Goal: Information Seeking & Learning: Learn about a topic

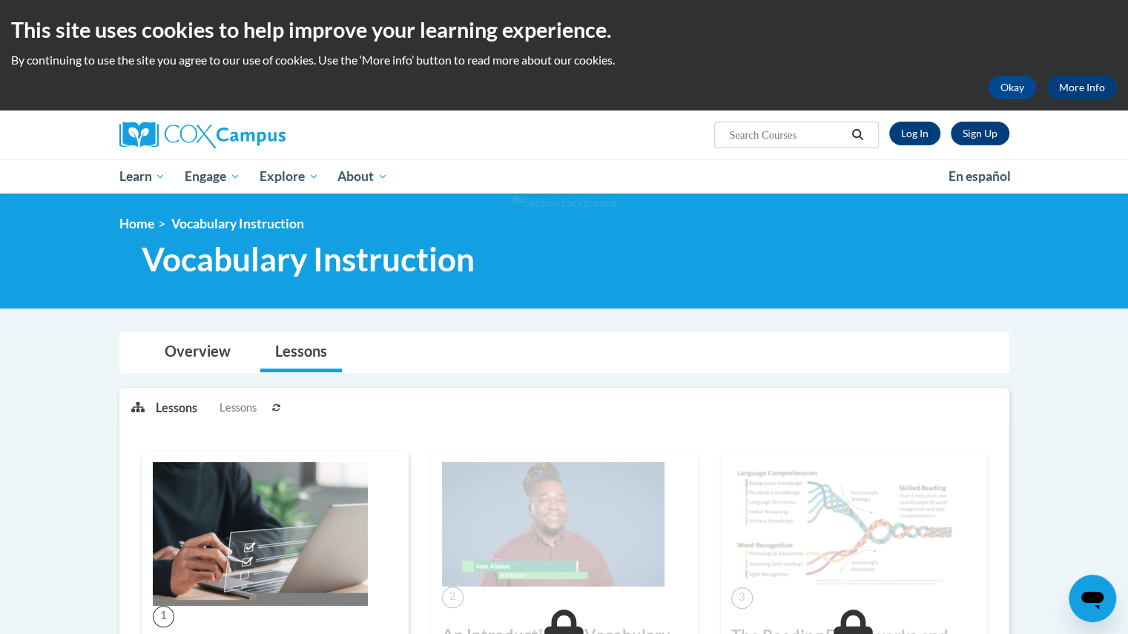
scroll to position [1, 0]
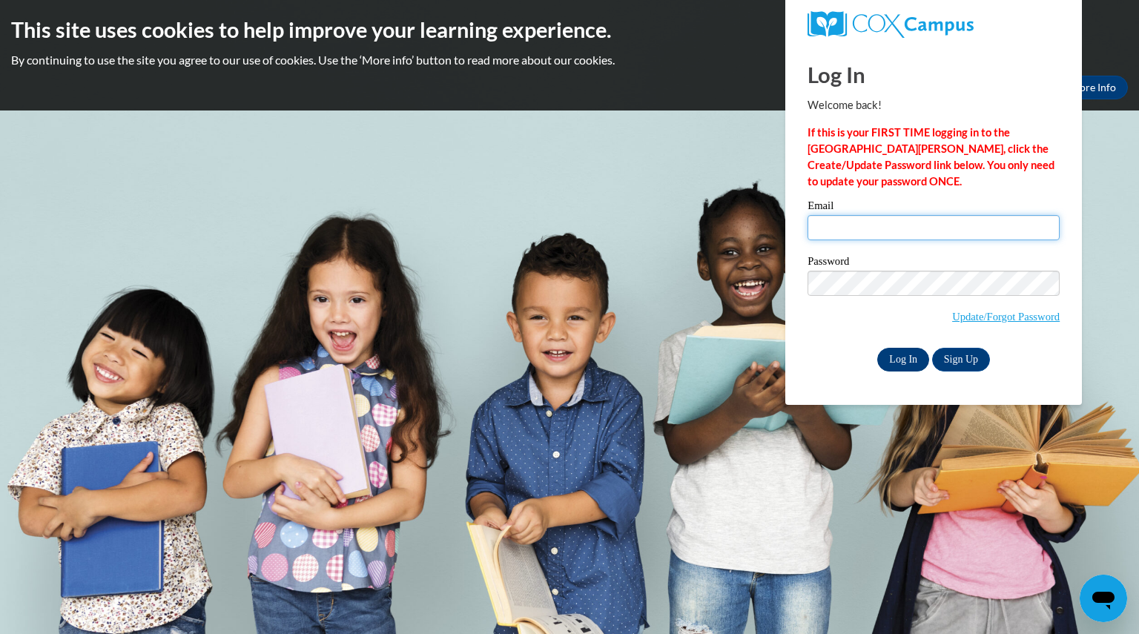
type input "remmelsarah@aasd.k12.wi.us"
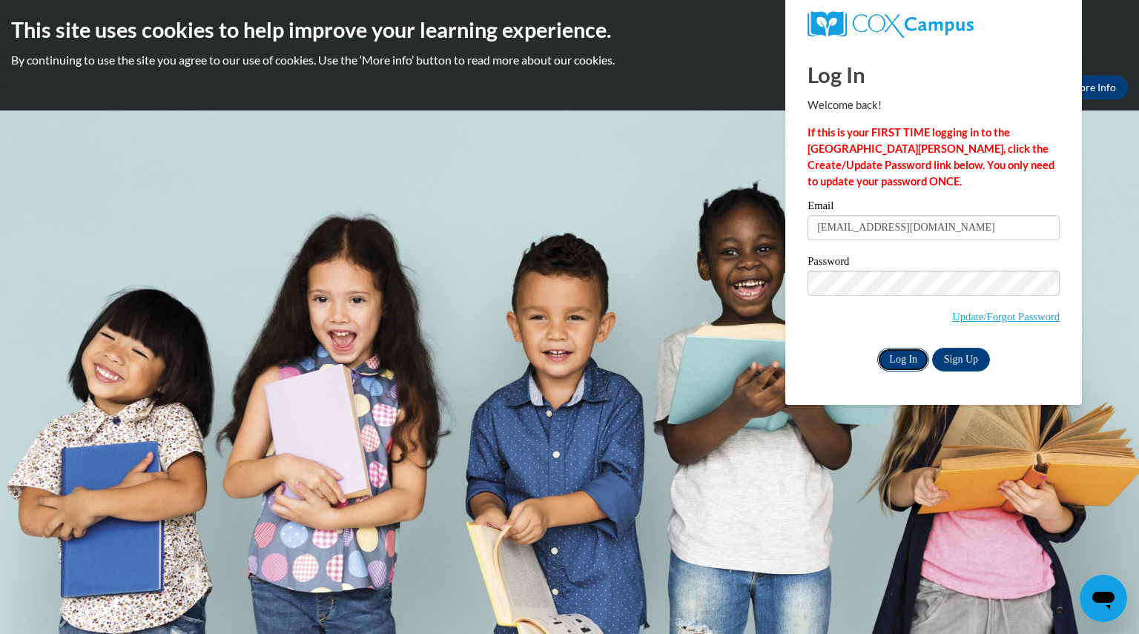
click at [896, 354] on input "Log In" at bounding box center [903, 360] width 52 height 24
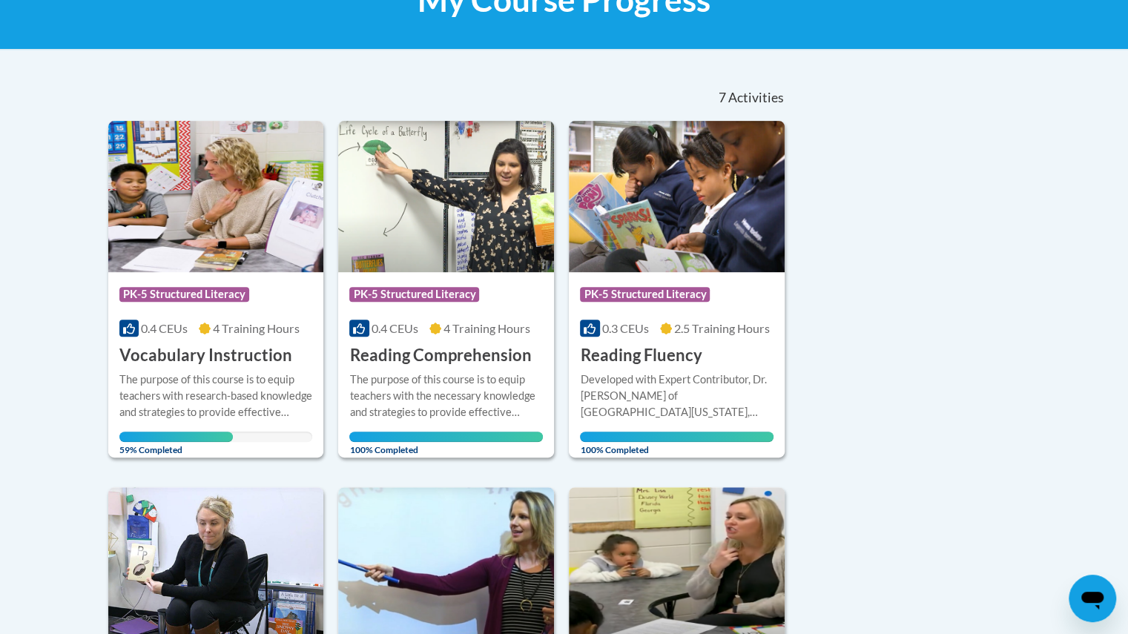
scroll to position [259, 0]
click at [217, 403] on div "The purpose of this course is to equip teachers with research-based knowledge a…" at bounding box center [215, 395] width 193 height 49
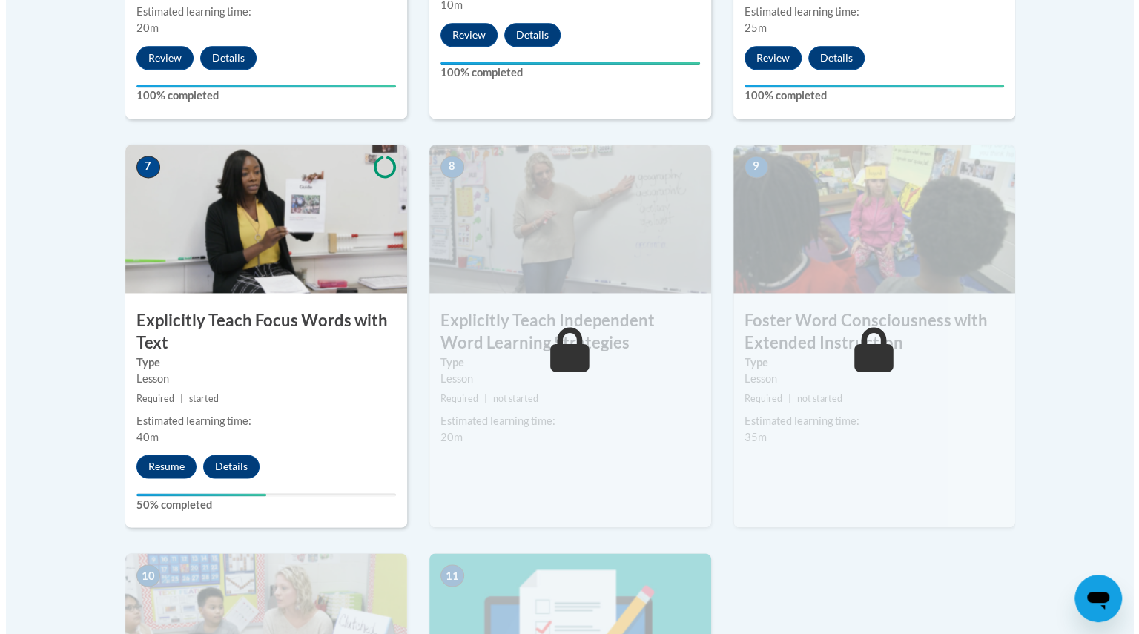
scroll to position [1194, 0]
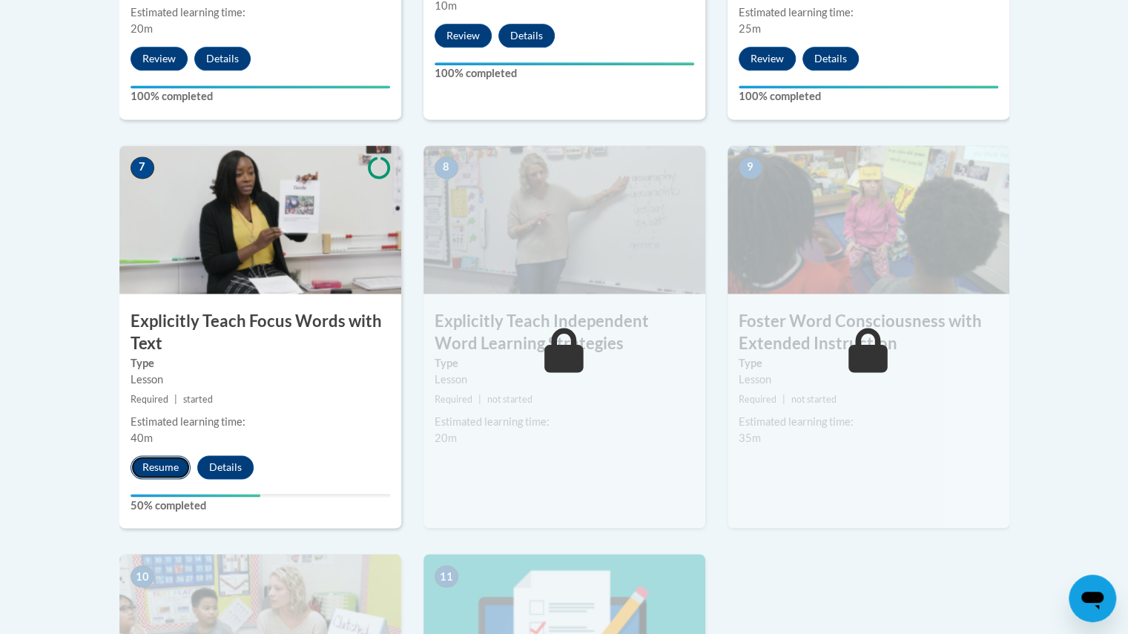
click at [159, 462] on button "Resume" at bounding box center [160, 467] width 60 height 24
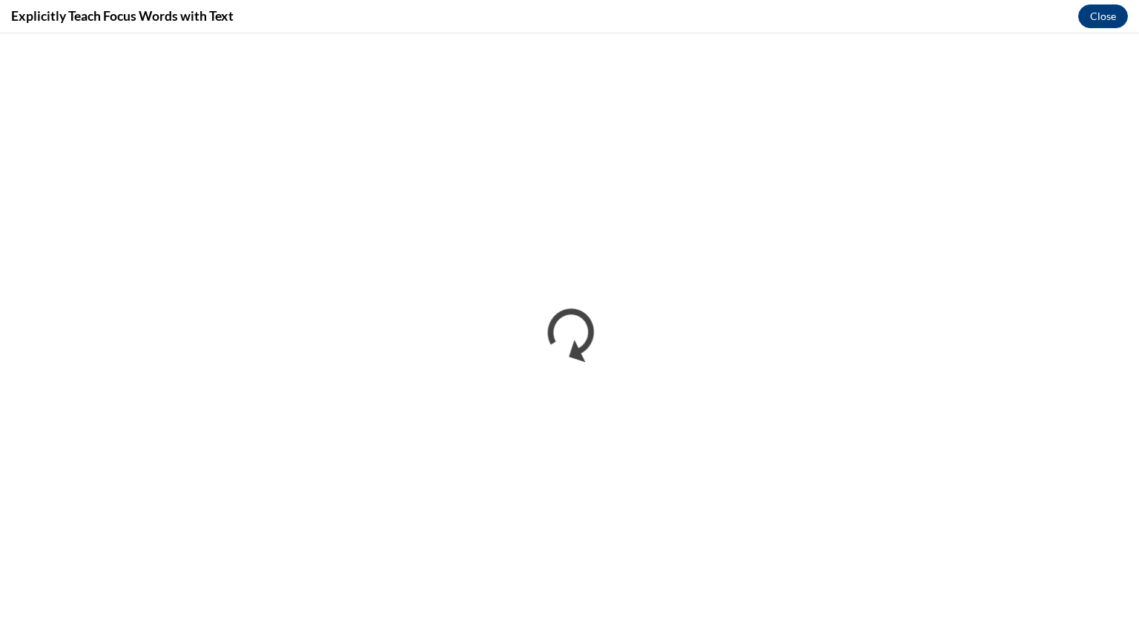
scroll to position [0, 0]
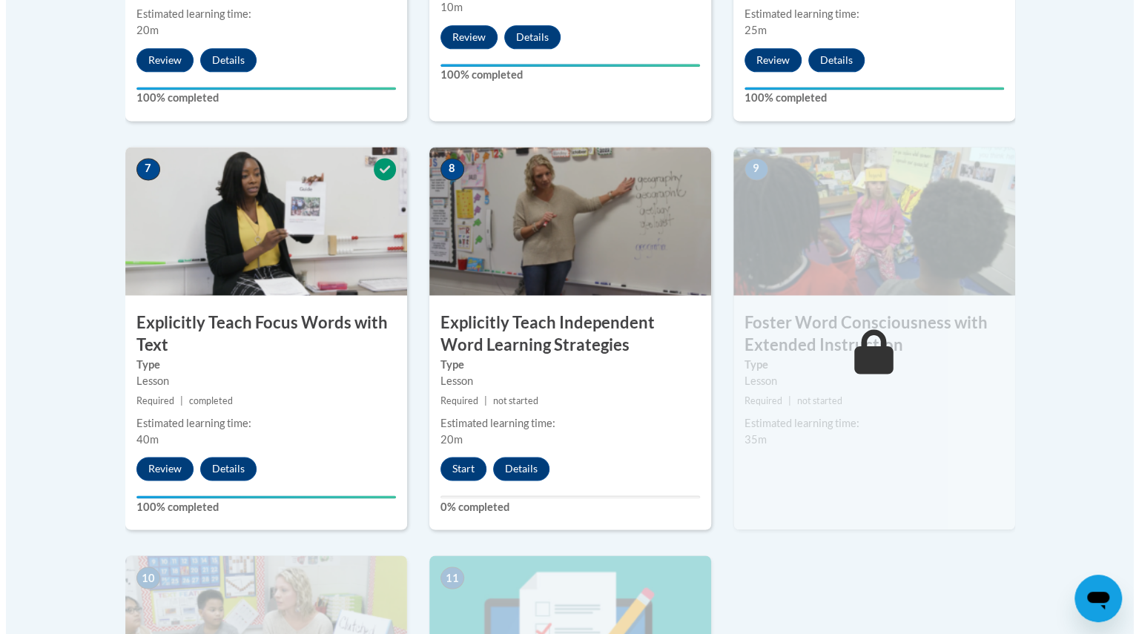
scroll to position [1194, 0]
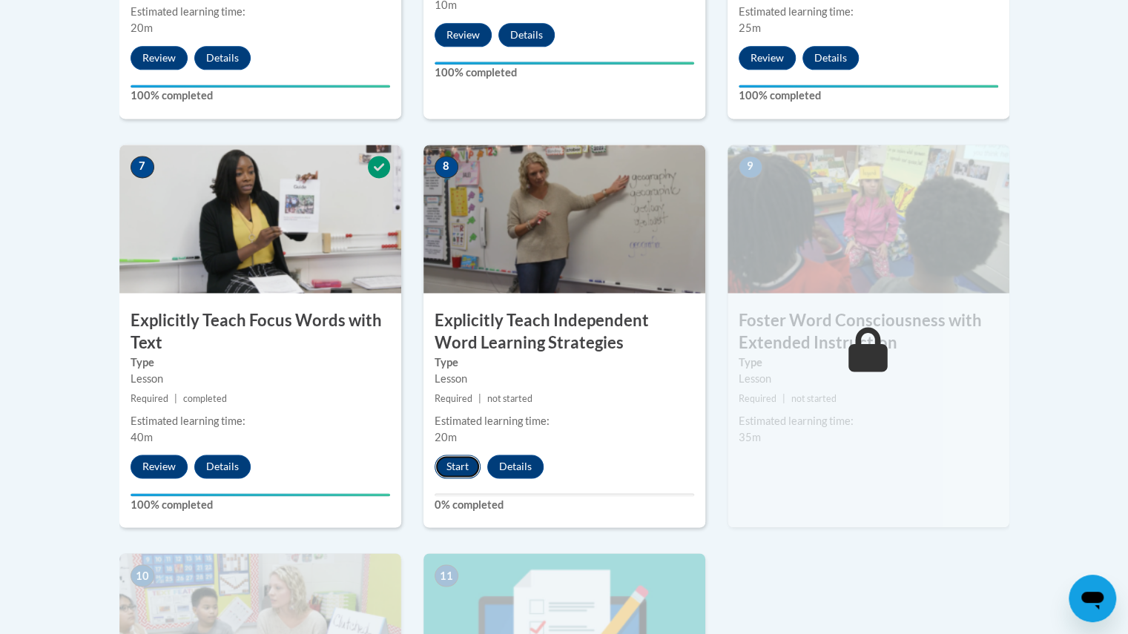
click at [451, 467] on button "Start" at bounding box center [457, 466] width 46 height 24
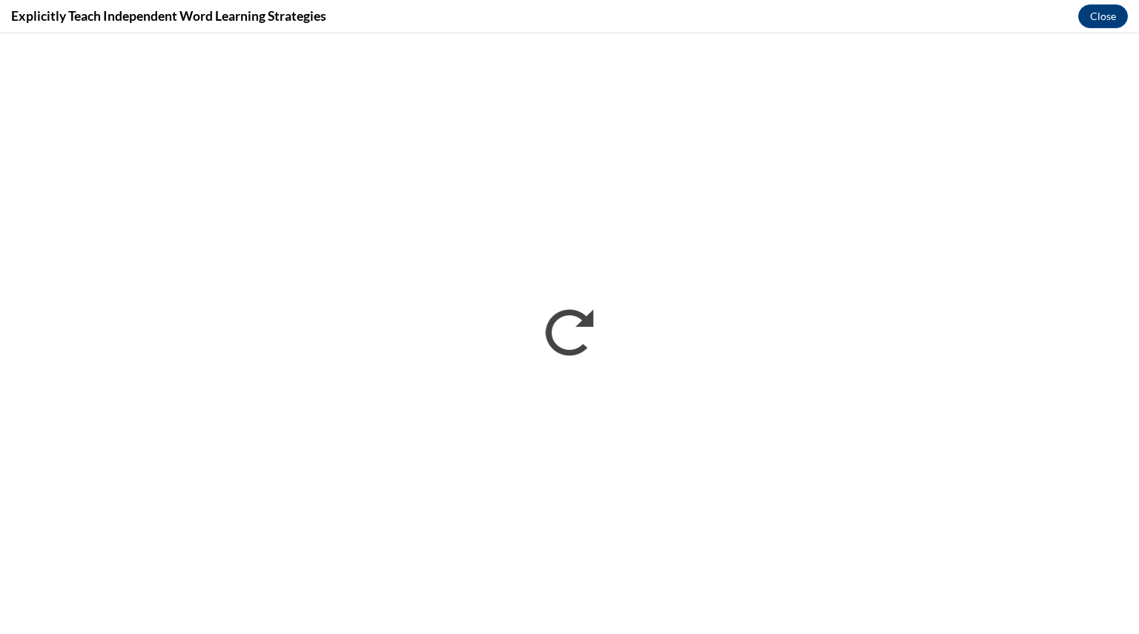
scroll to position [0, 0]
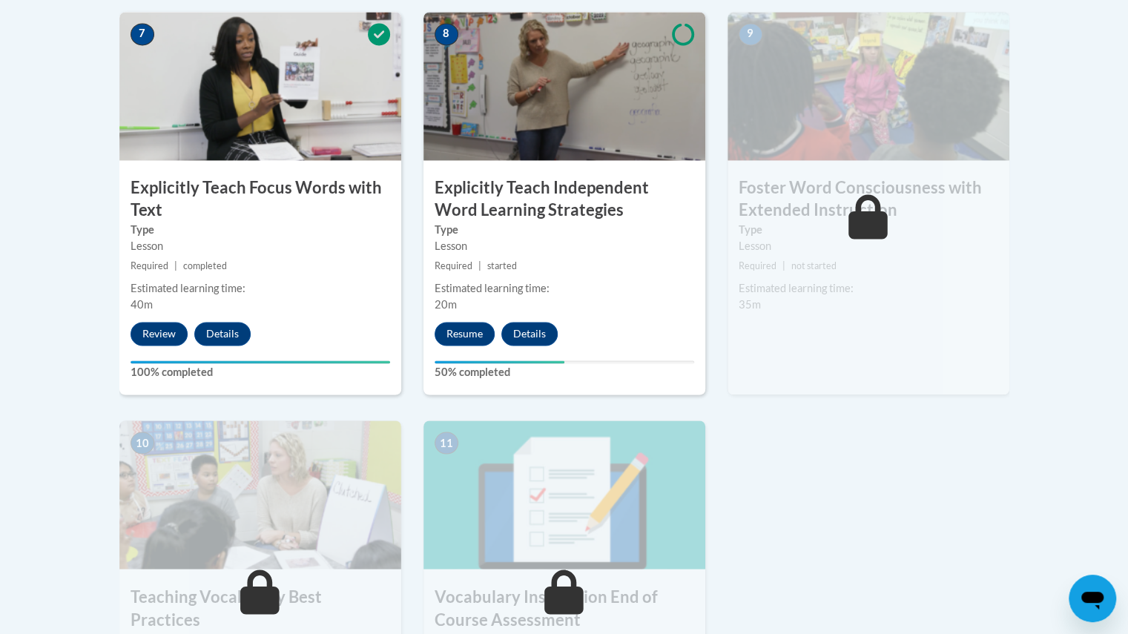
scroll to position [1326, 0]
click at [464, 335] on button "Resume" at bounding box center [464, 334] width 60 height 24
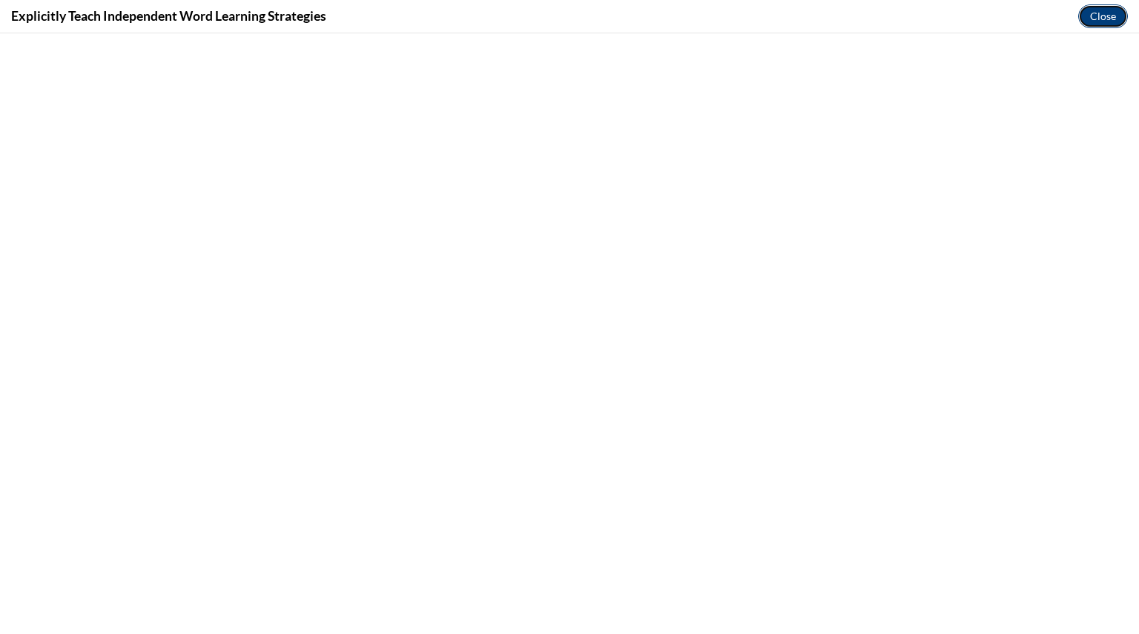
click at [1104, 17] on button "Close" at bounding box center [1103, 16] width 50 height 24
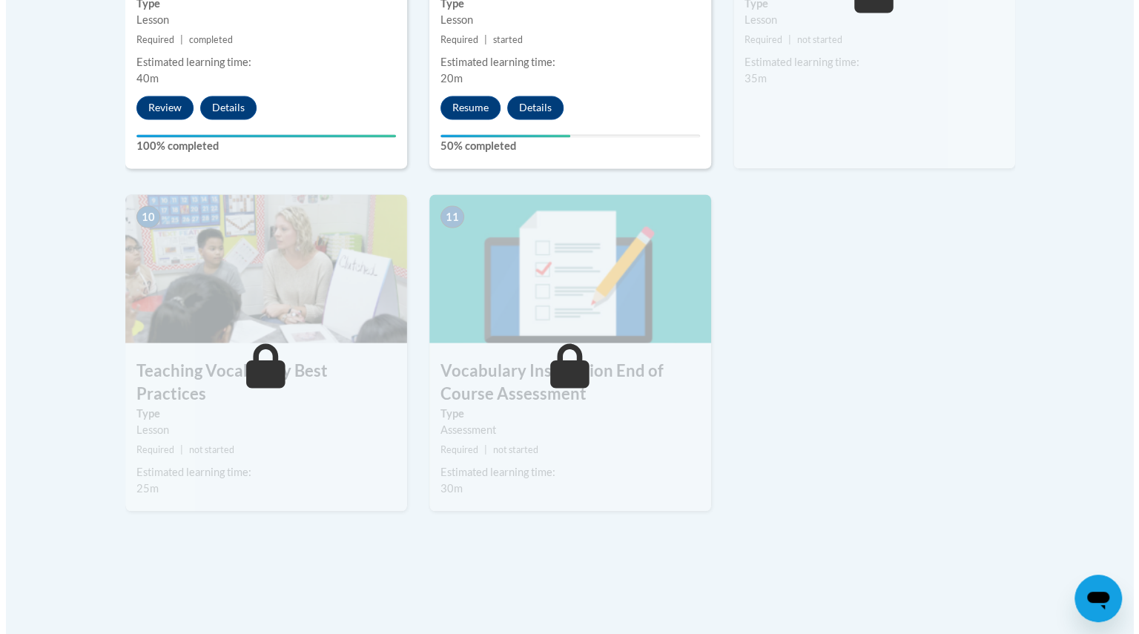
scroll to position [1326, 0]
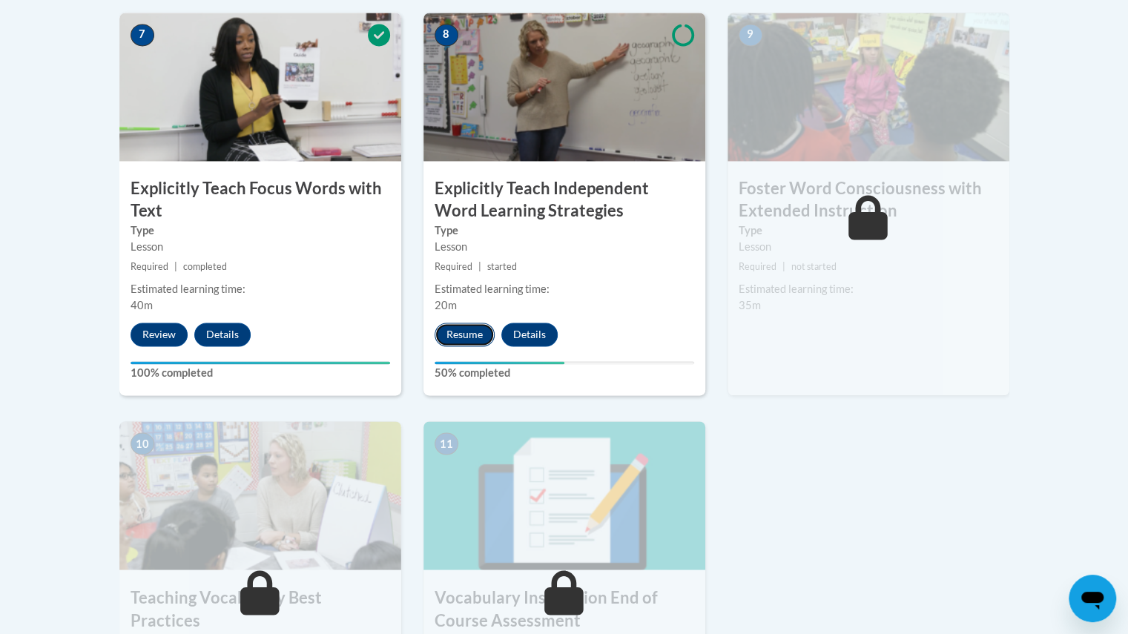
click at [466, 337] on button "Resume" at bounding box center [464, 334] width 60 height 24
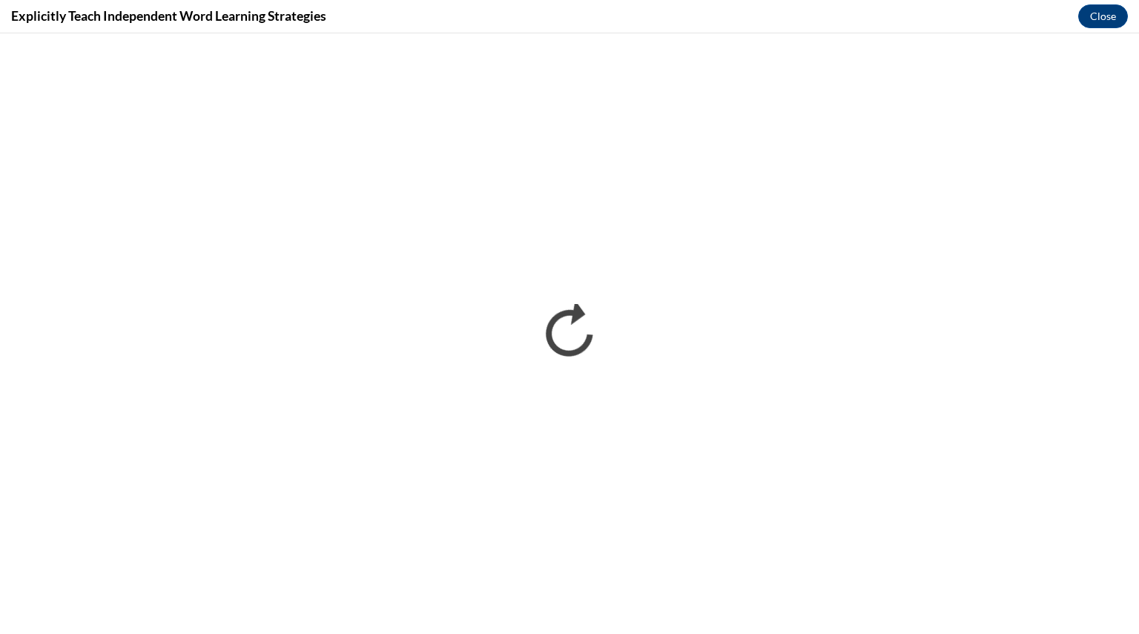
scroll to position [0, 0]
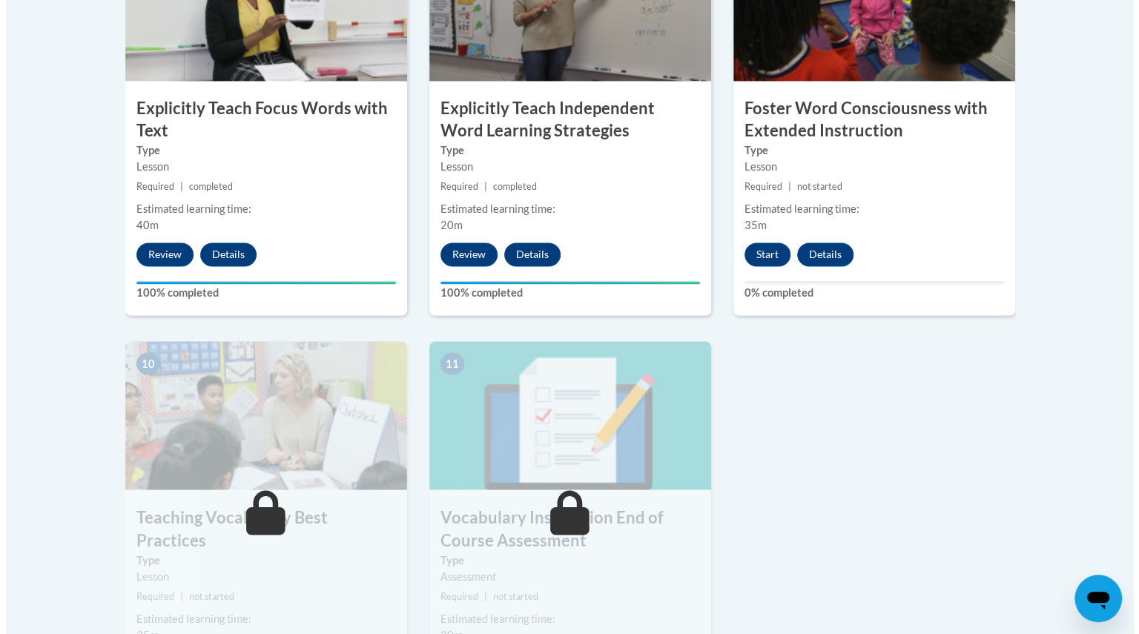
scroll to position [1409, 0]
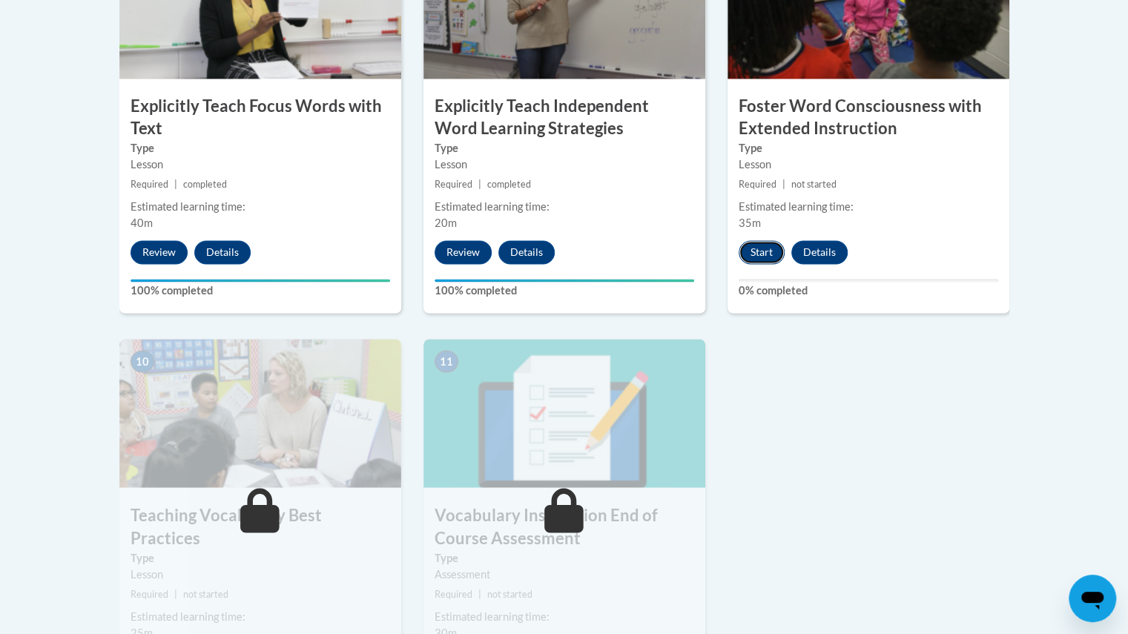
click at [752, 253] on button "Start" at bounding box center [761, 252] width 46 height 24
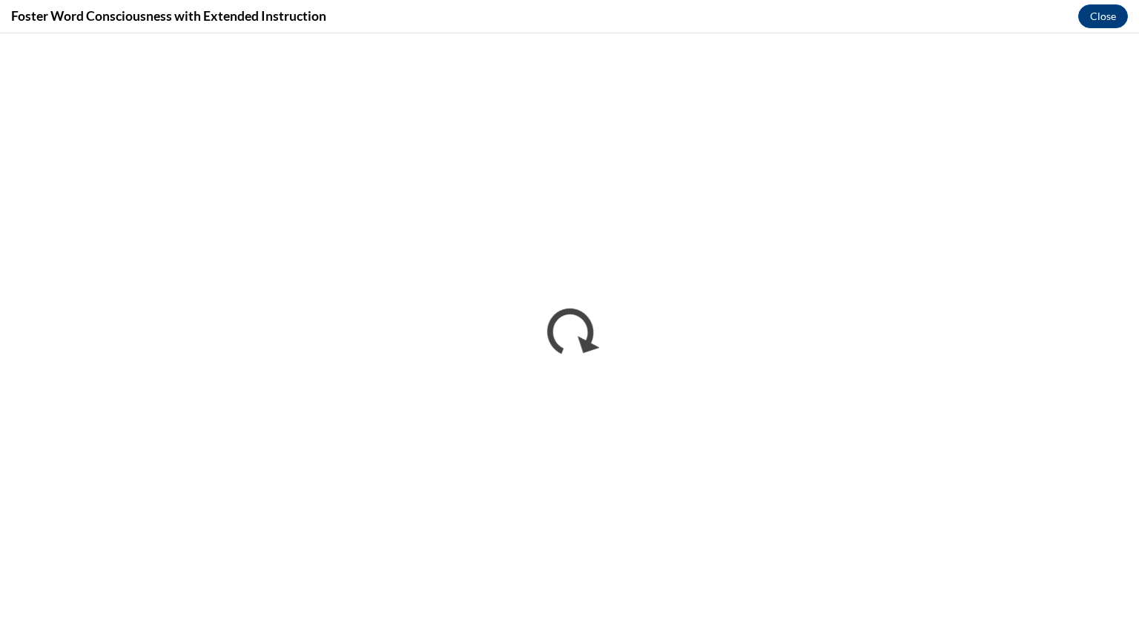
scroll to position [0, 0]
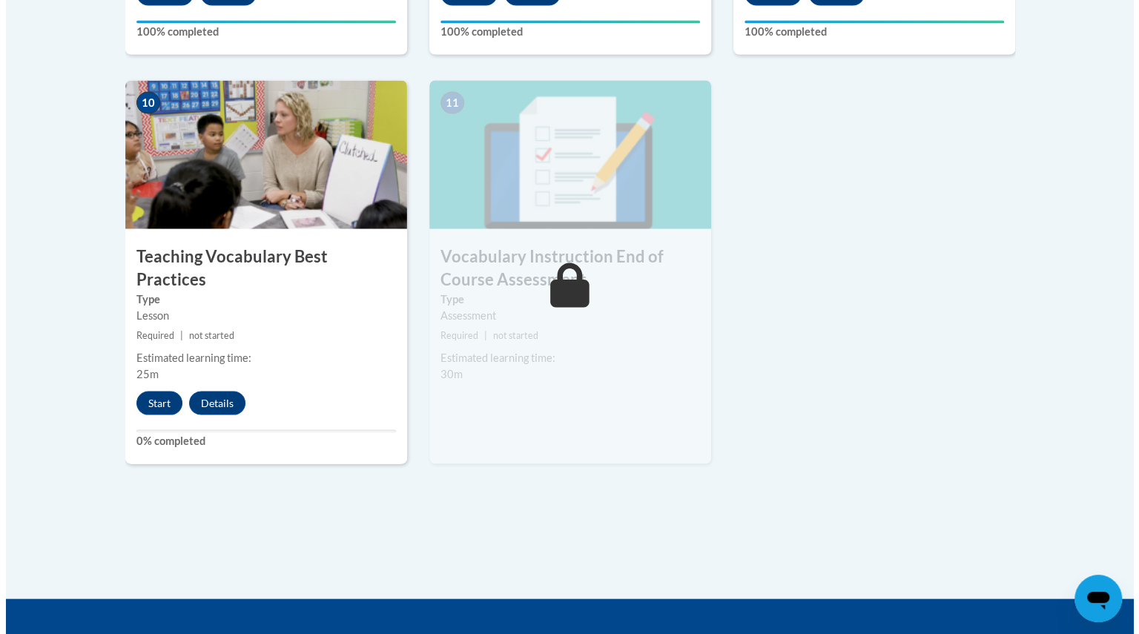
scroll to position [1750, 0]
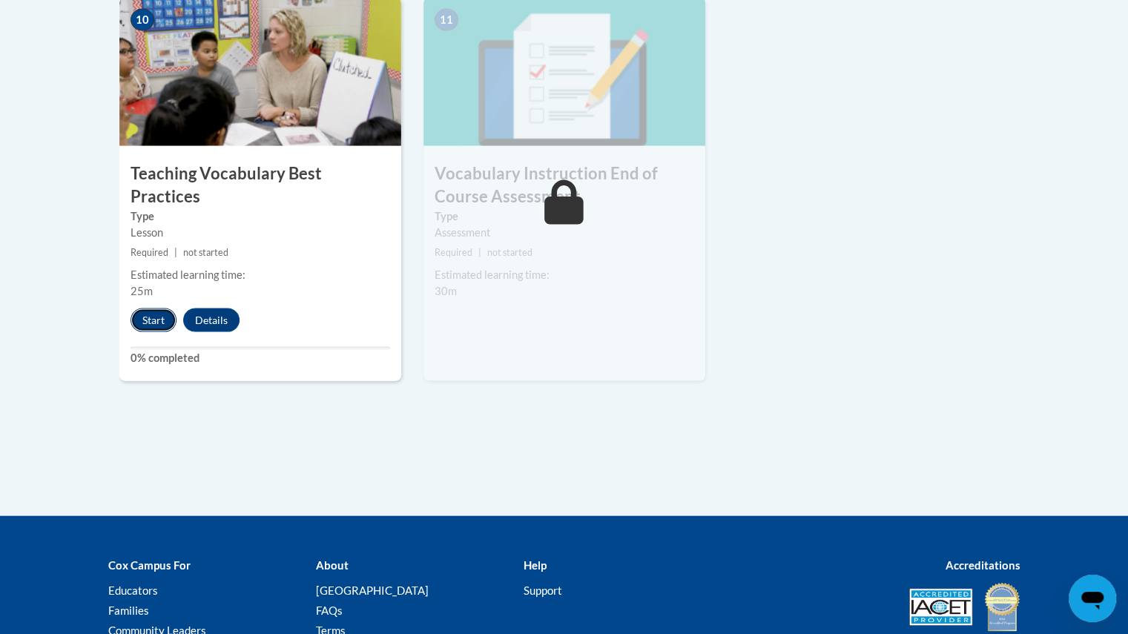
click at [148, 308] on button "Start" at bounding box center [153, 320] width 46 height 24
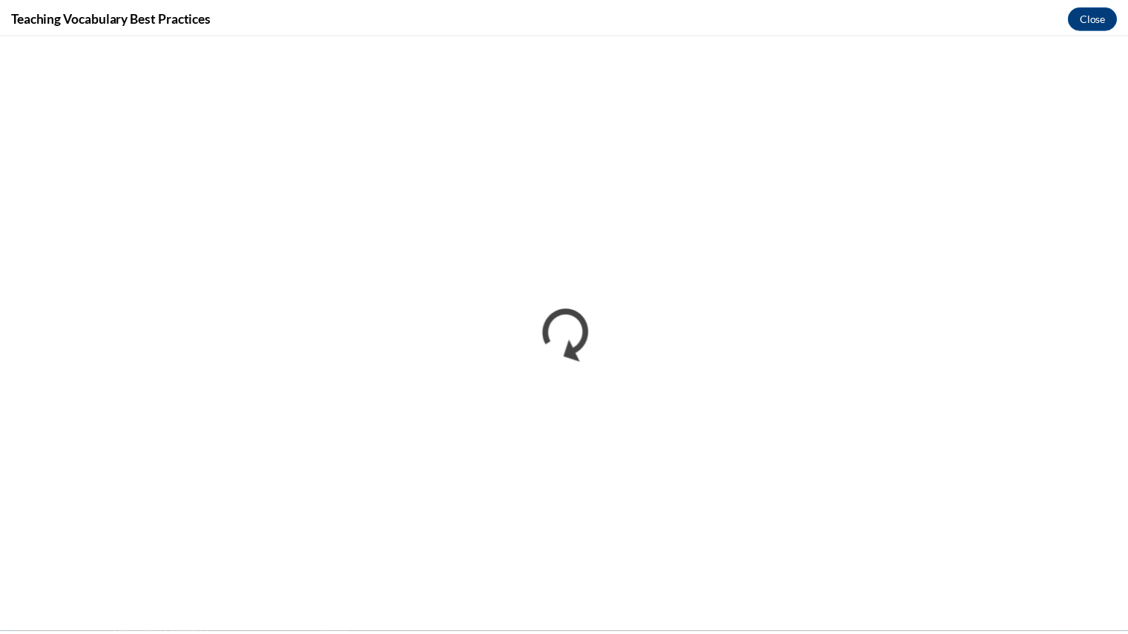
scroll to position [0, 0]
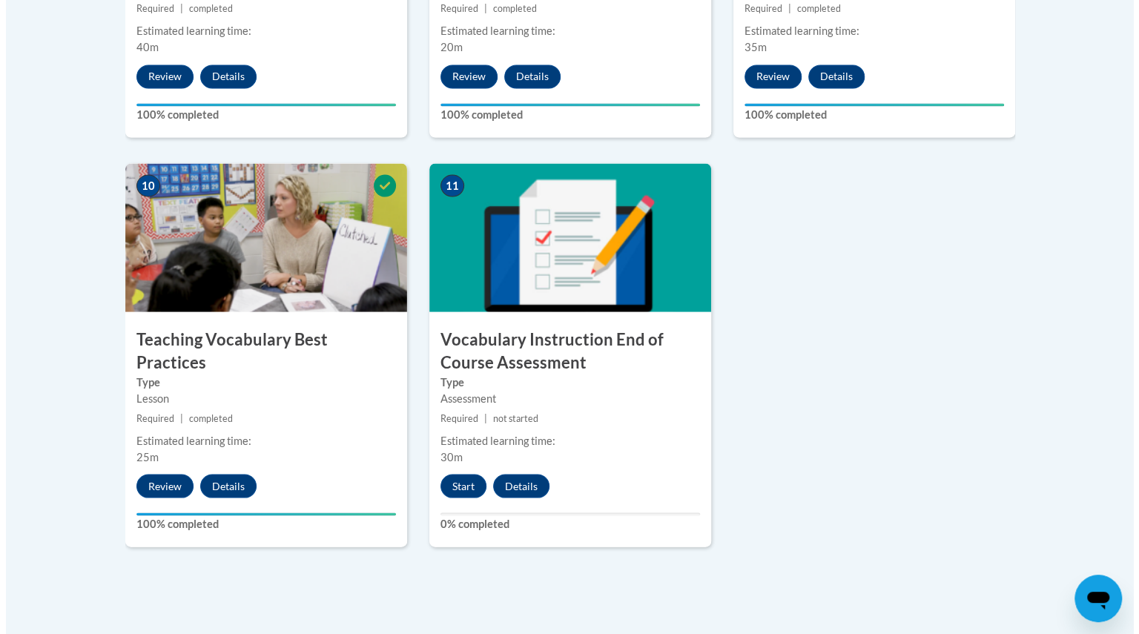
scroll to position [1585, 0]
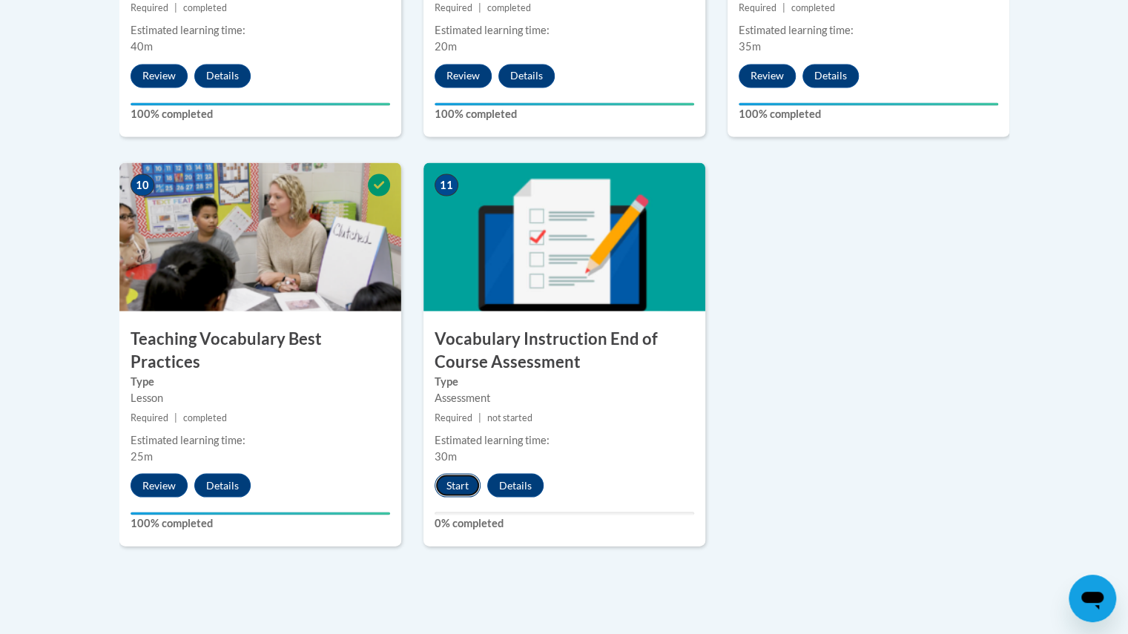
click at [452, 487] on button "Start" at bounding box center [457, 485] width 46 height 24
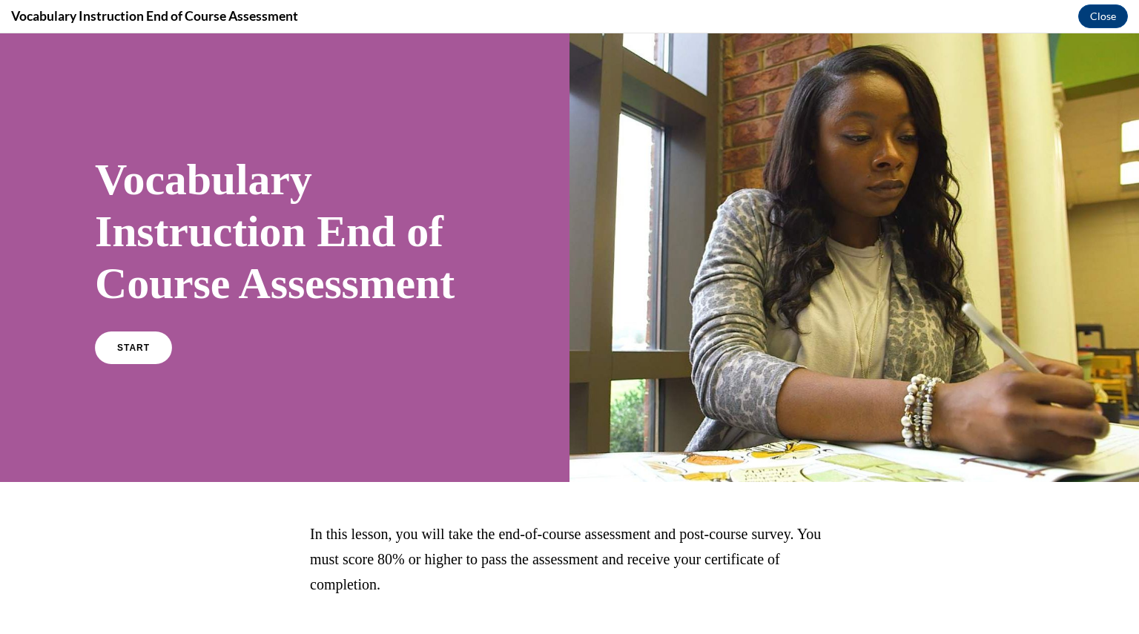
scroll to position [0, 0]
click at [146, 354] on span "START" at bounding box center [133, 347] width 34 height 11
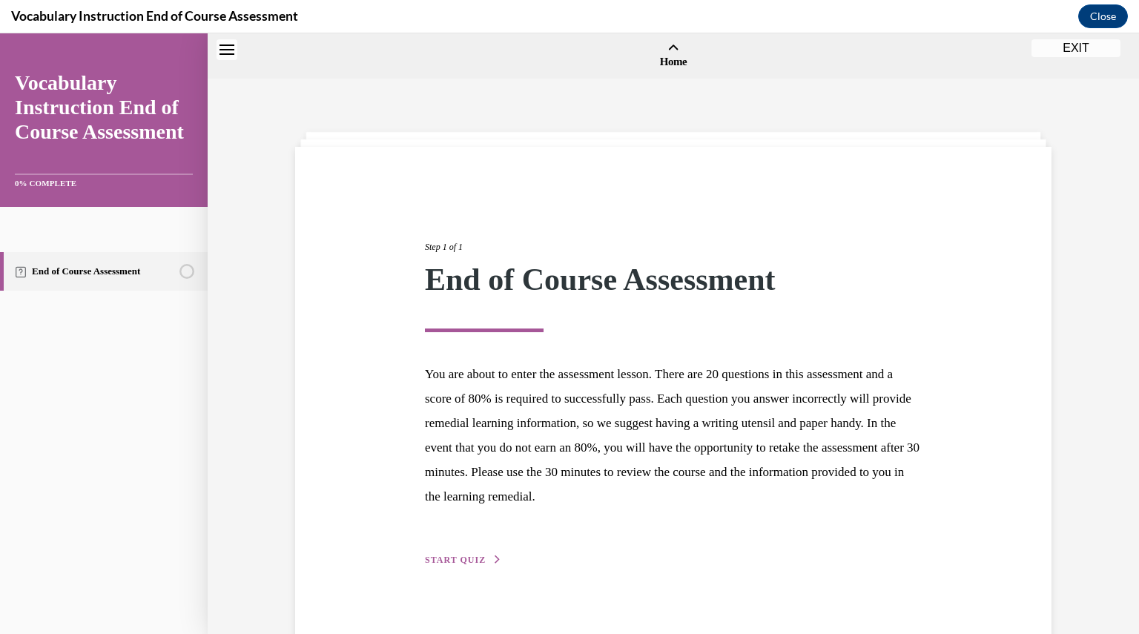
scroll to position [46, 0]
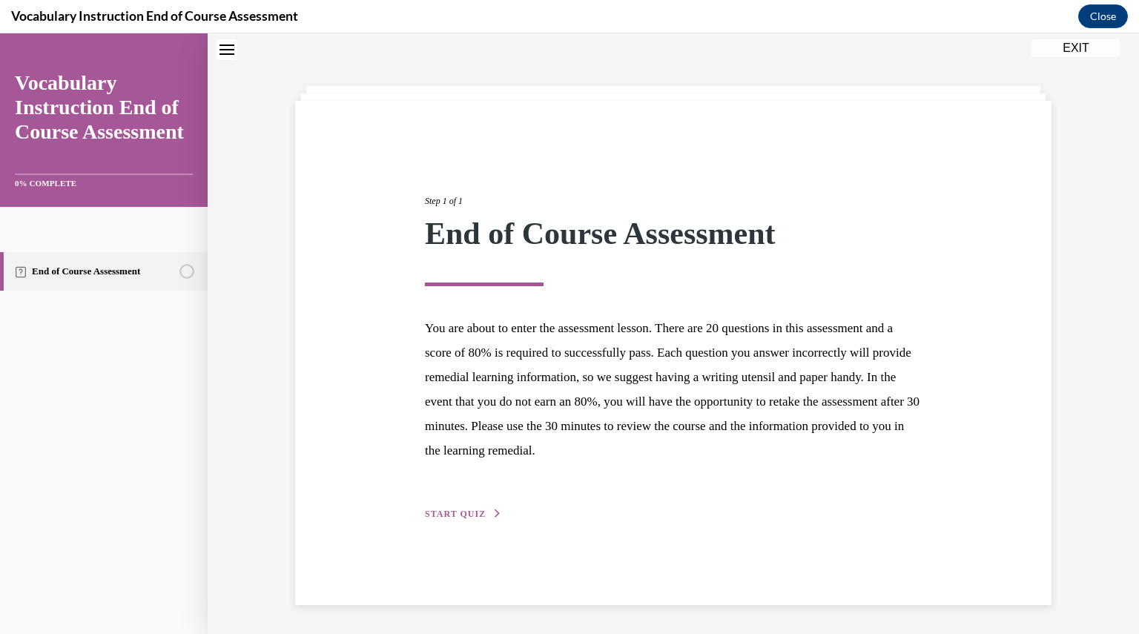
click at [464, 515] on span "START QUIZ" at bounding box center [455, 514] width 61 height 10
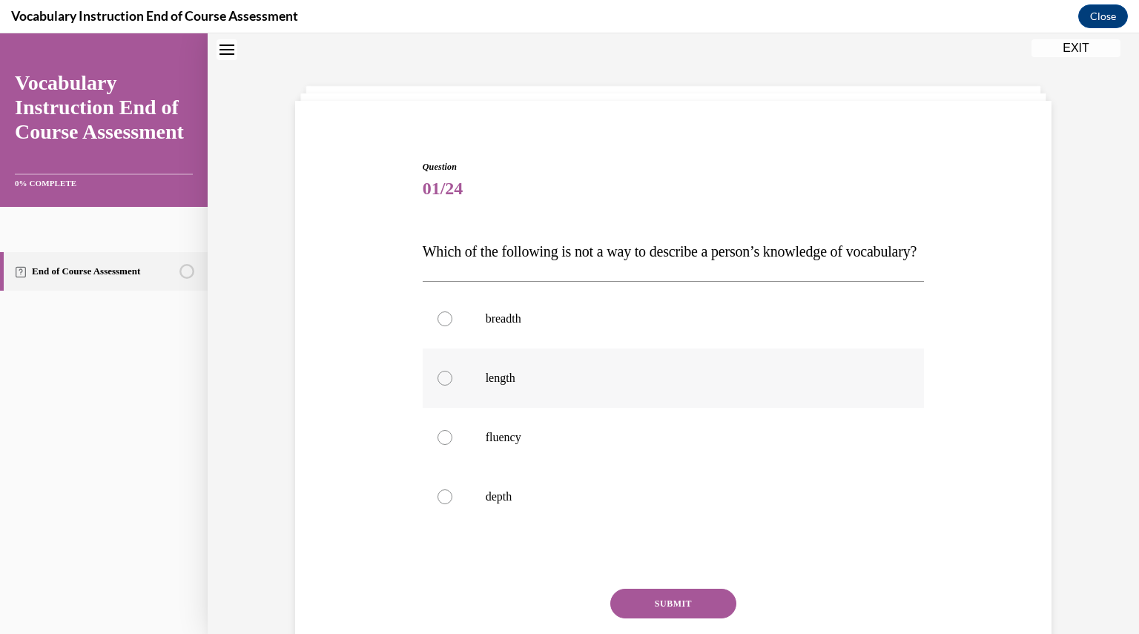
click at [563, 408] on label "length" at bounding box center [674, 377] width 502 height 59
click at [452, 385] on input "length" at bounding box center [444, 378] width 15 height 15
radio input "true"
click at [660, 618] on button "SUBMIT" at bounding box center [673, 604] width 126 height 30
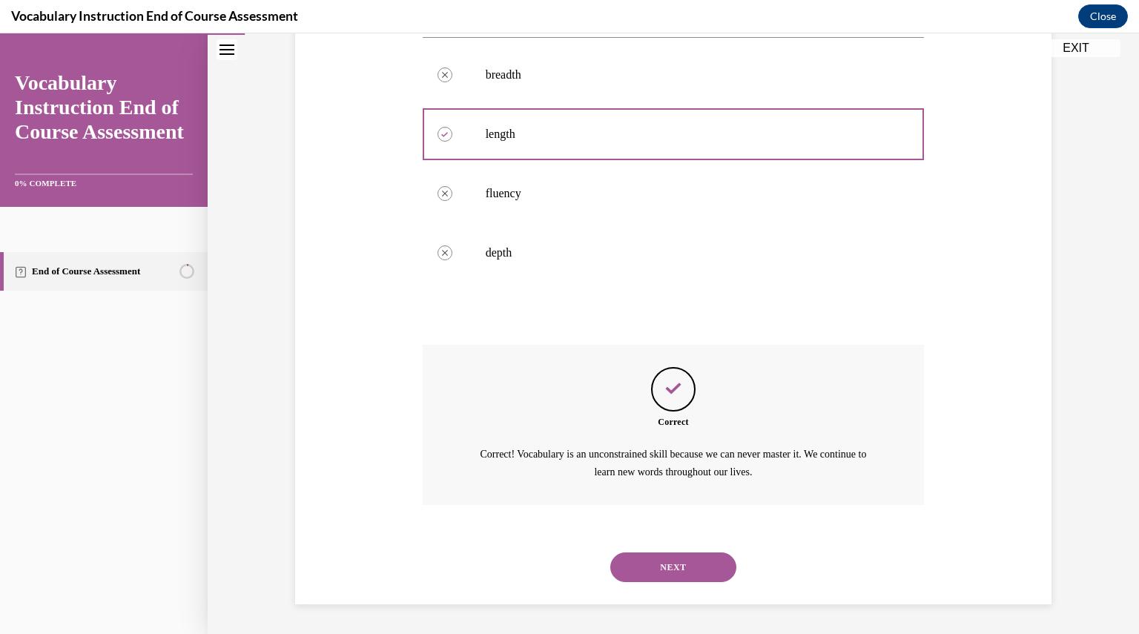
scroll to position [318, 0]
click at [651, 566] on button "NEXT" at bounding box center [673, 567] width 126 height 30
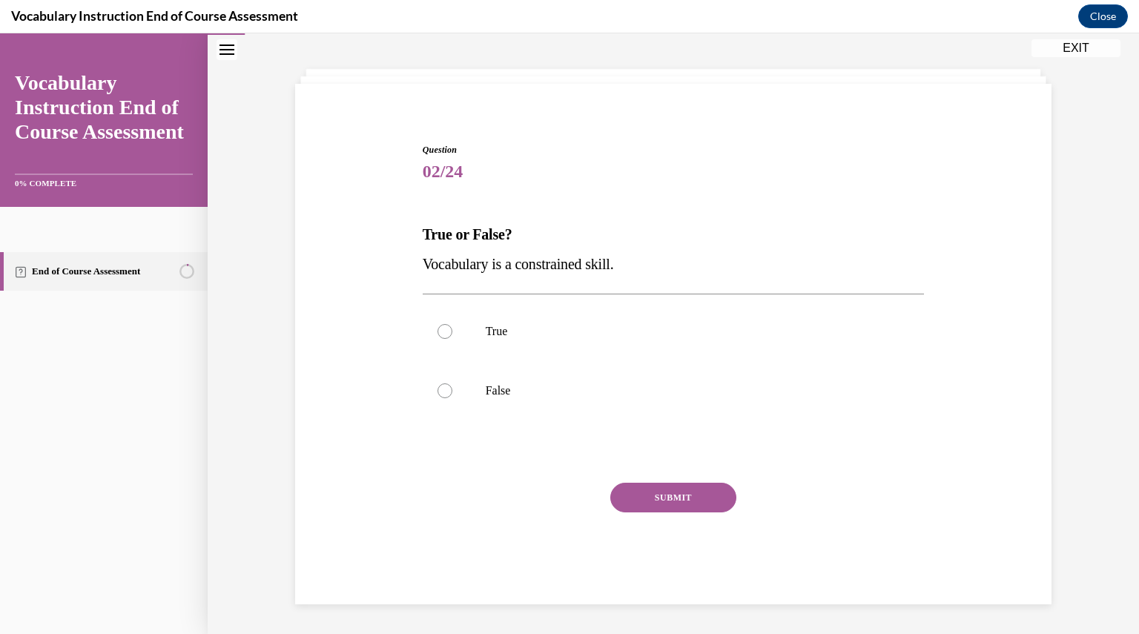
scroll to position [62, 0]
click at [507, 388] on p "False" at bounding box center [687, 391] width 402 height 15
click at [452, 388] on input "False" at bounding box center [444, 391] width 15 height 15
radio input "true"
click at [655, 494] on button "SUBMIT" at bounding box center [673, 498] width 126 height 30
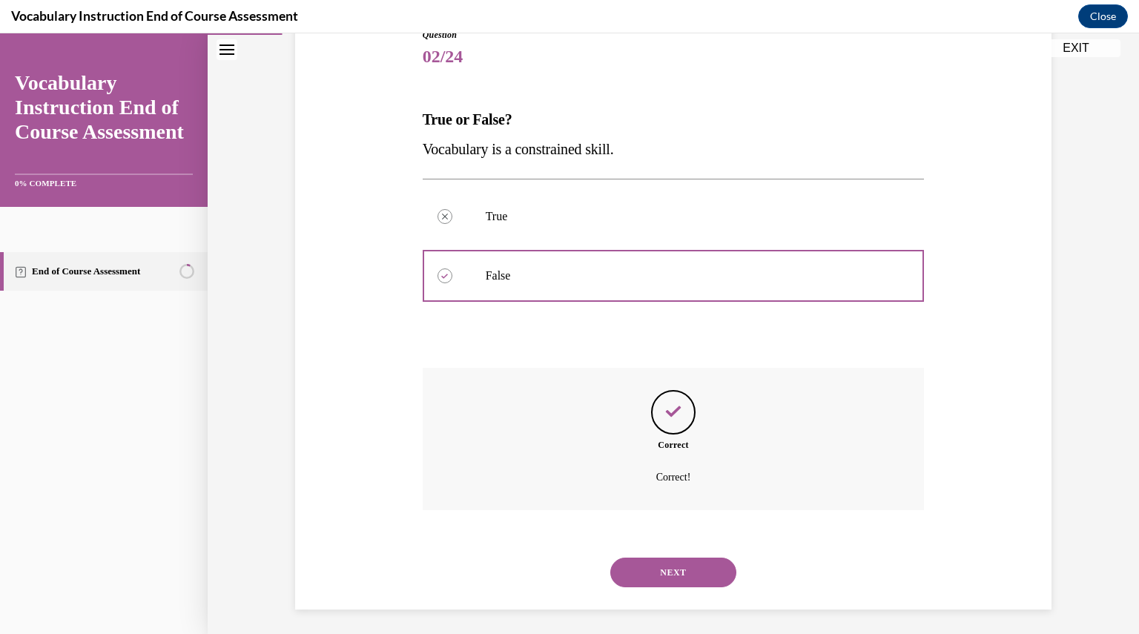
scroll to position [182, 0]
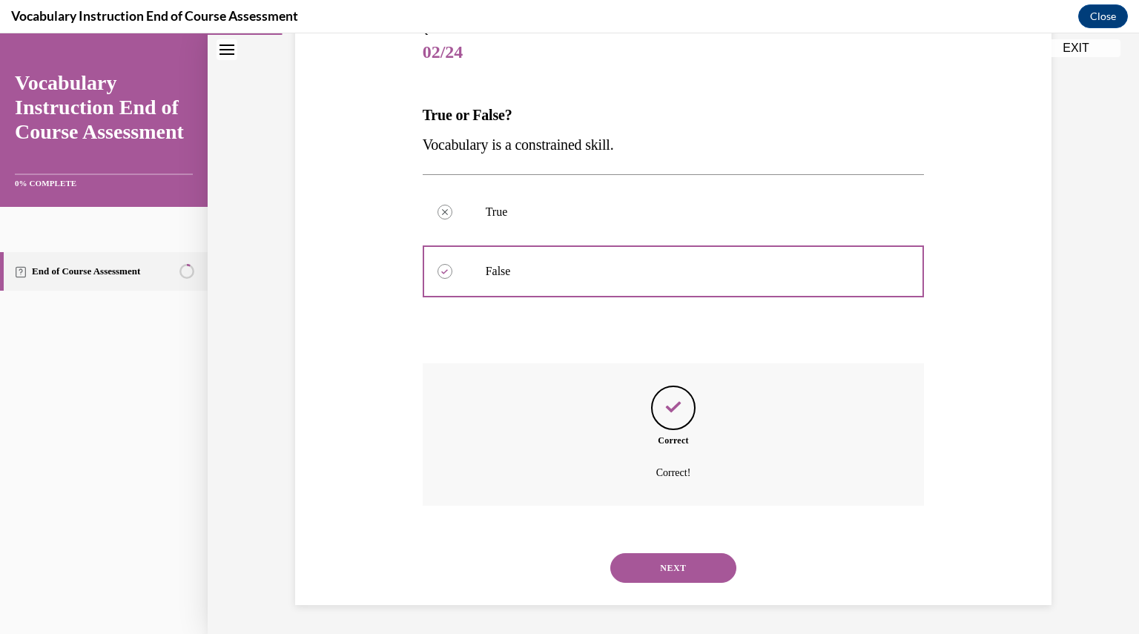
click at [673, 566] on button "NEXT" at bounding box center [673, 568] width 126 height 30
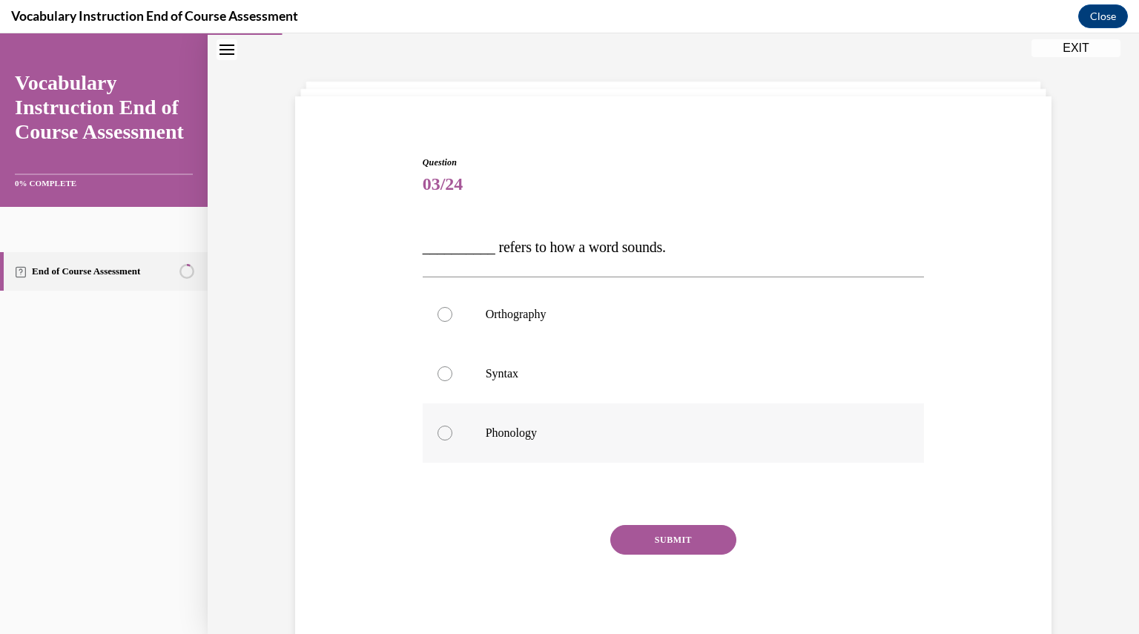
scroll to position [66, 0]
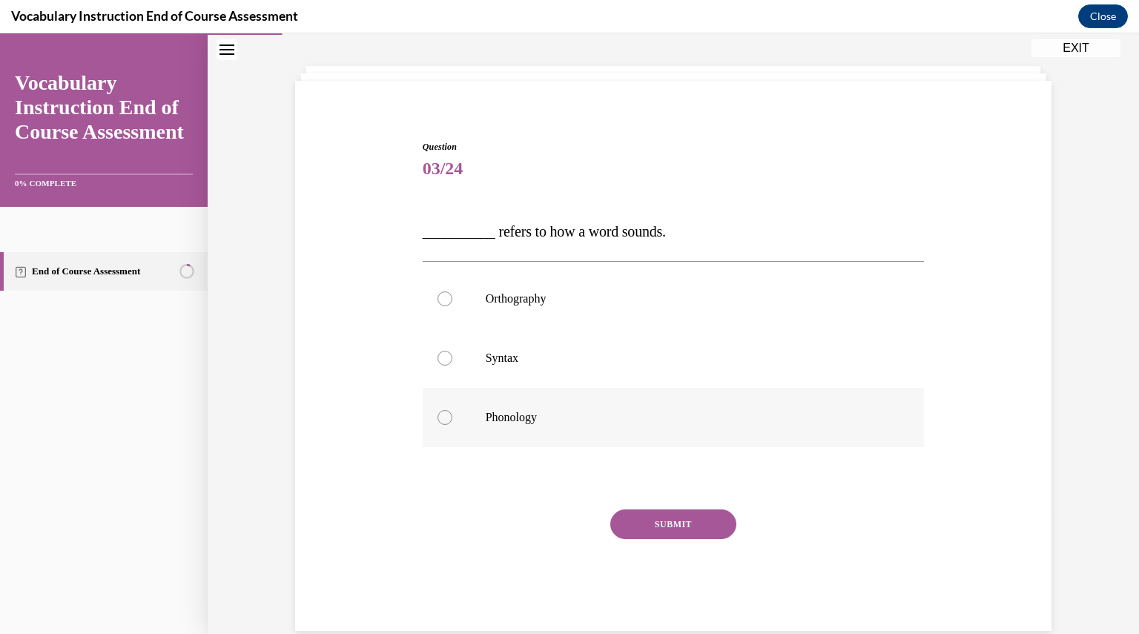
click at [566, 421] on p "Phonology" at bounding box center [687, 417] width 402 height 15
click at [452, 421] on input "Phonology" at bounding box center [444, 417] width 15 height 15
radio input "true"
click at [663, 522] on button "SUBMIT" at bounding box center [673, 524] width 126 height 30
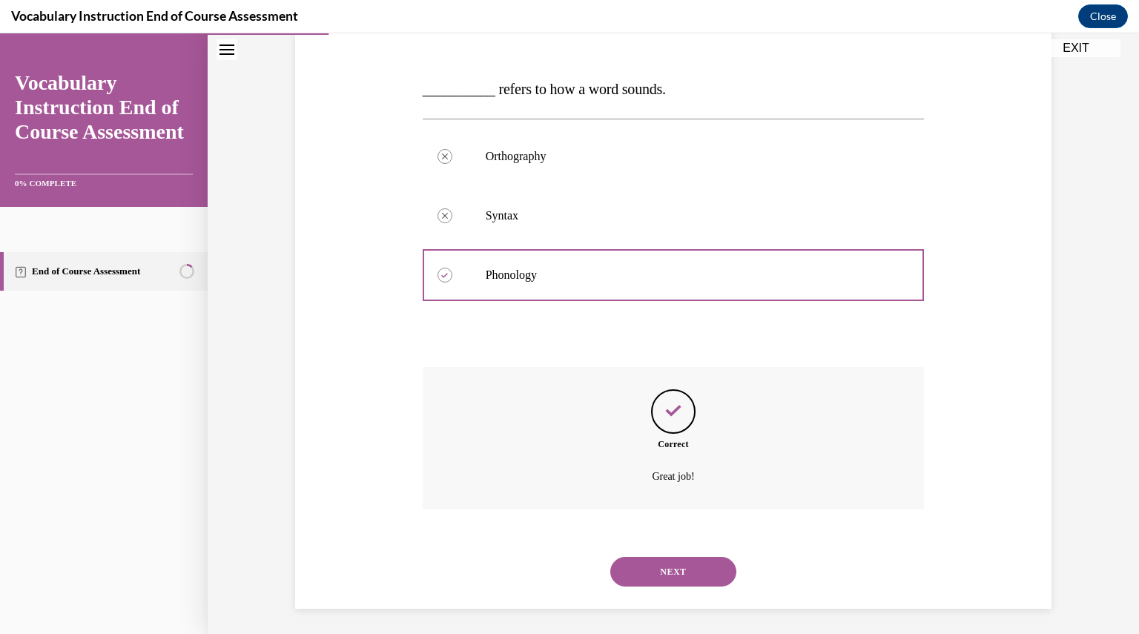
scroll to position [212, 0]
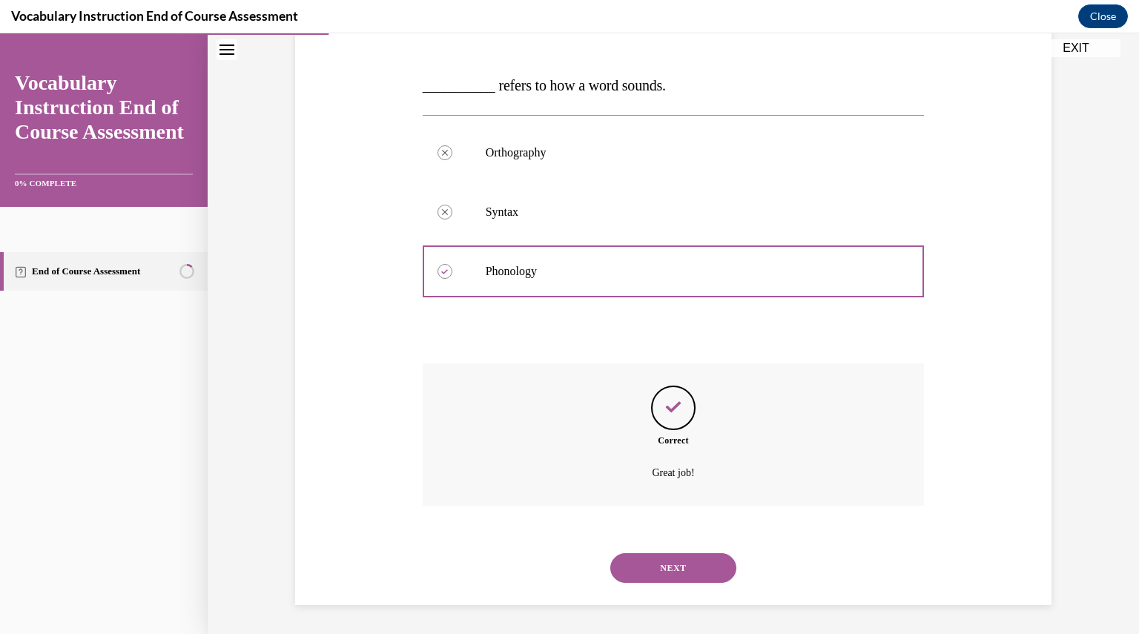
click at [672, 569] on button "NEXT" at bounding box center [673, 568] width 126 height 30
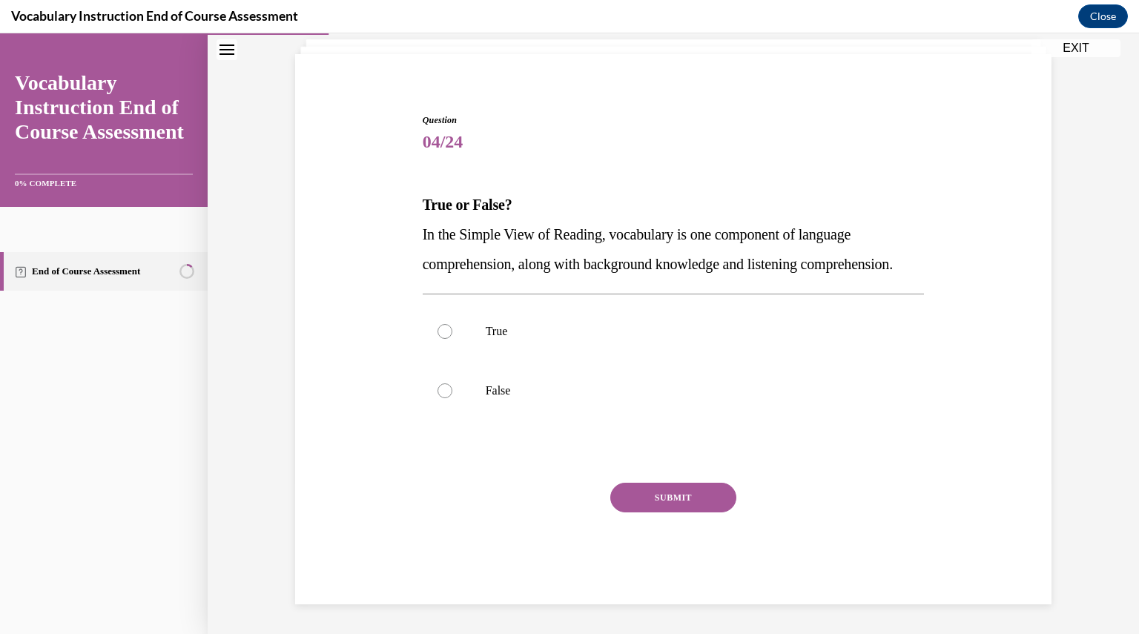
scroll to position [122, 0]
click at [550, 325] on p "True" at bounding box center [687, 331] width 402 height 15
click at [452, 325] on input "True" at bounding box center [444, 331] width 15 height 15
radio input "true"
click at [641, 501] on button "SUBMIT" at bounding box center [673, 498] width 126 height 30
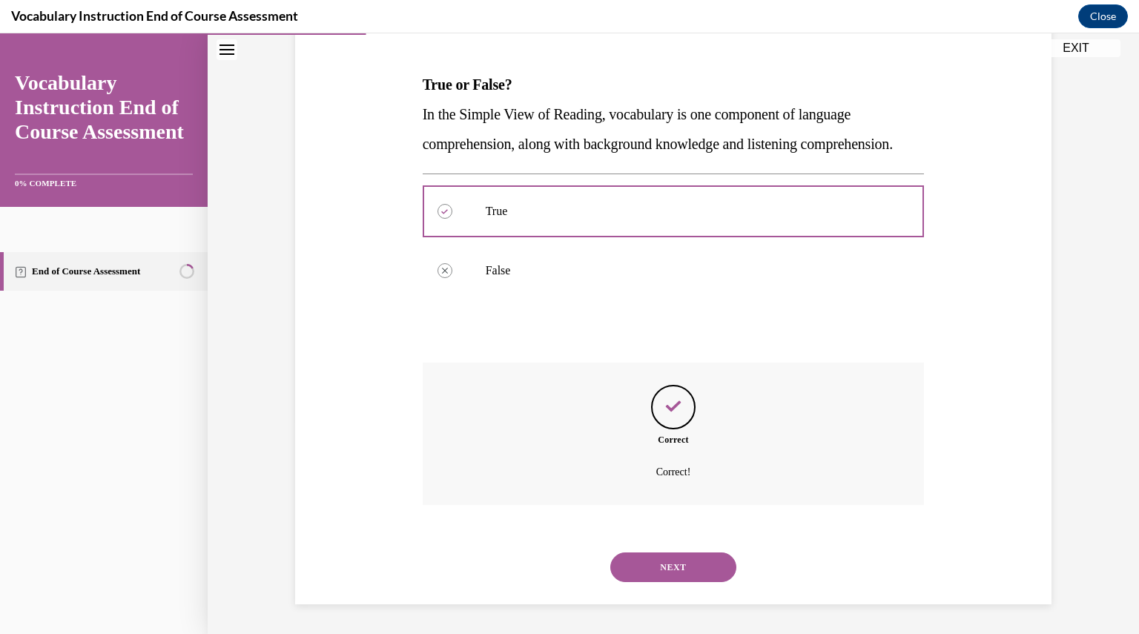
scroll to position [242, 0]
click at [656, 569] on button "NEXT" at bounding box center [673, 567] width 126 height 30
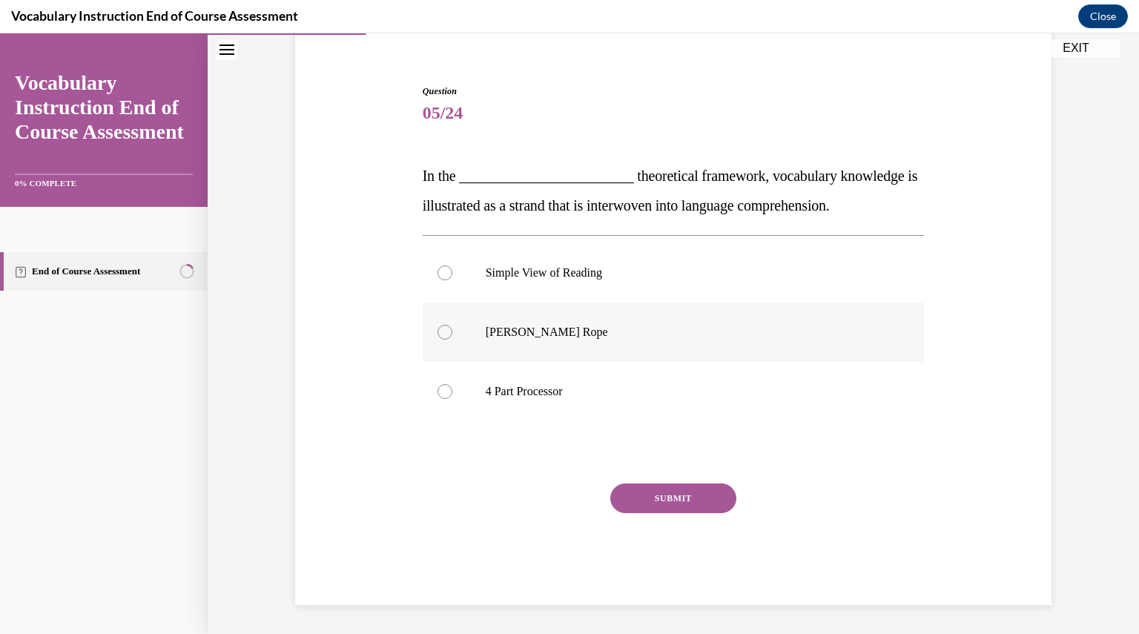
click at [608, 336] on p "Scarborough's Rope" at bounding box center [687, 332] width 402 height 15
click at [452, 336] on input "Scarborough's Rope" at bounding box center [444, 332] width 15 height 15
radio input "true"
click at [665, 494] on button "SUBMIT" at bounding box center [673, 498] width 126 height 30
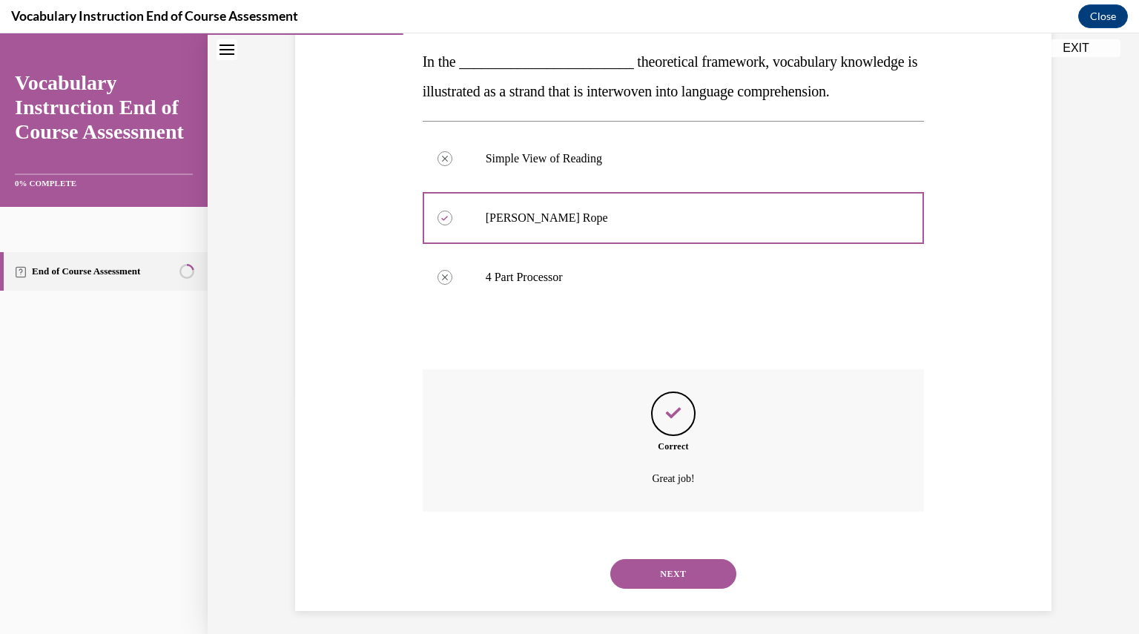
scroll to position [242, 0]
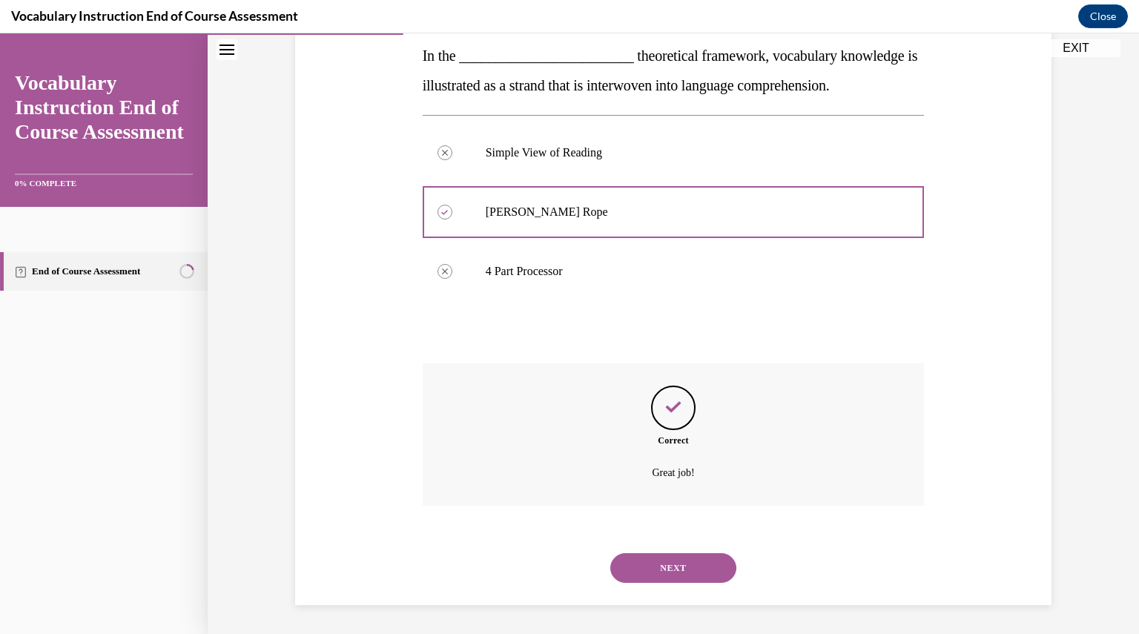
click at [671, 566] on button "NEXT" at bounding box center [673, 568] width 126 height 30
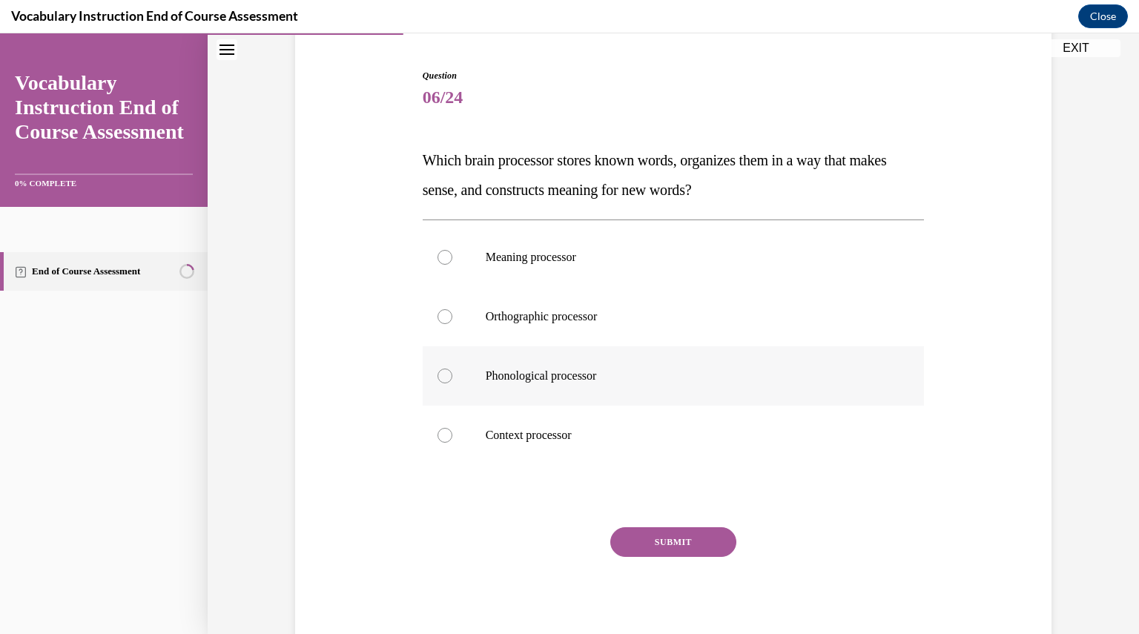
scroll to position [143, 0]
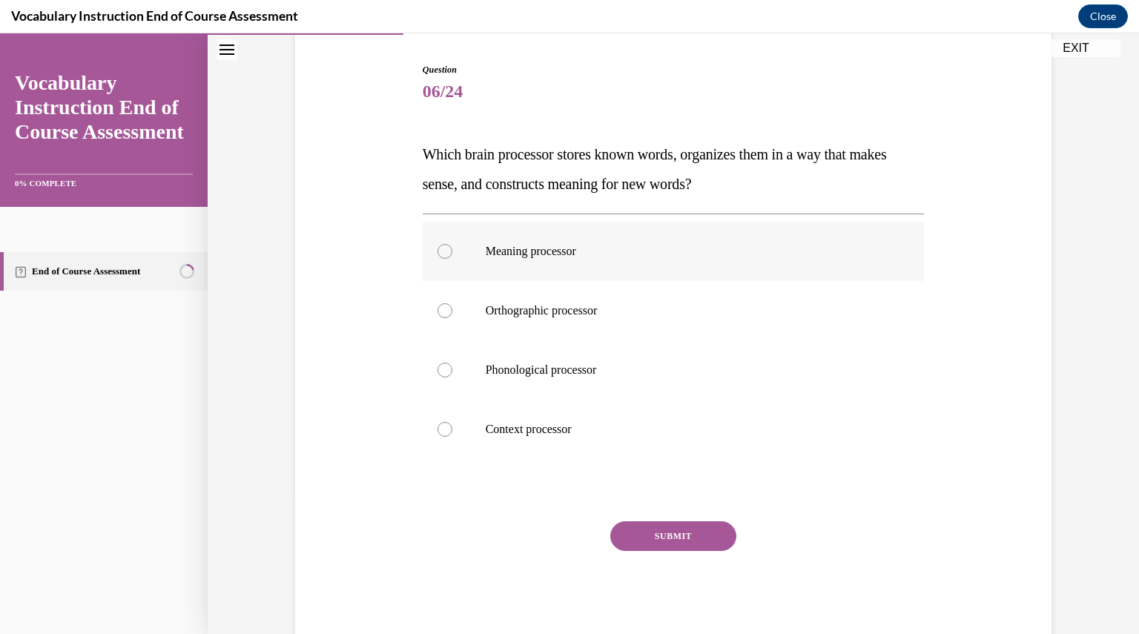
click at [530, 268] on label "Meaning processor" at bounding box center [674, 251] width 502 height 59
click at [452, 259] on input "Meaning processor" at bounding box center [444, 251] width 15 height 15
radio input "true"
click at [653, 530] on button "SUBMIT" at bounding box center [673, 536] width 126 height 30
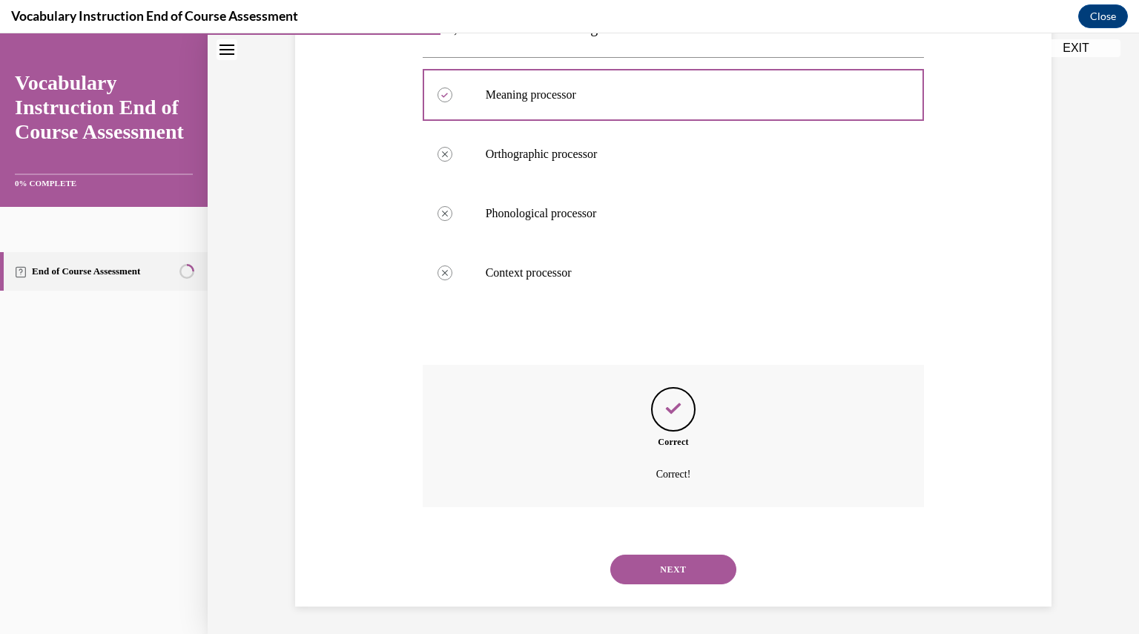
scroll to position [301, 0]
click at [670, 570] on button "NEXT" at bounding box center [673, 568] width 126 height 30
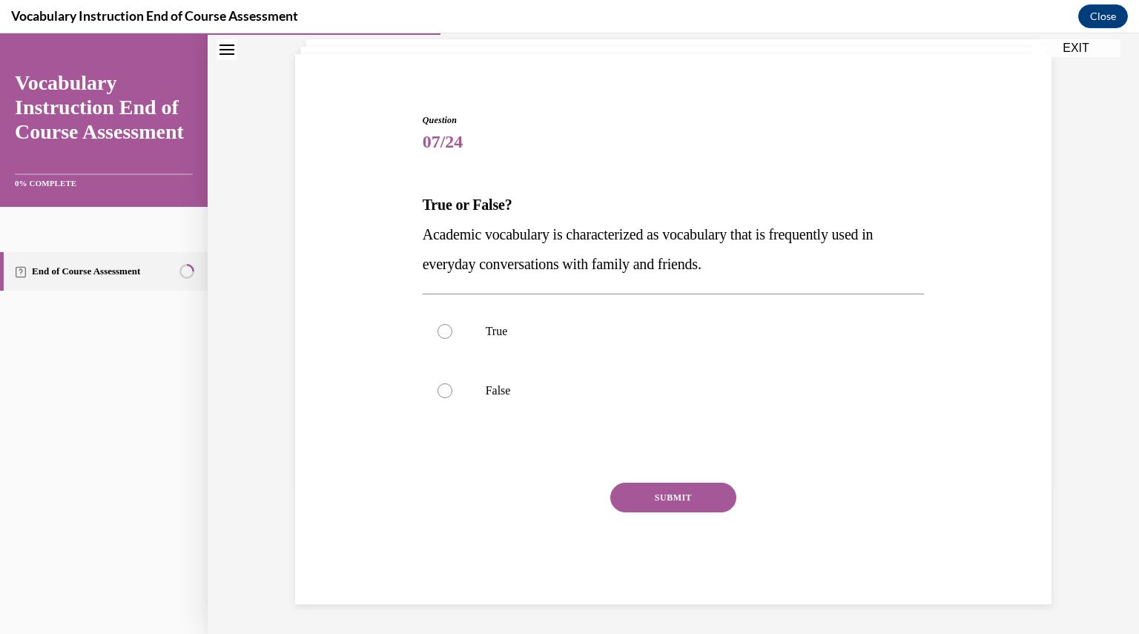
scroll to position [92, 0]
click at [595, 383] on label "False" at bounding box center [674, 391] width 502 height 59
click at [452, 384] on input "False" at bounding box center [444, 391] width 15 height 15
radio input "true"
click at [648, 494] on button "SUBMIT" at bounding box center [673, 498] width 126 height 30
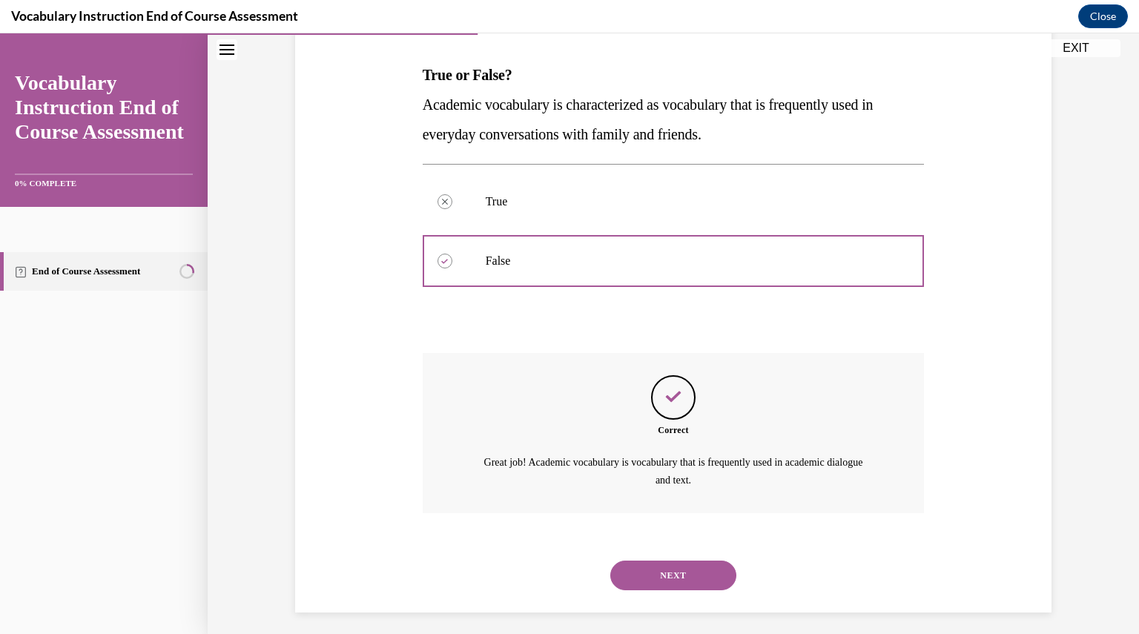
scroll to position [229, 0]
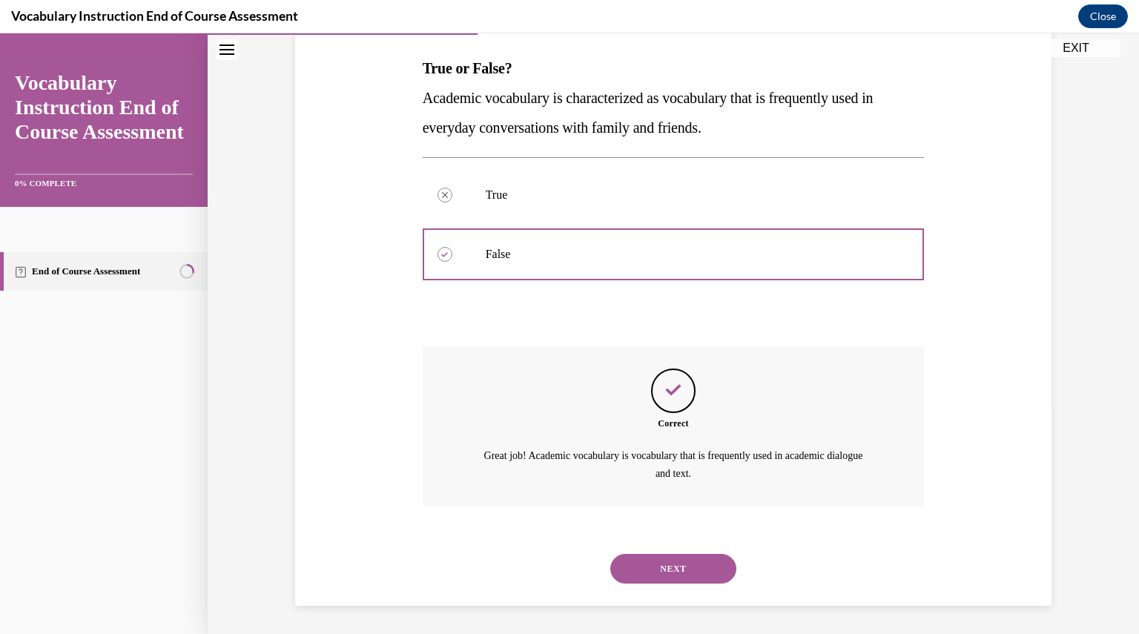
click at [655, 567] on button "NEXT" at bounding box center [673, 569] width 126 height 30
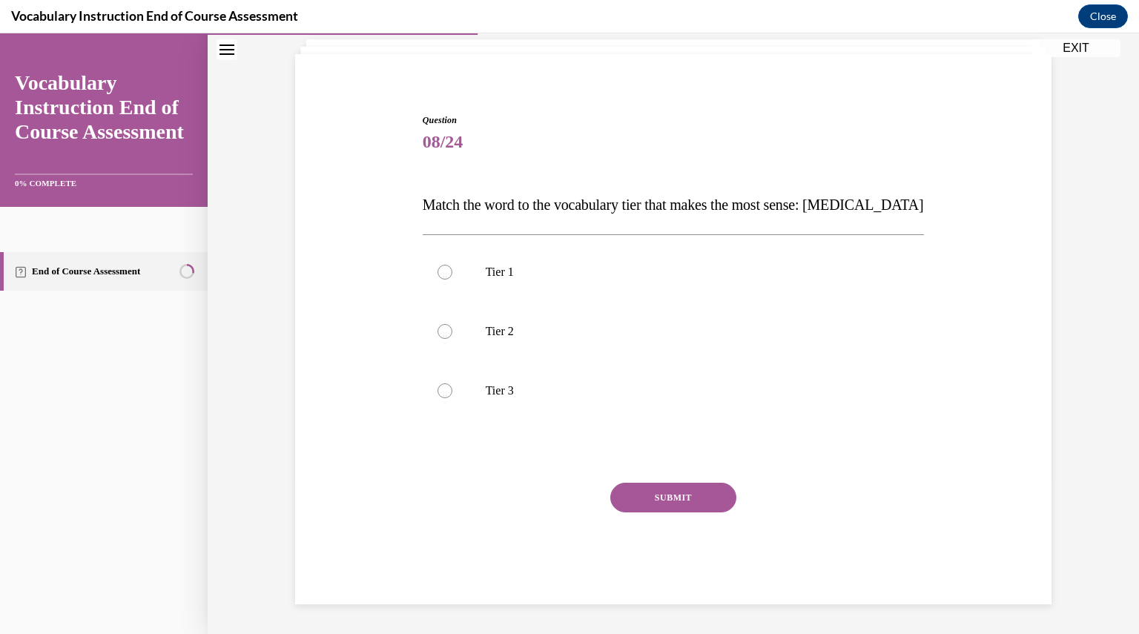
scroll to position [92, 0]
click at [555, 384] on p "Tier 3" at bounding box center [687, 391] width 402 height 15
click at [452, 384] on input "Tier 3" at bounding box center [444, 391] width 15 height 15
radio input "true"
click at [626, 489] on button "SUBMIT" at bounding box center [673, 498] width 126 height 30
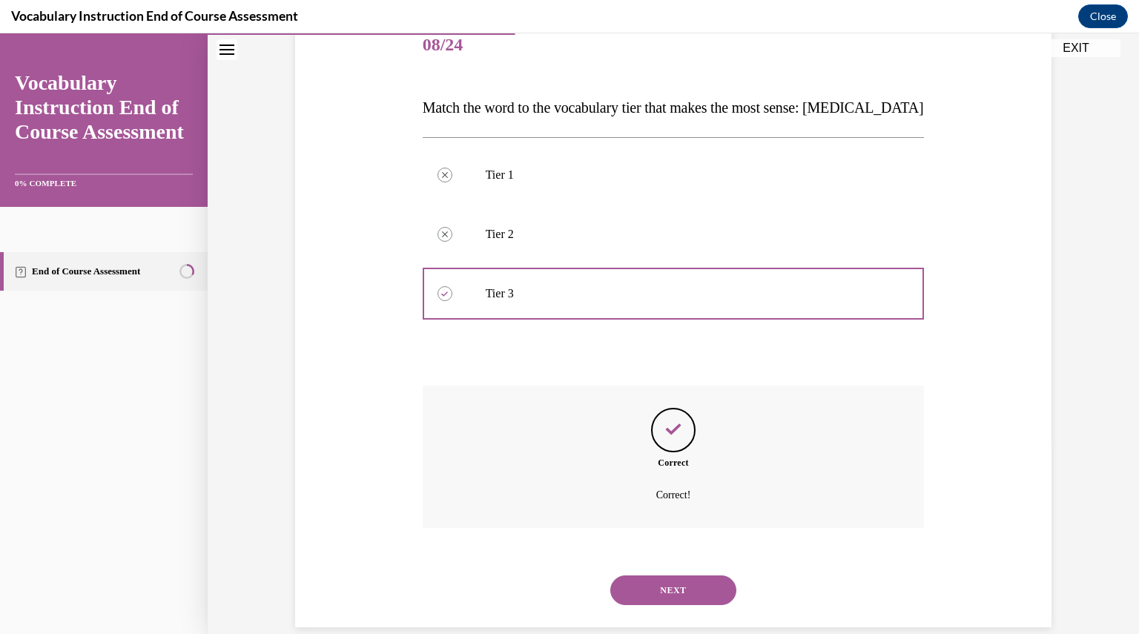
scroll to position [212, 0]
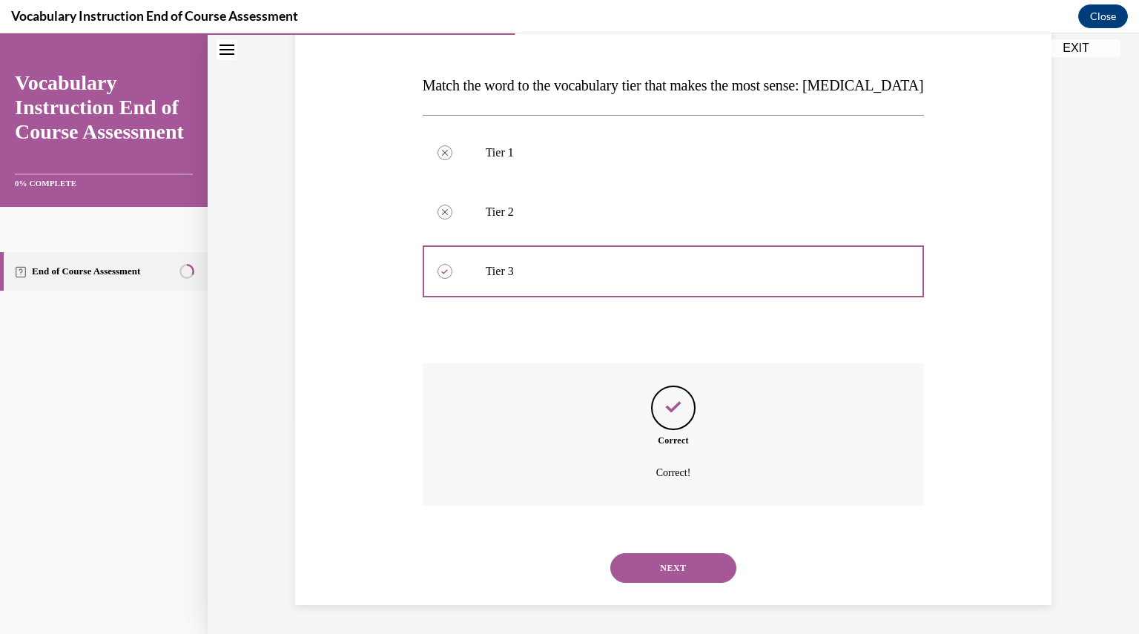
click at [645, 565] on button "NEXT" at bounding box center [673, 568] width 126 height 30
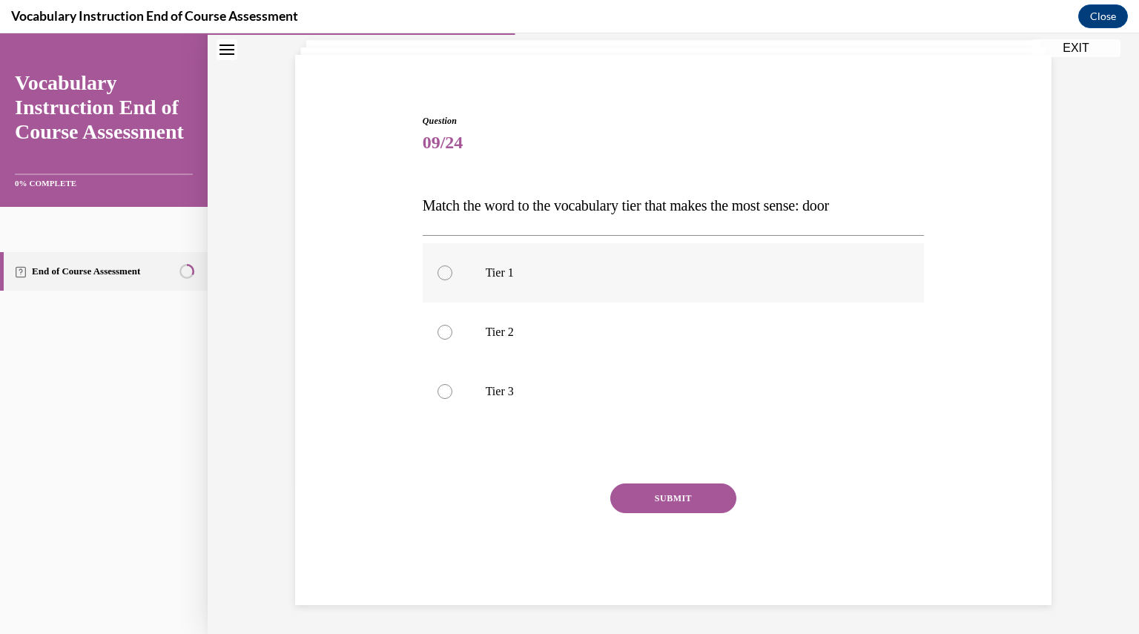
click at [596, 281] on label "Tier 1" at bounding box center [674, 272] width 502 height 59
click at [452, 280] on input "Tier 1" at bounding box center [444, 272] width 15 height 15
radio input "true"
click at [639, 493] on button "SUBMIT" at bounding box center [673, 498] width 126 height 30
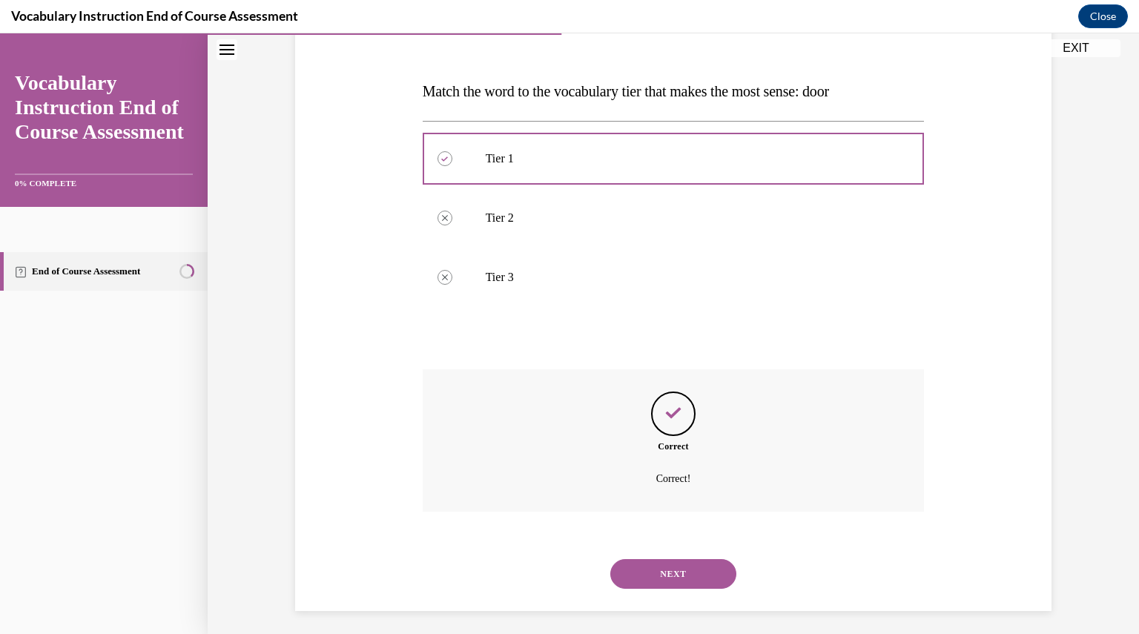
scroll to position [212, 0]
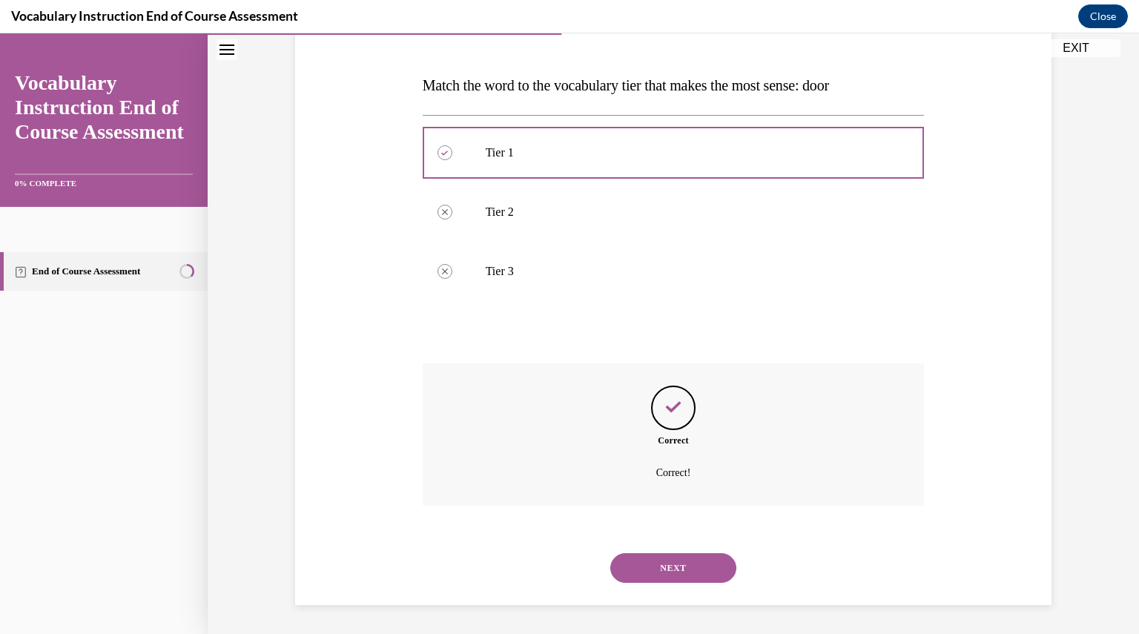
click at [649, 566] on button "NEXT" at bounding box center [673, 568] width 126 height 30
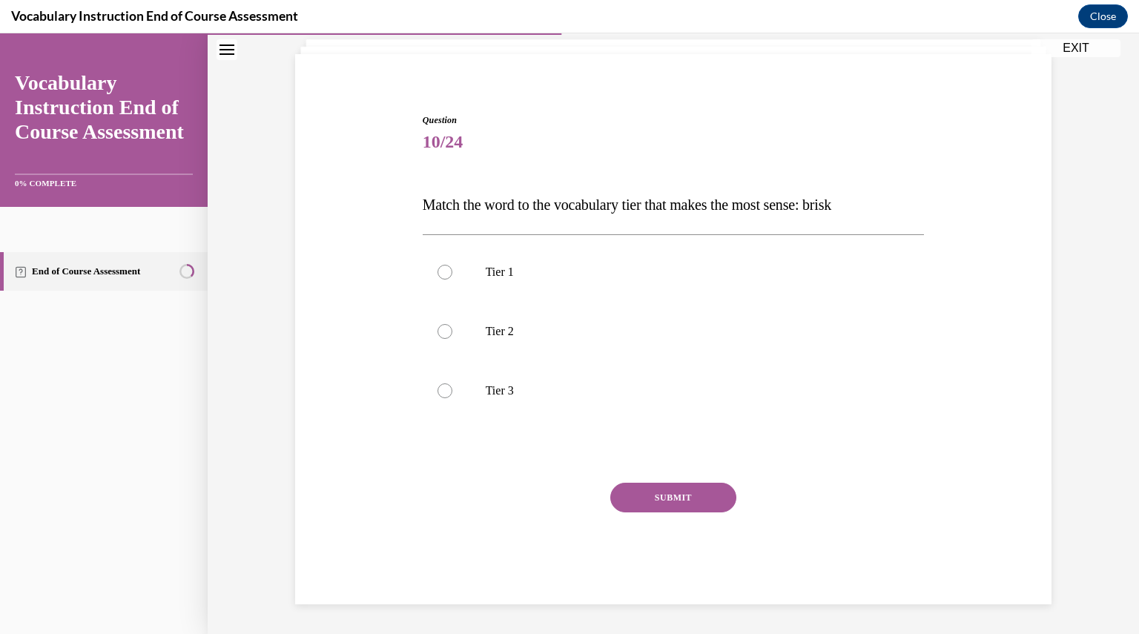
scroll to position [92, 0]
click at [618, 337] on p "Tier 2" at bounding box center [687, 332] width 402 height 15
click at [452, 337] on input "Tier 2" at bounding box center [444, 332] width 15 height 15
radio input "true"
click at [638, 492] on button "SUBMIT" at bounding box center [673, 498] width 126 height 30
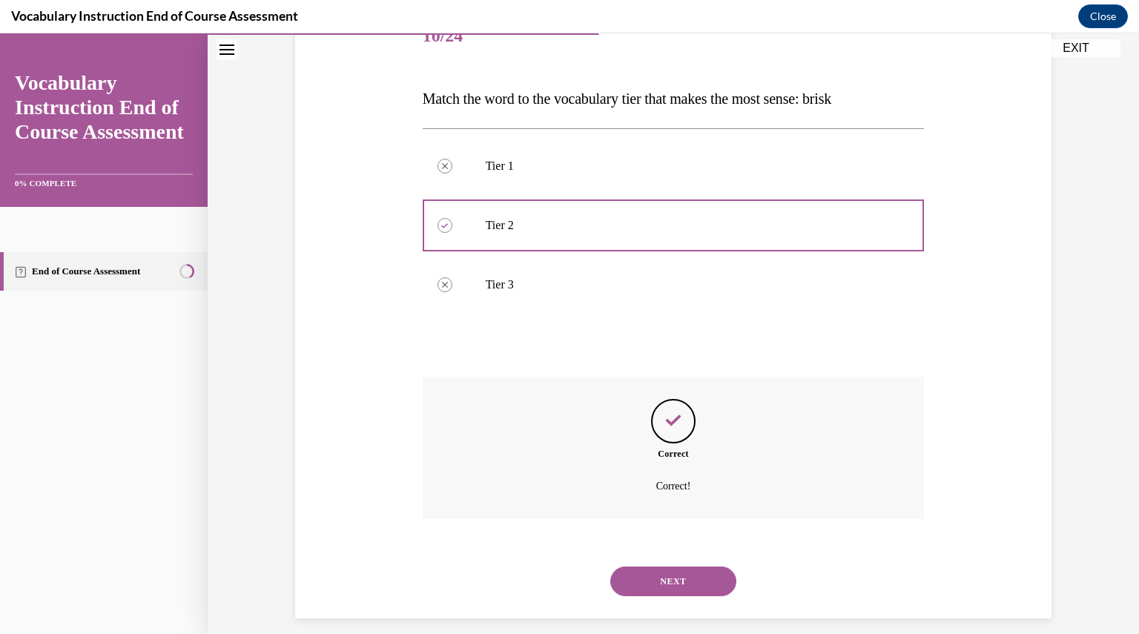
scroll to position [212, 0]
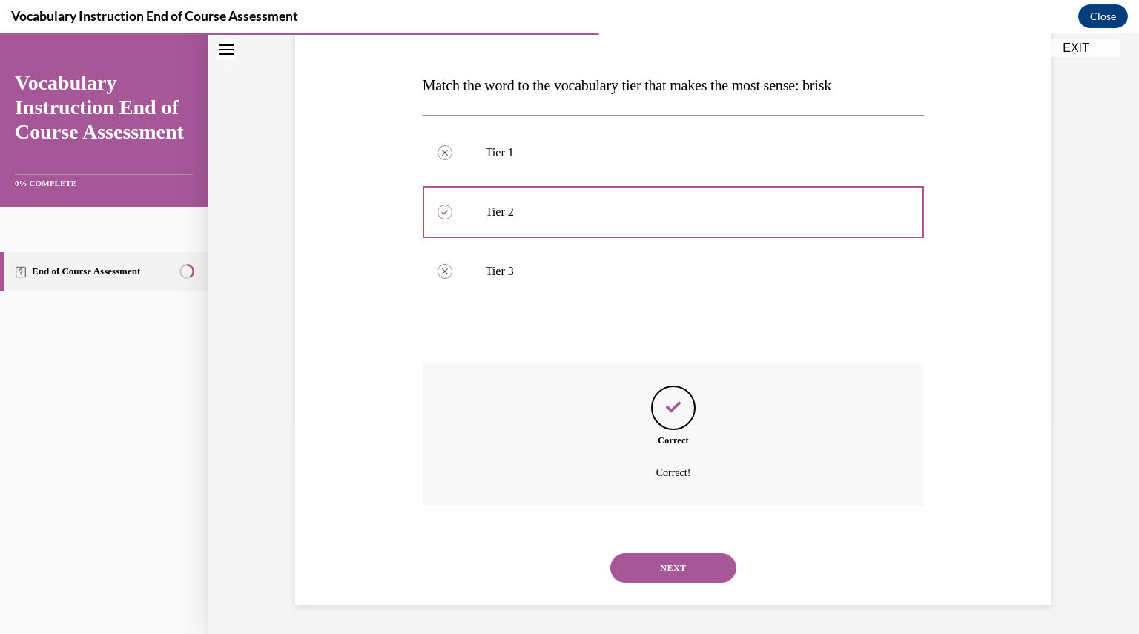
click at [641, 564] on button "NEXT" at bounding box center [673, 568] width 126 height 30
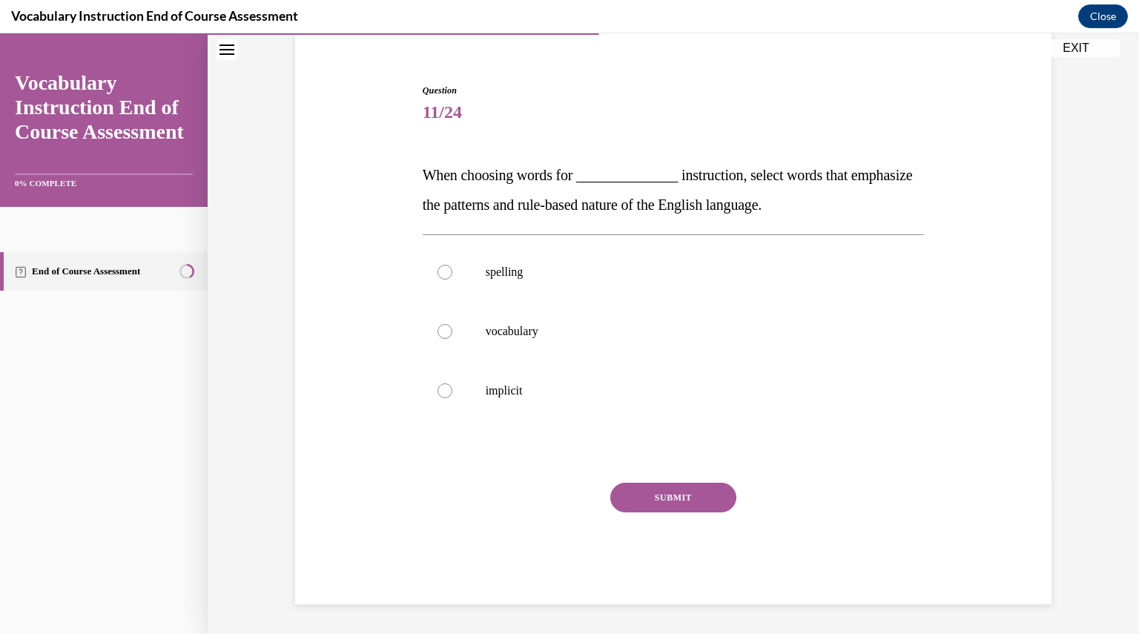
scroll to position [122, 0]
click at [569, 263] on label "spelling" at bounding box center [674, 272] width 502 height 59
click at [452, 265] on input "spelling" at bounding box center [444, 272] width 15 height 15
radio input "true"
click at [638, 499] on button "SUBMIT" at bounding box center [673, 498] width 126 height 30
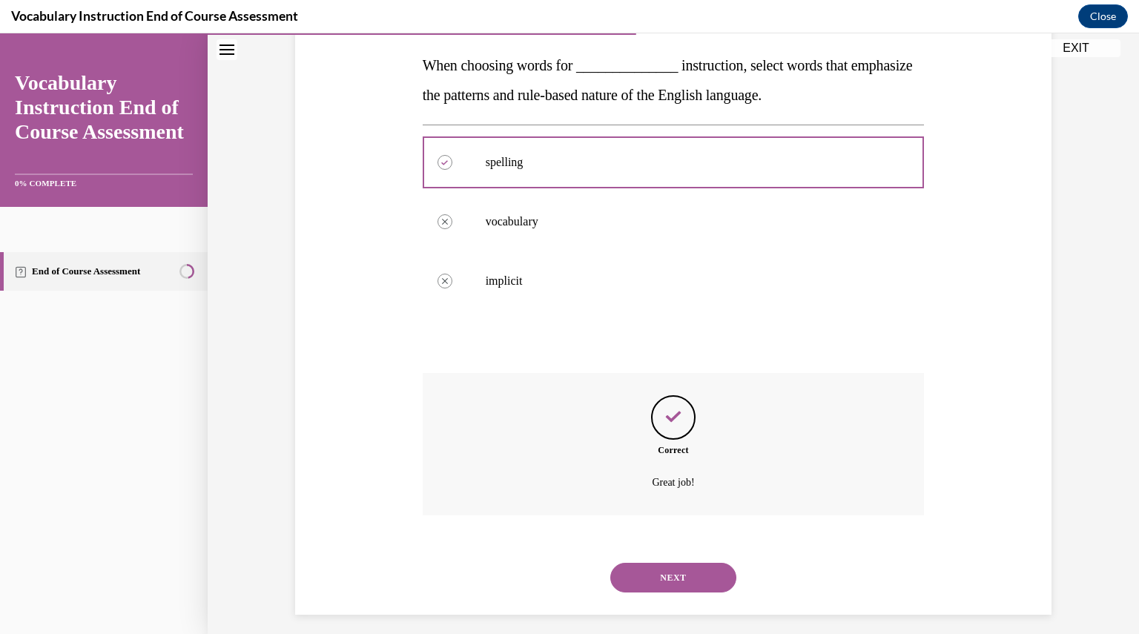
scroll to position [242, 0]
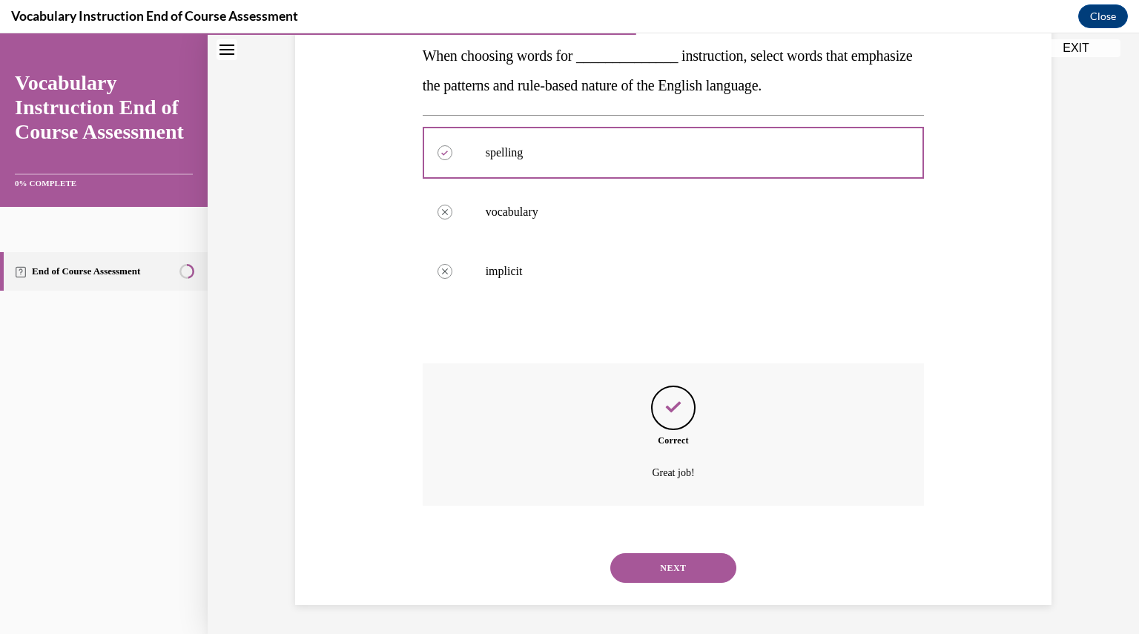
click at [652, 576] on button "NEXT" at bounding box center [673, 568] width 126 height 30
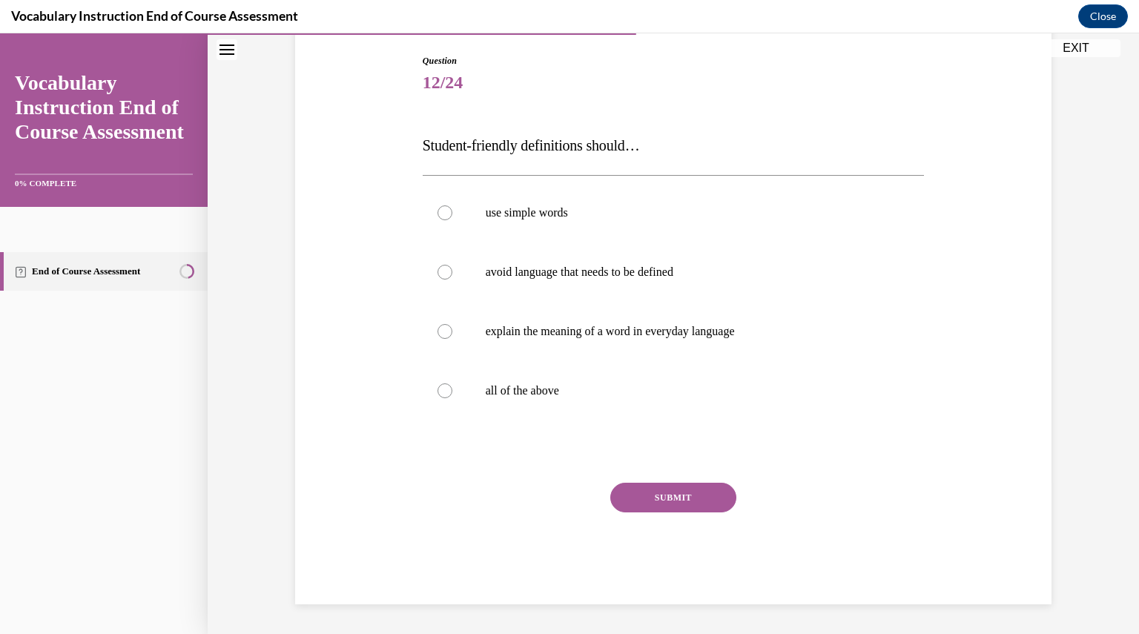
scroll to position [151, 0]
click at [577, 385] on p "all of the above" at bounding box center [687, 391] width 402 height 15
click at [452, 385] on input "all of the above" at bounding box center [444, 391] width 15 height 15
radio input "true"
click at [655, 501] on button "SUBMIT" at bounding box center [673, 498] width 126 height 30
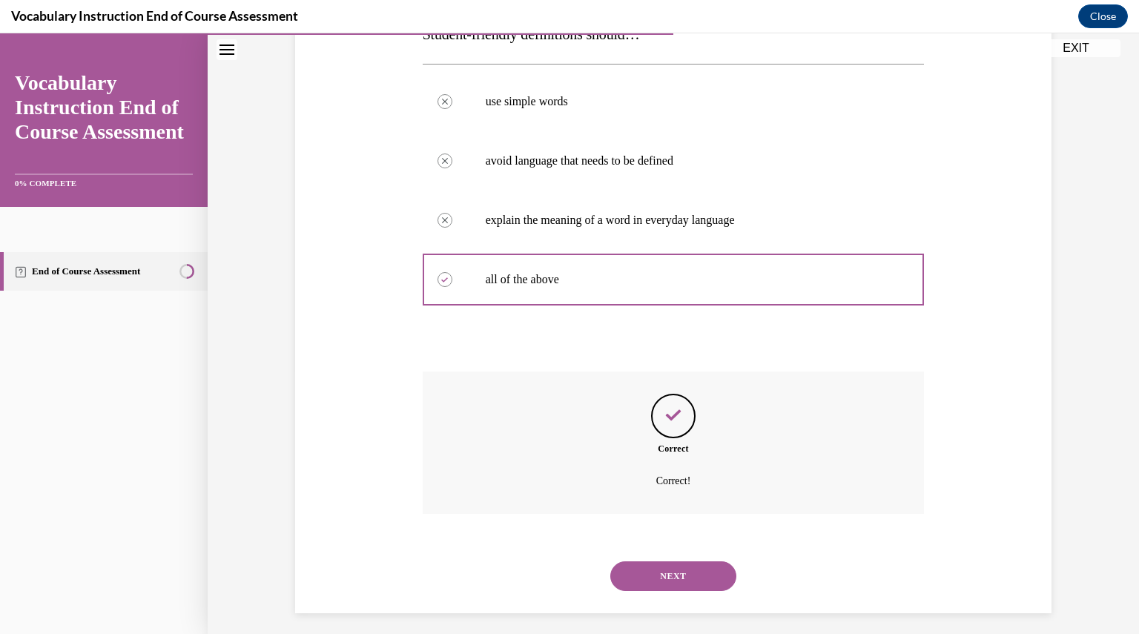
scroll to position [271, 0]
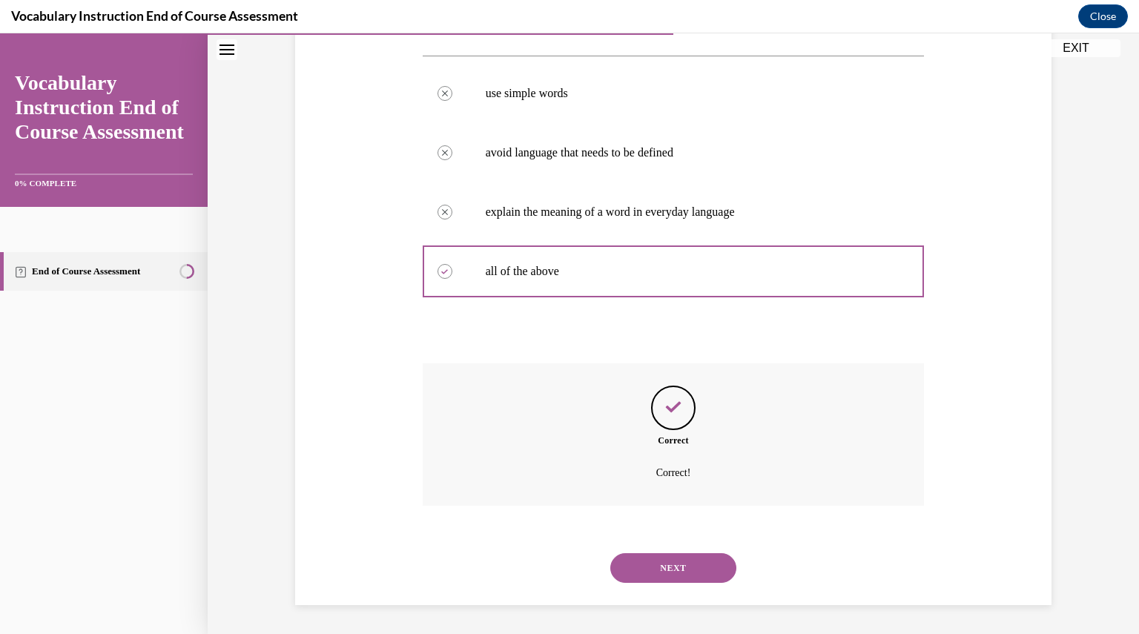
click at [654, 568] on button "NEXT" at bounding box center [673, 568] width 126 height 30
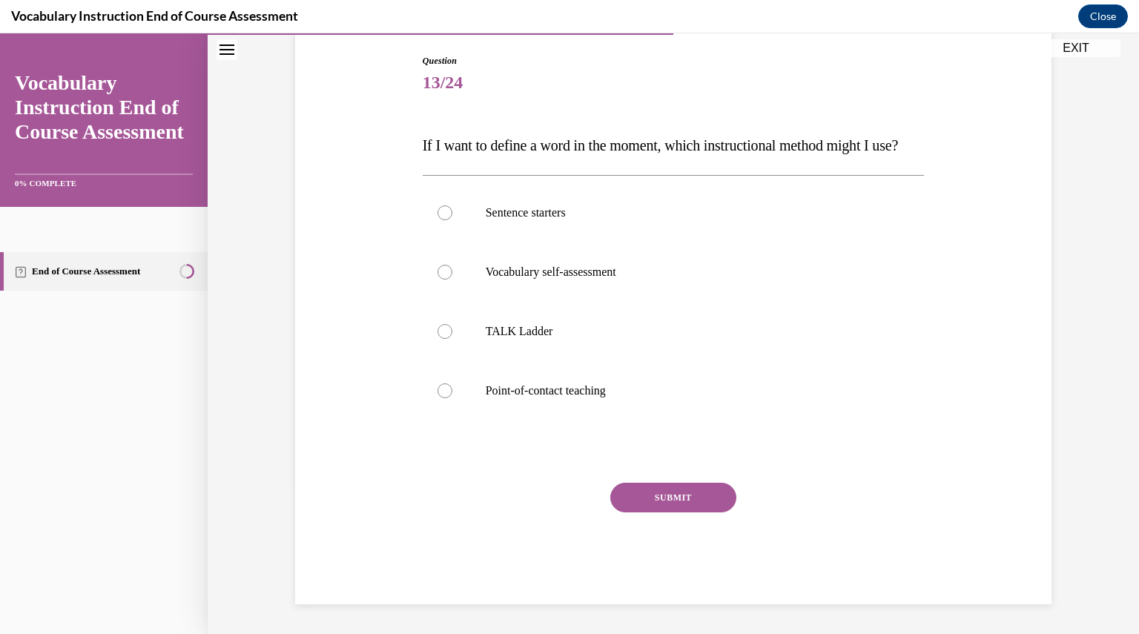
scroll to position [165, 0]
click at [598, 414] on label "Point-of-contact teaching" at bounding box center [674, 390] width 502 height 59
click at [452, 398] on input "Point-of-contact teaching" at bounding box center [444, 390] width 15 height 15
radio input "true"
click at [644, 512] on button "SUBMIT" at bounding box center [673, 498] width 126 height 30
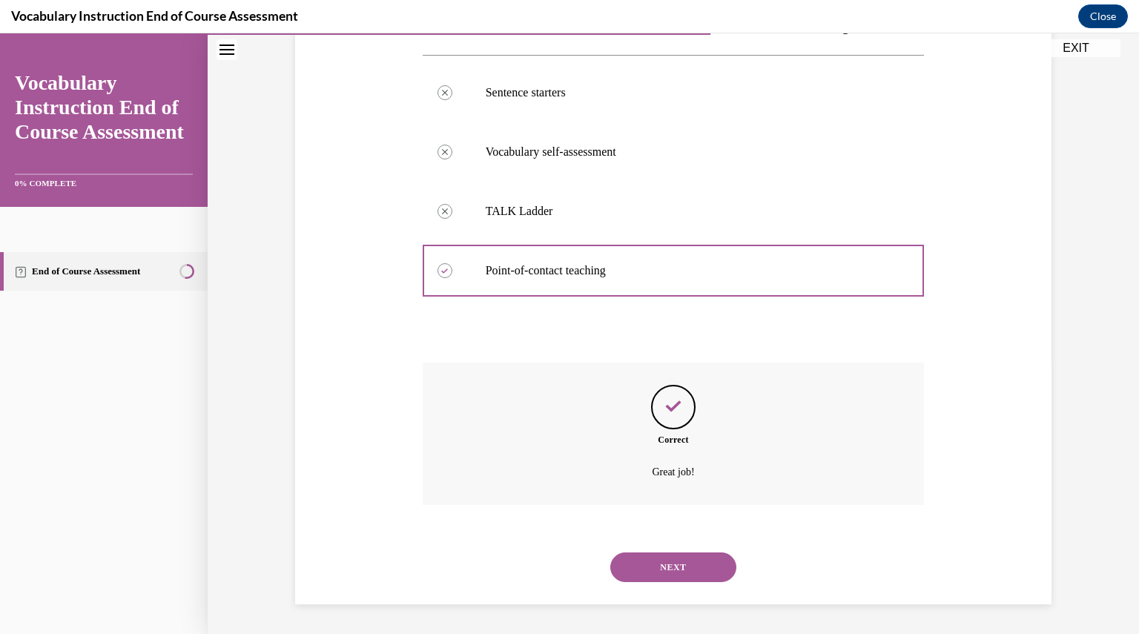
scroll to position [301, 0]
click at [648, 578] on button "NEXT" at bounding box center [673, 567] width 126 height 30
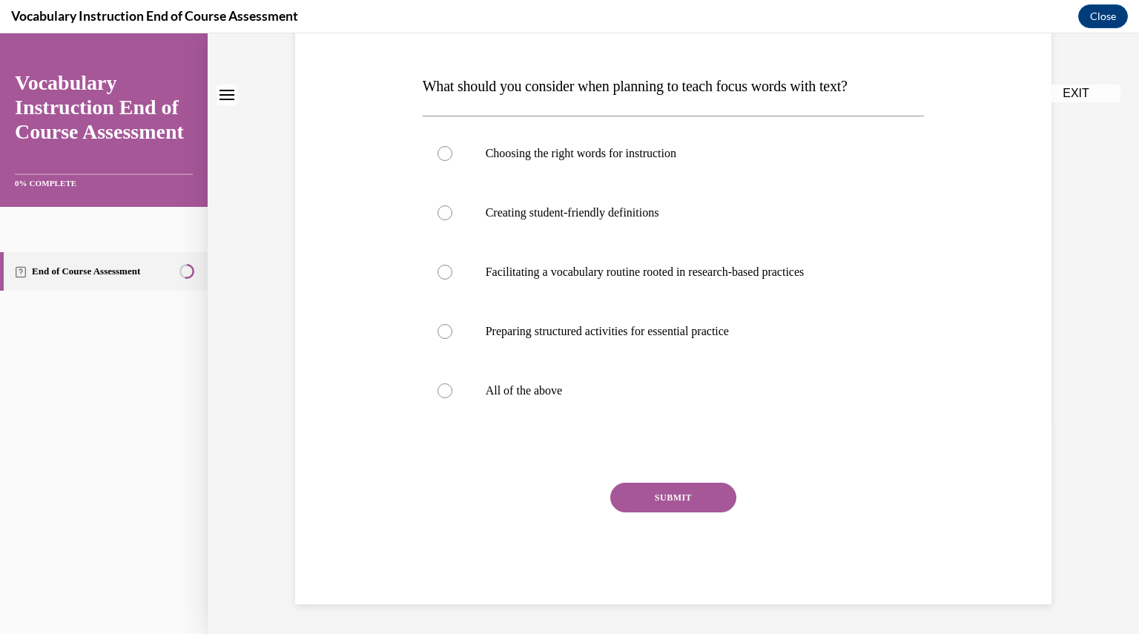
scroll to position [0, 0]
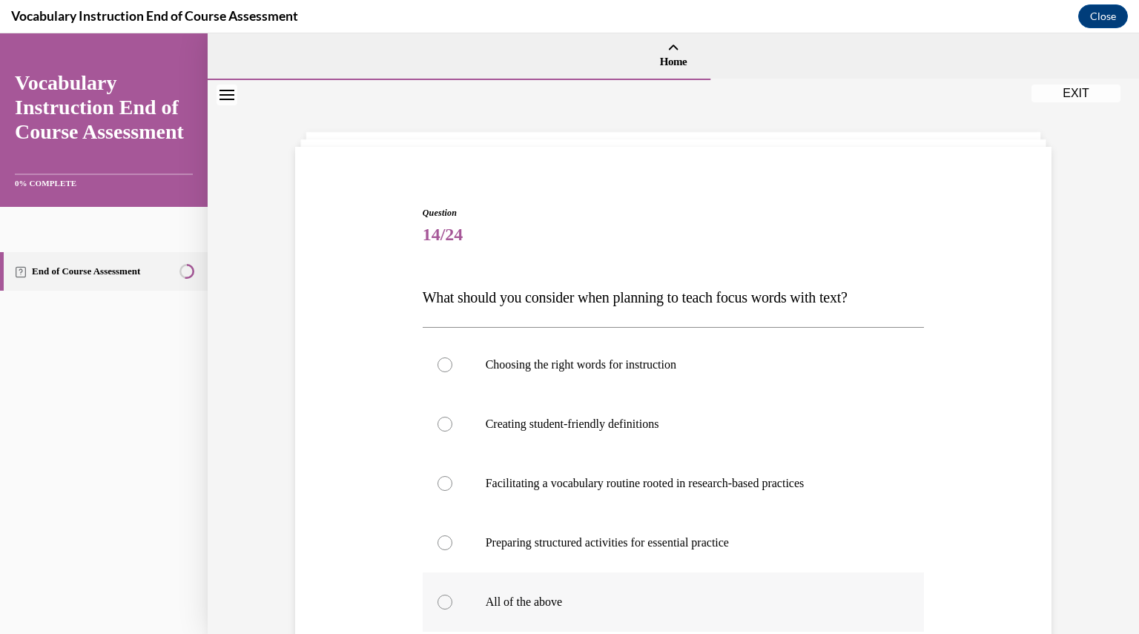
click at [618, 591] on label "All of the above" at bounding box center [674, 601] width 502 height 59
click at [452, 595] on input "All of the above" at bounding box center [444, 602] width 15 height 15
radio input "true"
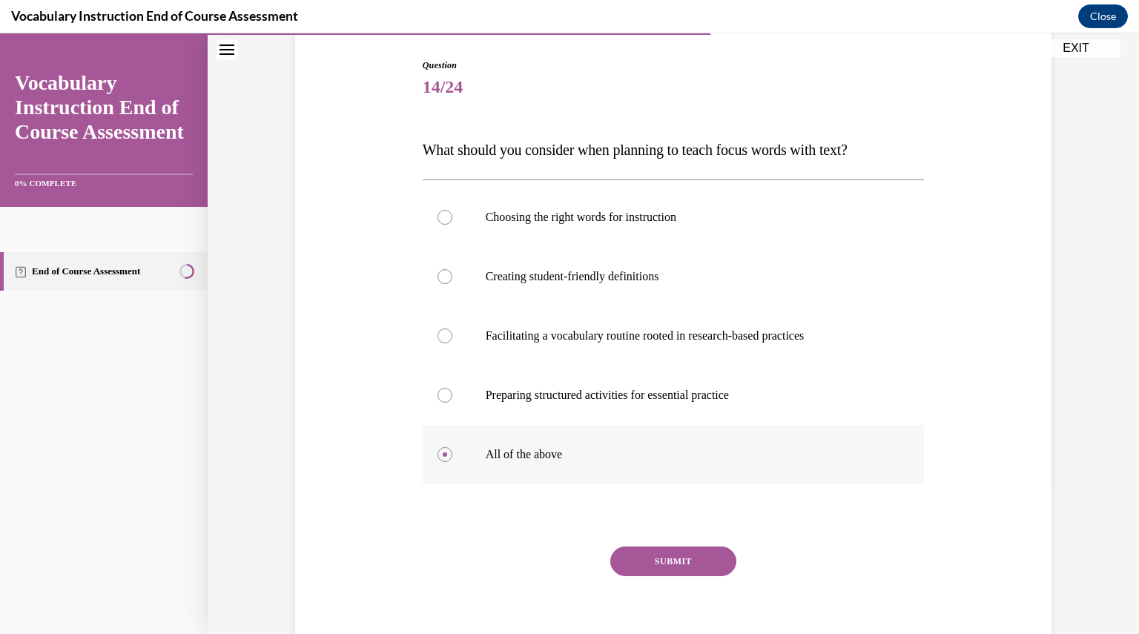
scroll to position [151, 0]
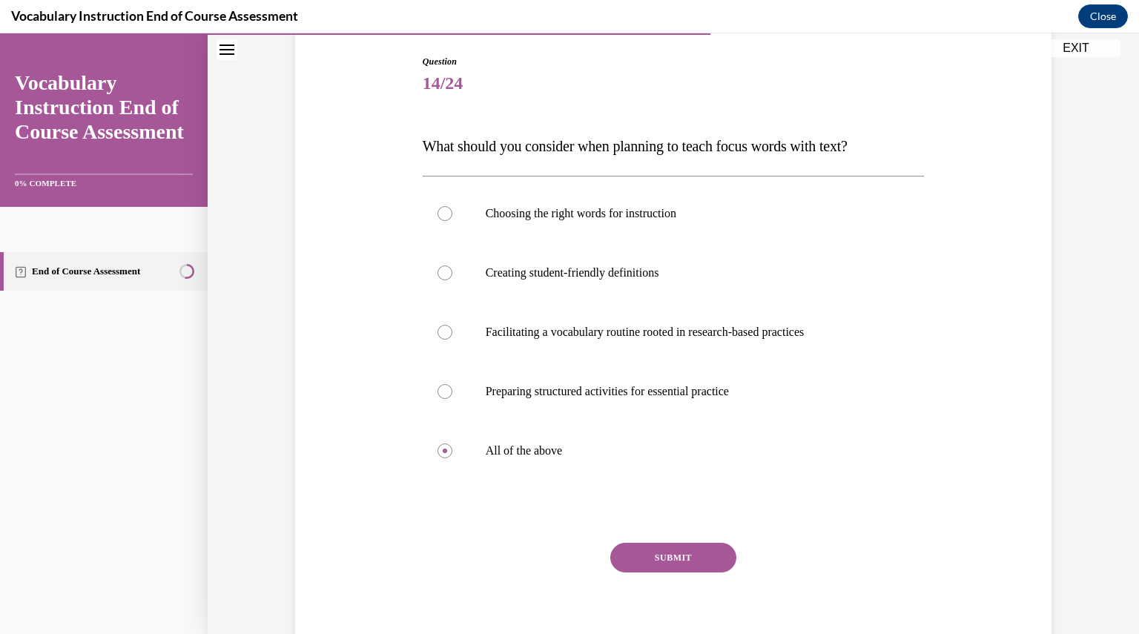
click at [646, 565] on button "SUBMIT" at bounding box center [673, 558] width 126 height 30
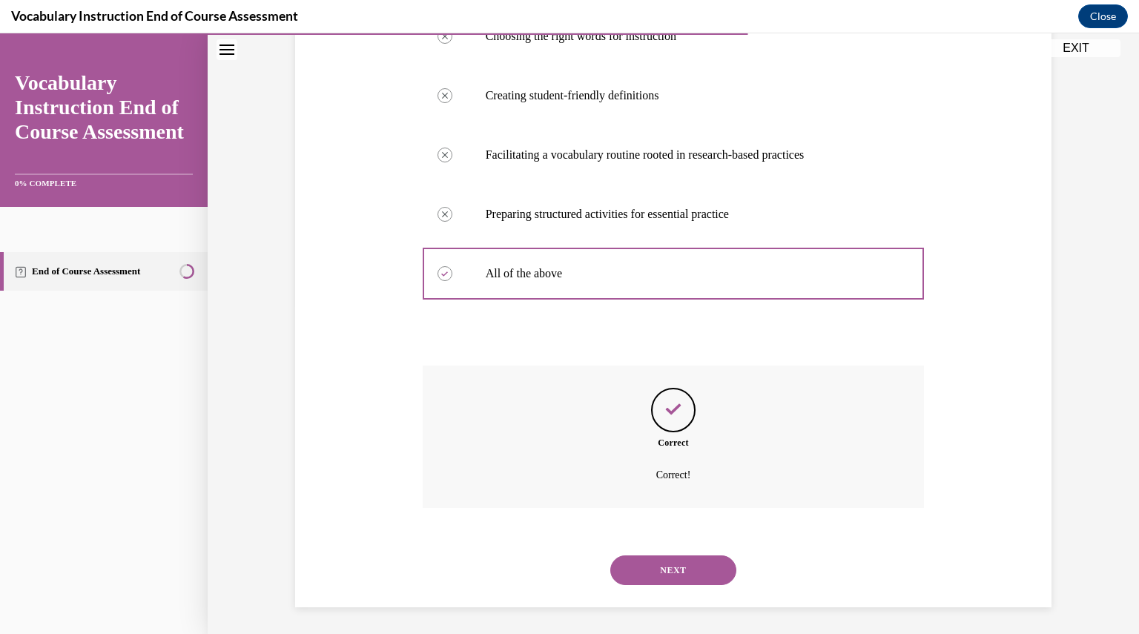
scroll to position [331, 0]
click at [653, 567] on button "NEXT" at bounding box center [673, 568] width 126 height 30
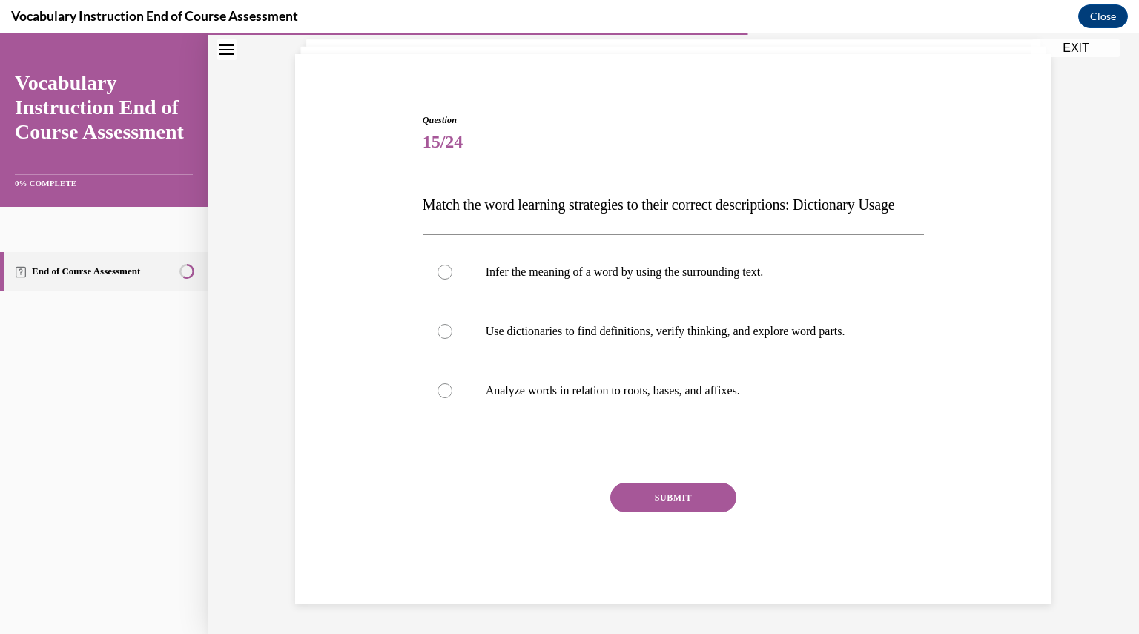
scroll to position [122, 0]
click at [600, 322] on label "Use dictionaries to find definitions, verify thinking, and explore word parts." at bounding box center [674, 331] width 502 height 59
click at [452, 324] on input "Use dictionaries to find definitions, verify thinking, and explore word parts." at bounding box center [444, 331] width 15 height 15
radio input "true"
click at [649, 494] on button "SUBMIT" at bounding box center [673, 498] width 126 height 30
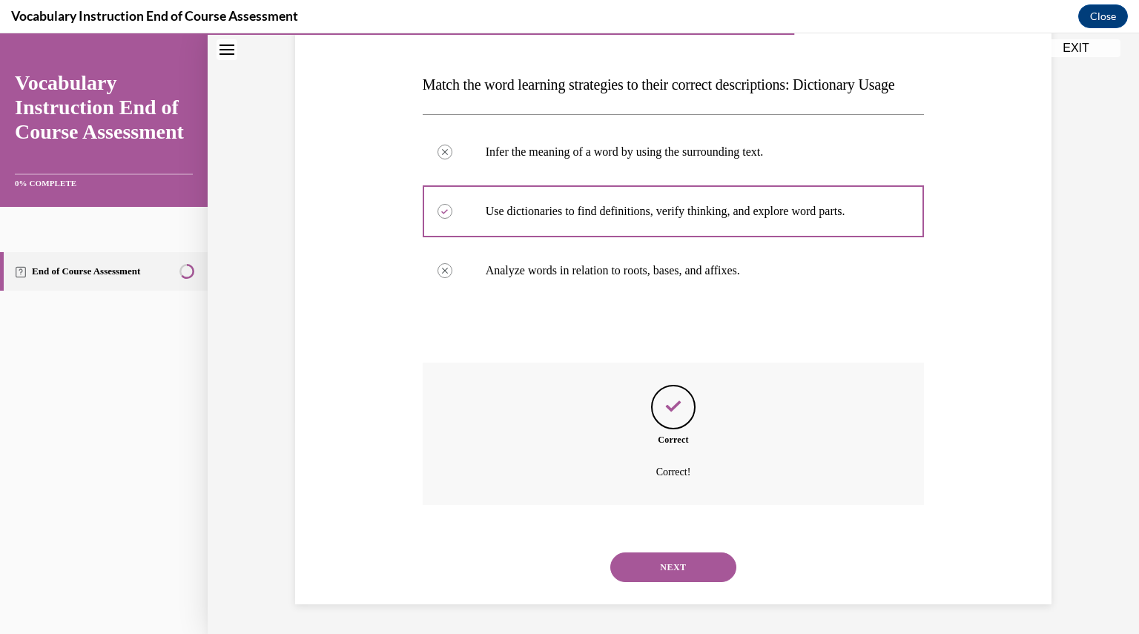
scroll to position [242, 0]
click at [662, 566] on button "NEXT" at bounding box center [673, 567] width 126 height 30
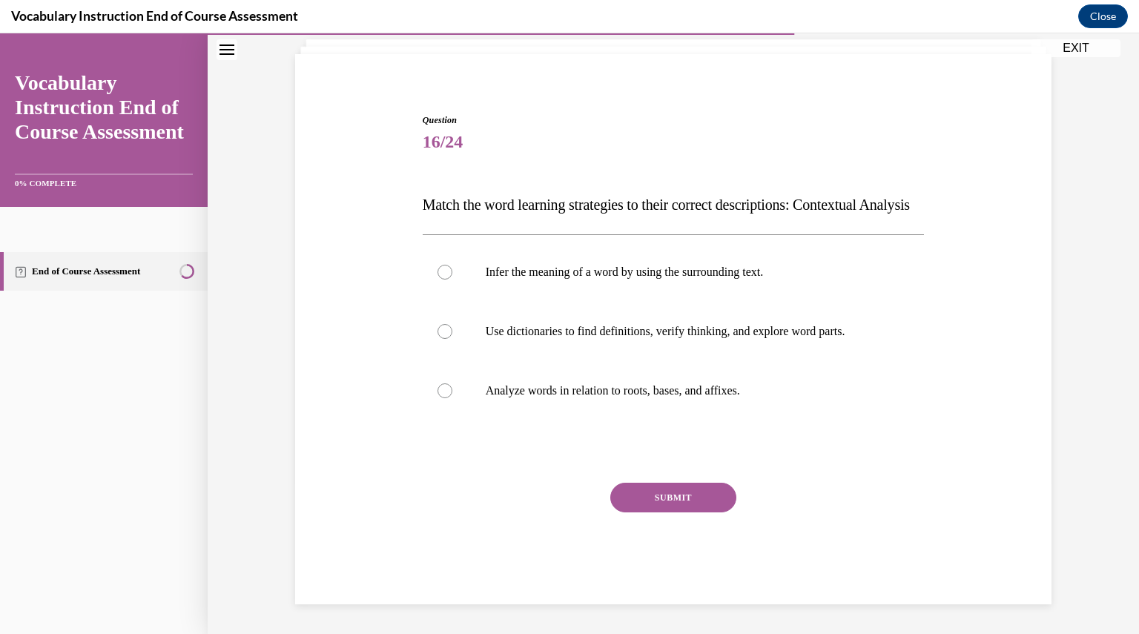
scroll to position [122, 0]
click at [568, 259] on label "Infer the meaning of a word by using the surrounding text." at bounding box center [674, 271] width 502 height 59
click at [452, 265] on input "Infer the meaning of a word by using the surrounding text." at bounding box center [444, 272] width 15 height 15
radio input "true"
click at [656, 499] on button "SUBMIT" at bounding box center [673, 498] width 126 height 30
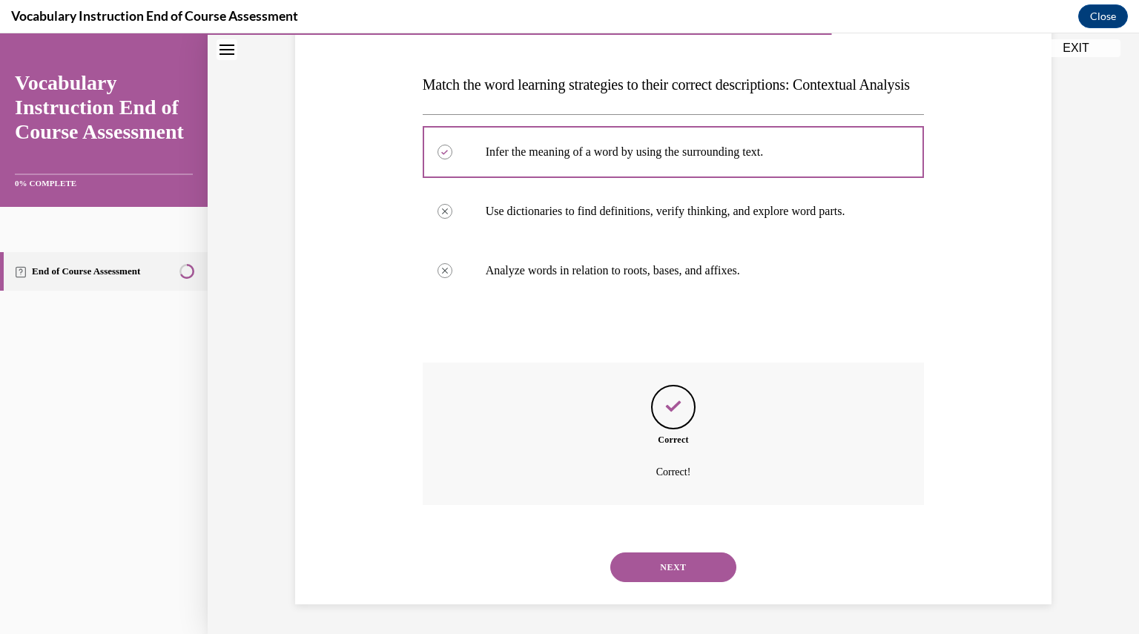
scroll to position [242, 0]
click at [666, 566] on button "NEXT" at bounding box center [673, 567] width 126 height 30
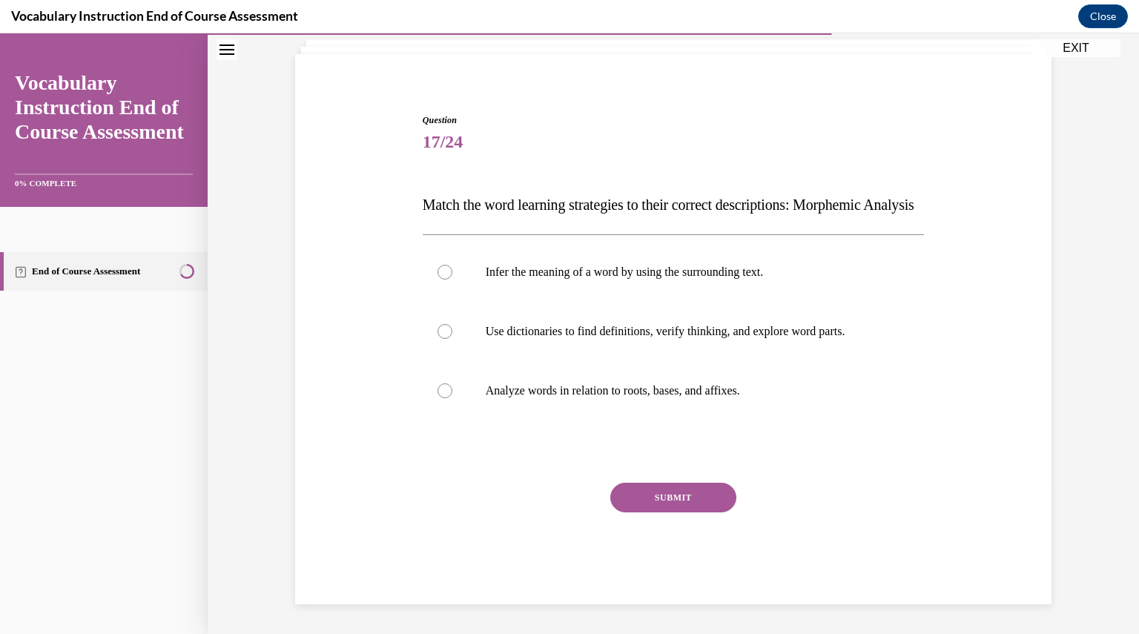
scroll to position [122, 0]
click at [630, 410] on label "Analyze words in relation to roots, bases, and affixes." at bounding box center [674, 390] width 502 height 59
click at [452, 398] on input "Analyze words in relation to roots, bases, and affixes." at bounding box center [444, 390] width 15 height 15
radio input "true"
click at [654, 487] on button "SUBMIT" at bounding box center [673, 498] width 126 height 30
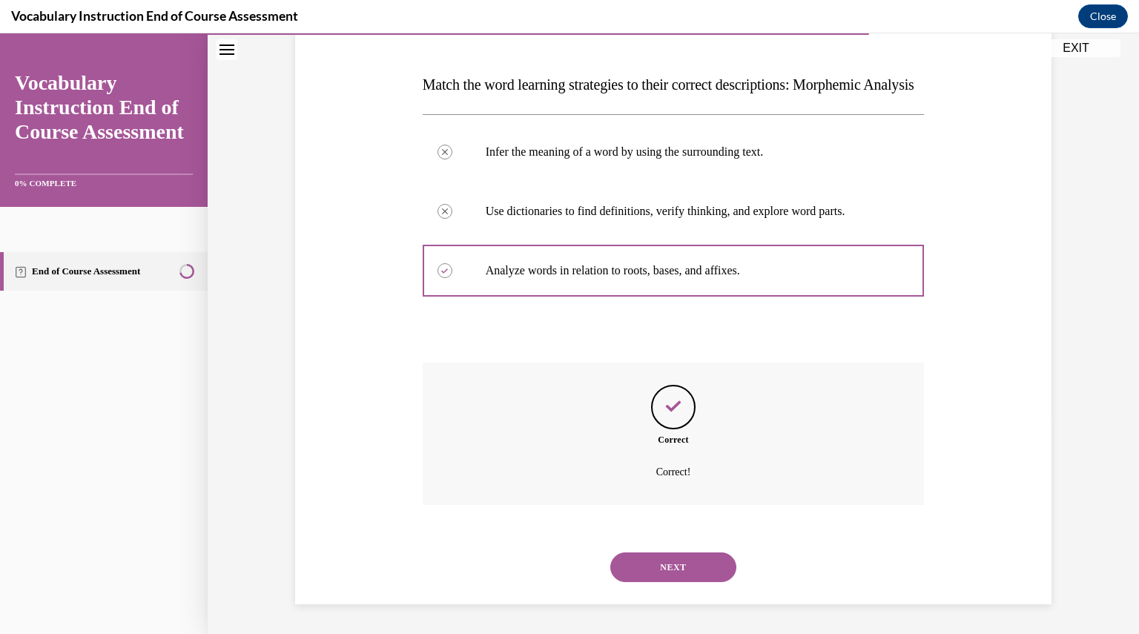
scroll to position [242, 0]
click at [658, 560] on button "NEXT" at bounding box center [673, 567] width 126 height 30
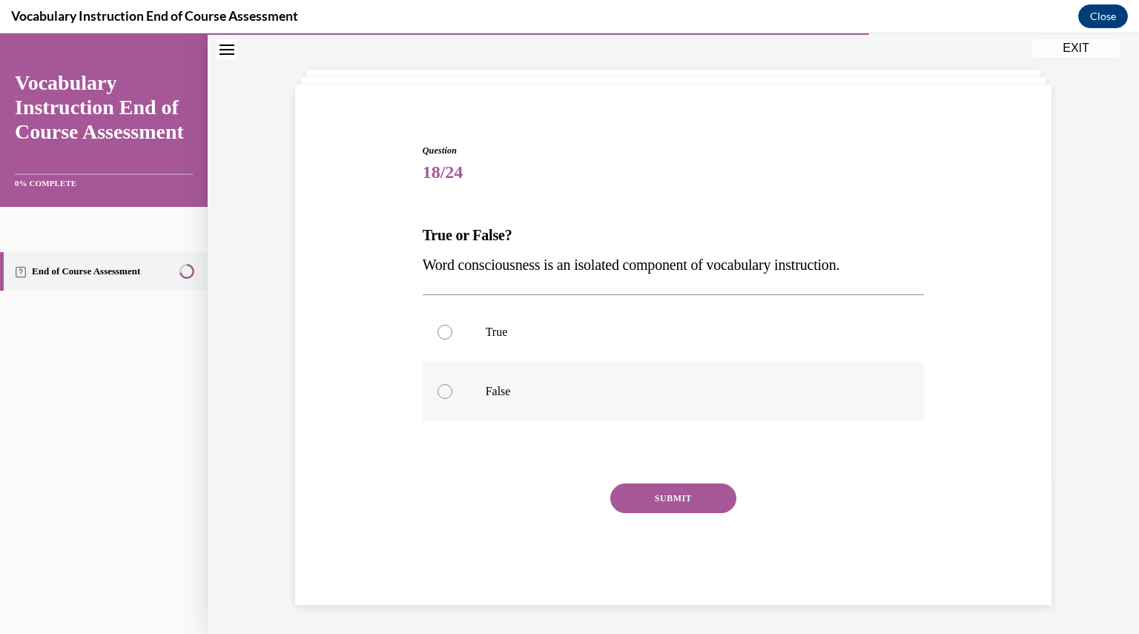
click at [516, 385] on p "False" at bounding box center [687, 391] width 402 height 15
click at [452, 385] on input "False" at bounding box center [444, 391] width 15 height 15
radio input "true"
click at [666, 497] on button "SUBMIT" at bounding box center [673, 498] width 126 height 30
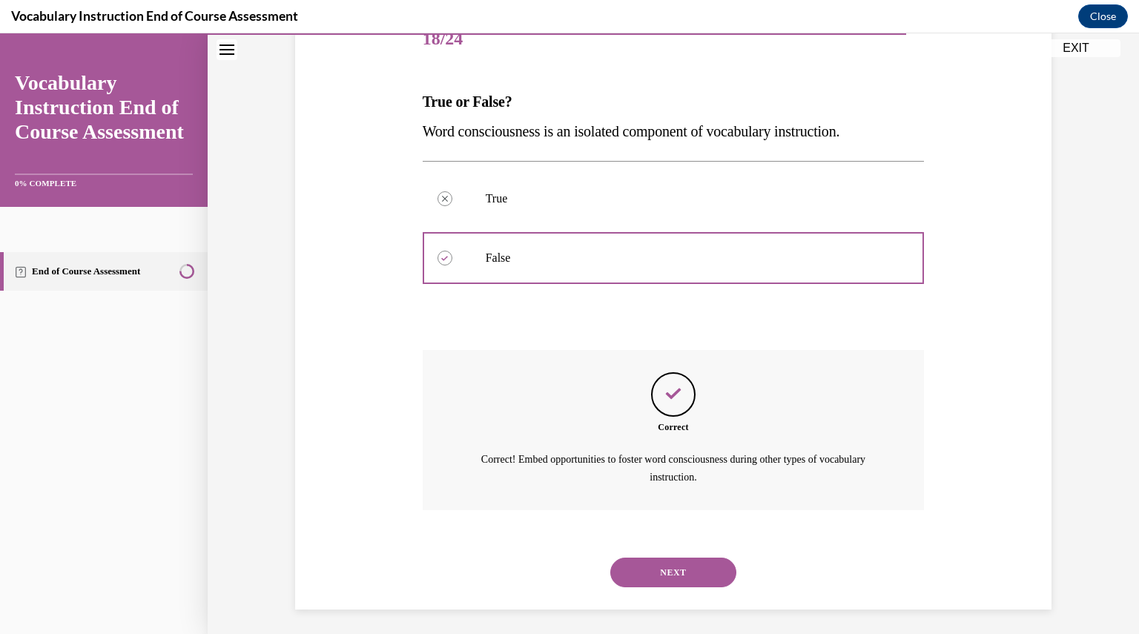
scroll to position [199, 0]
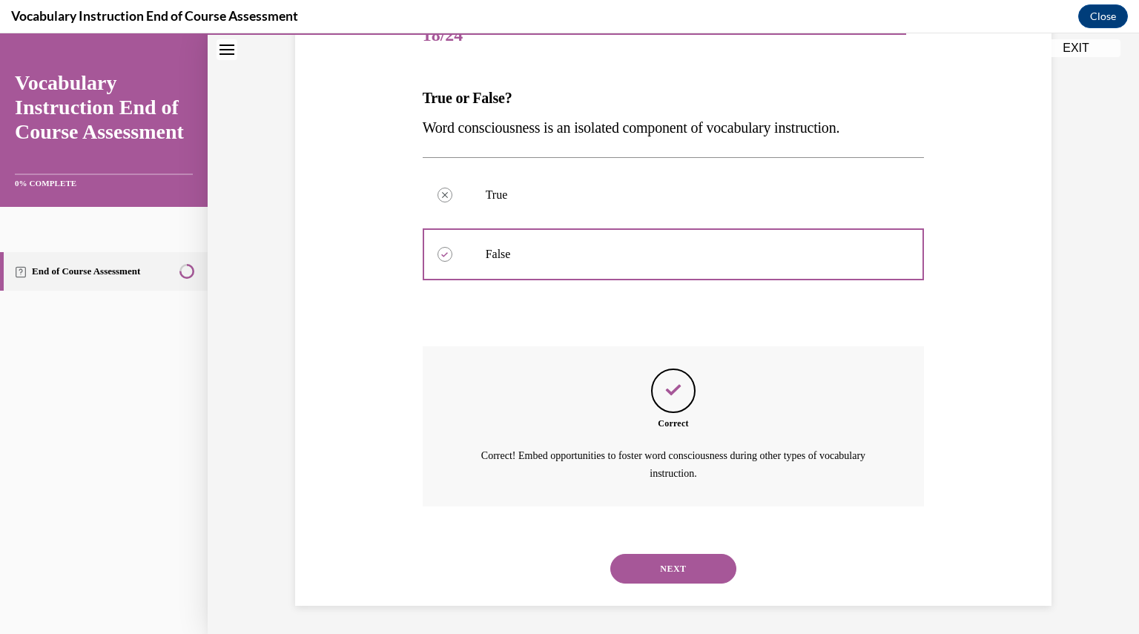
click at [684, 565] on button "NEXT" at bounding box center [673, 569] width 126 height 30
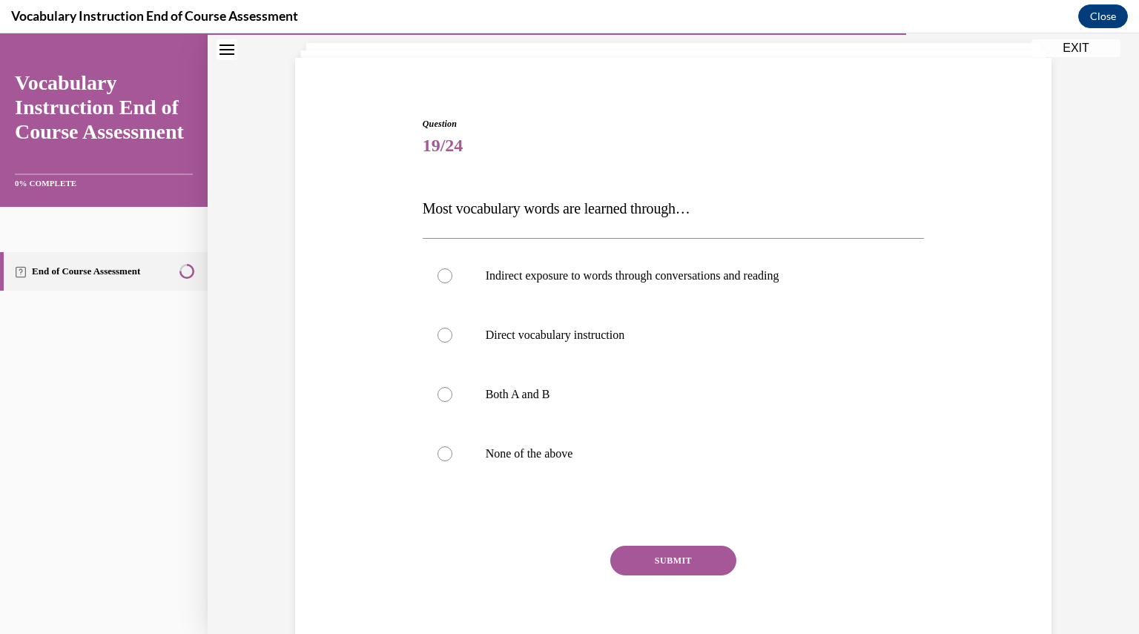
scroll to position [105, 0]
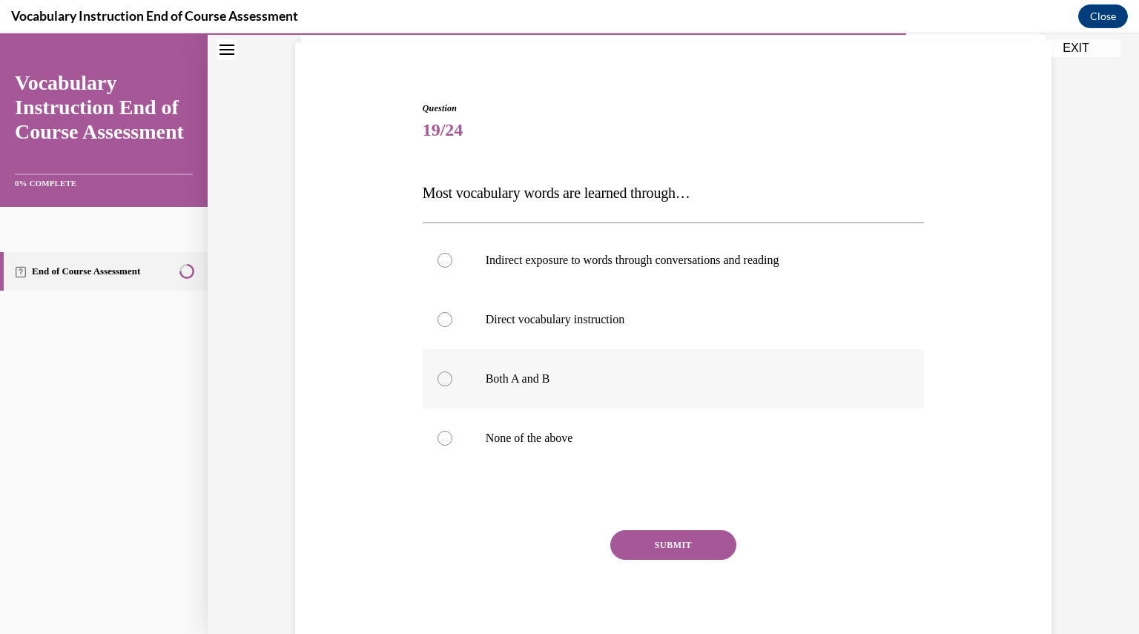
click at [540, 382] on p "Both A and B" at bounding box center [687, 378] width 402 height 15
click at [452, 382] on input "Both A and B" at bounding box center [444, 378] width 15 height 15
radio input "true"
click at [665, 543] on button "SUBMIT" at bounding box center [673, 545] width 126 height 30
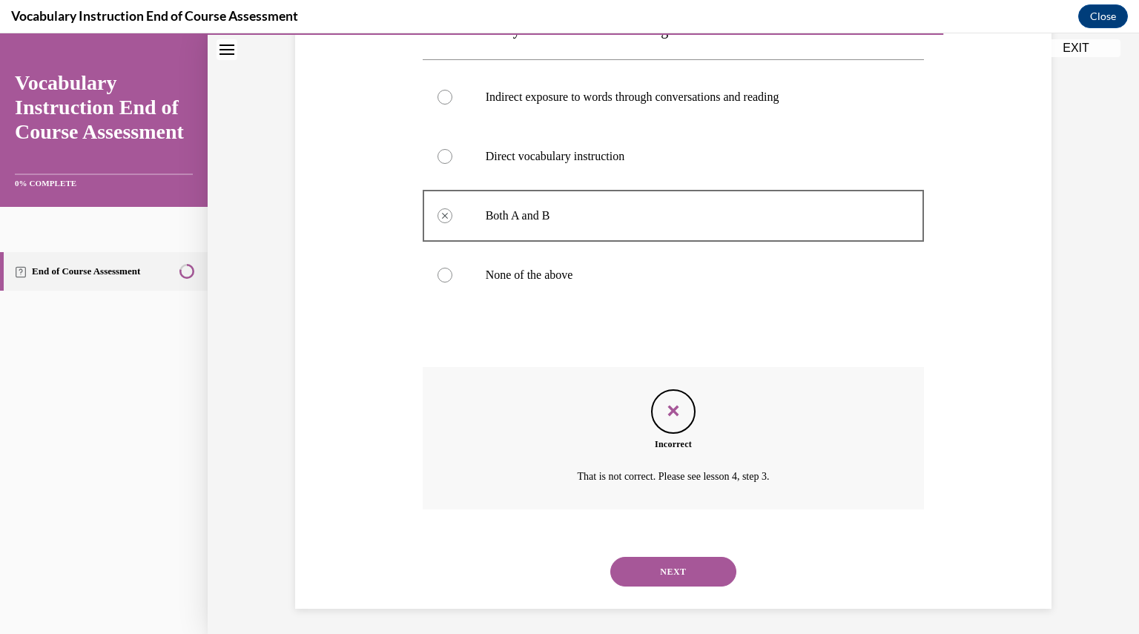
scroll to position [271, 0]
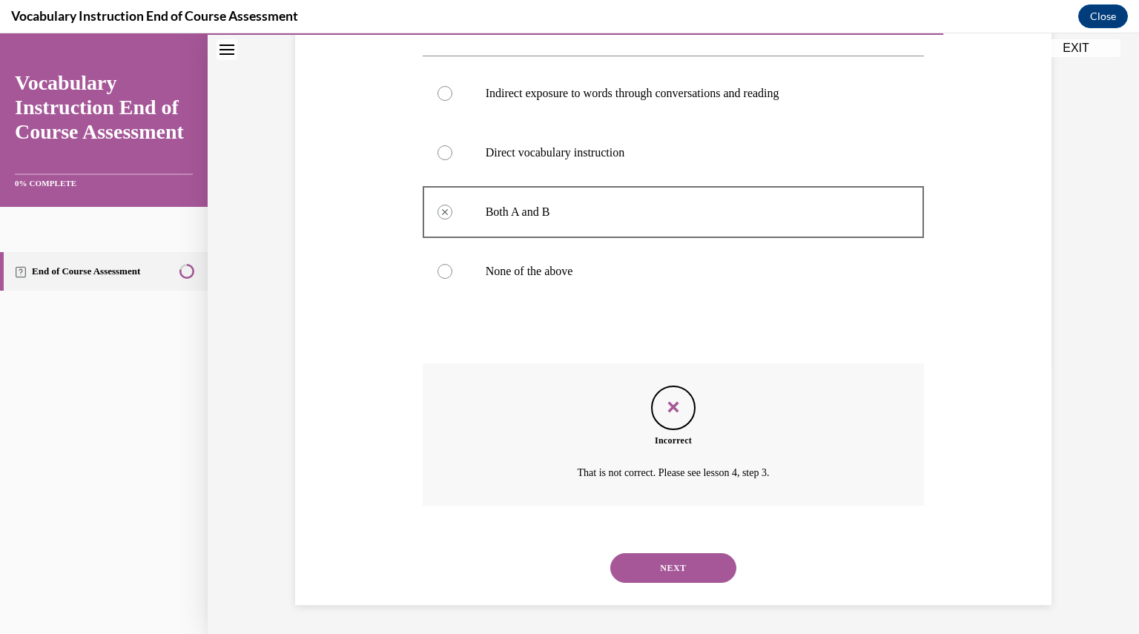
click at [662, 572] on button "NEXT" at bounding box center [673, 568] width 126 height 30
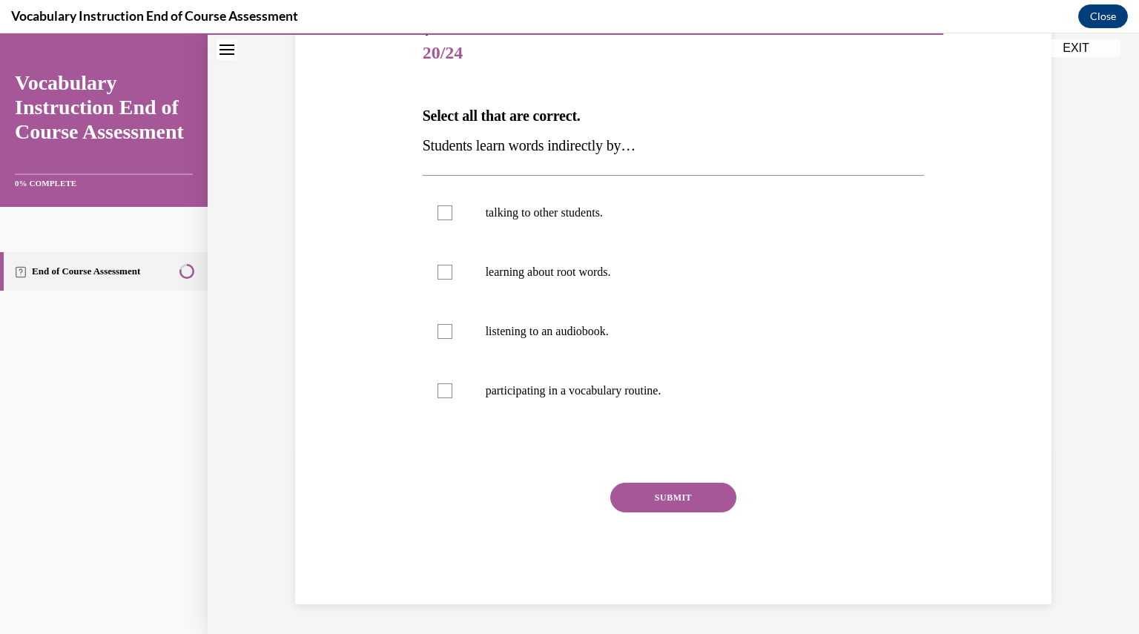
scroll to position [165, 0]
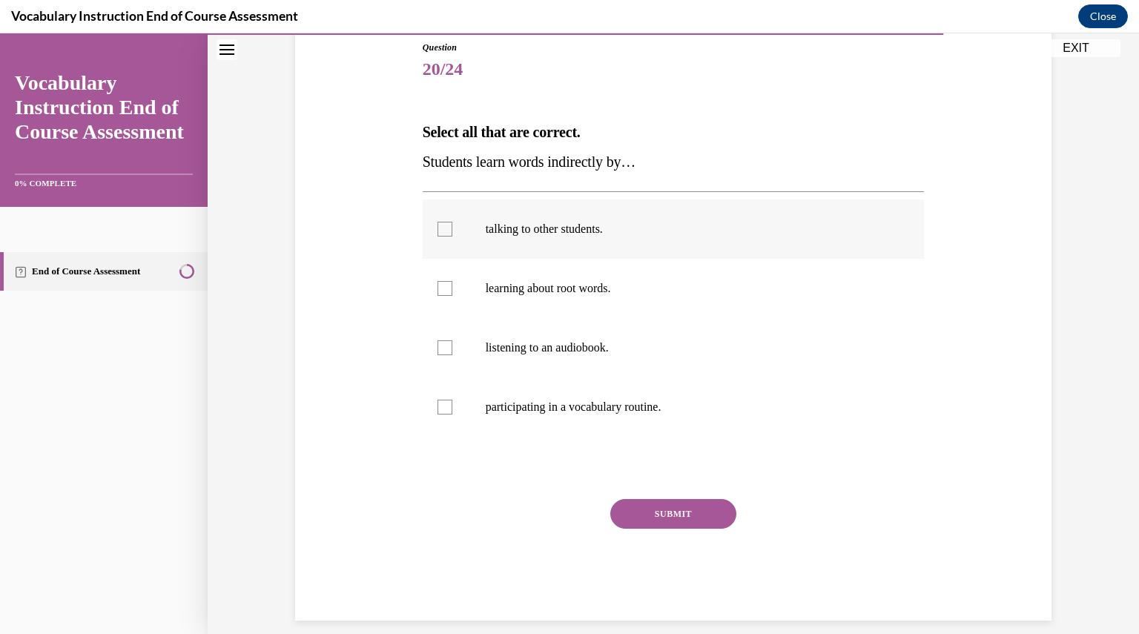
click at [682, 231] on p "talking to other students." at bounding box center [687, 229] width 402 height 15
click at [452, 231] on input "talking to other students." at bounding box center [444, 229] width 15 height 15
checkbox input "true"
click at [665, 503] on button "SUBMIT" at bounding box center [673, 514] width 126 height 30
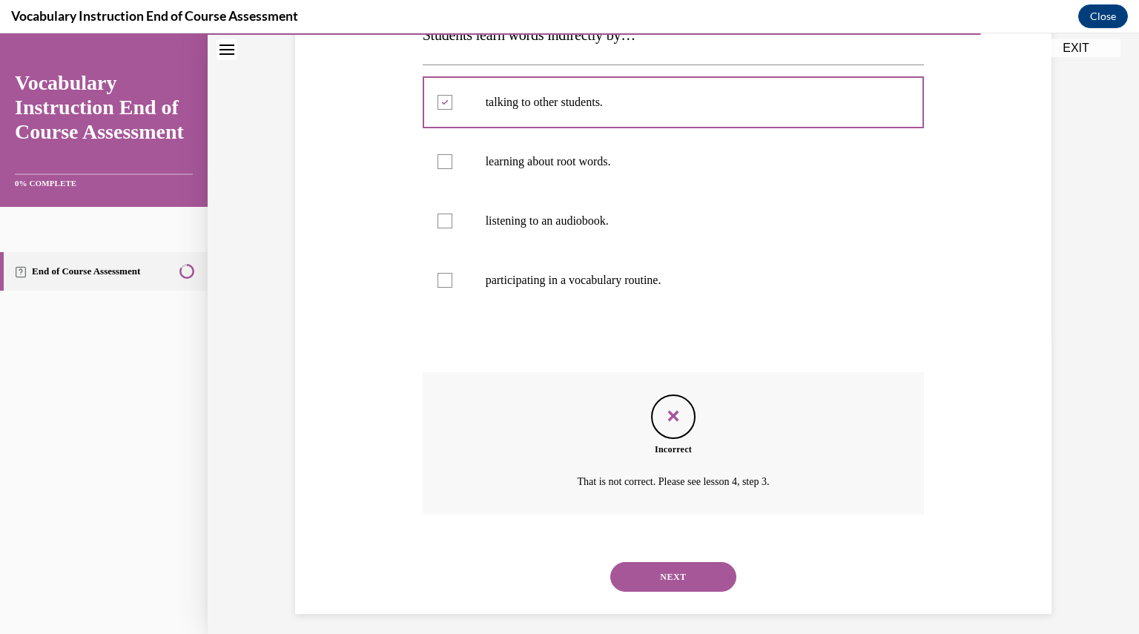
scroll to position [301, 0]
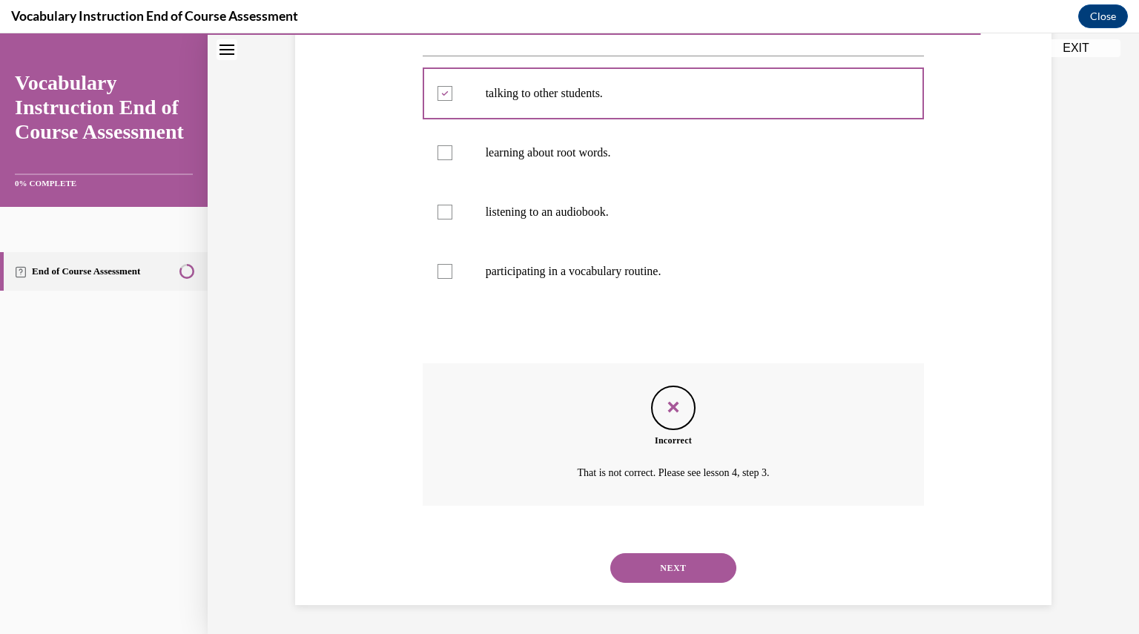
click at [661, 572] on button "NEXT" at bounding box center [673, 568] width 126 height 30
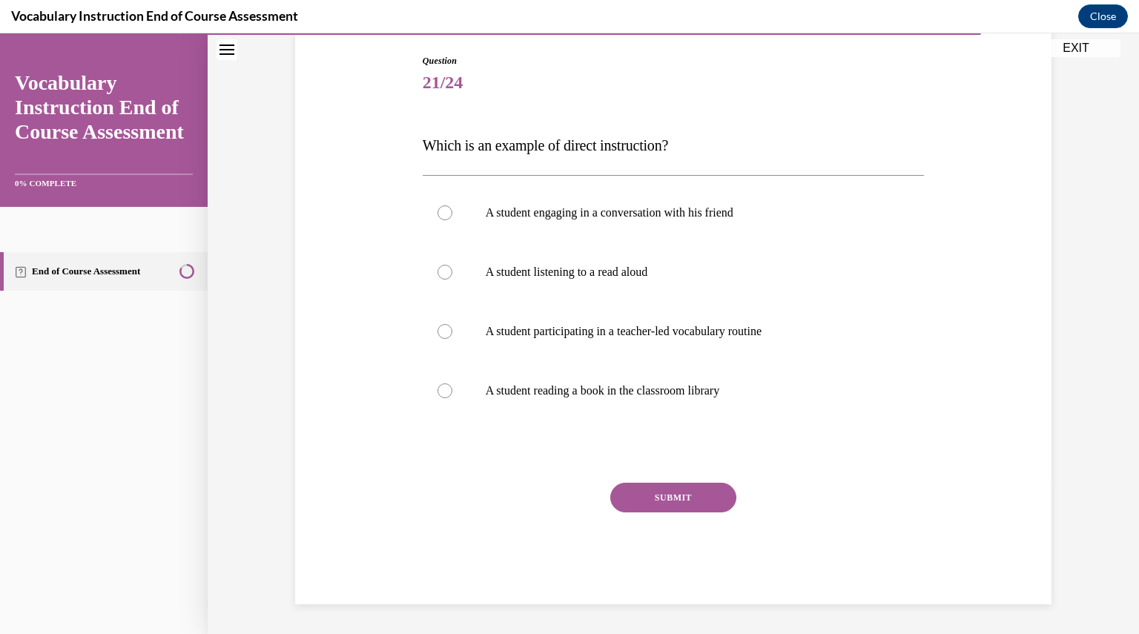
scroll to position [151, 0]
click at [615, 333] on p "A student participating in a teacher-led vocabulary routine" at bounding box center [687, 332] width 402 height 15
click at [452, 333] on input "A student participating in a teacher-led vocabulary routine" at bounding box center [444, 332] width 15 height 15
radio input "true"
click at [659, 503] on button "SUBMIT" at bounding box center [673, 498] width 126 height 30
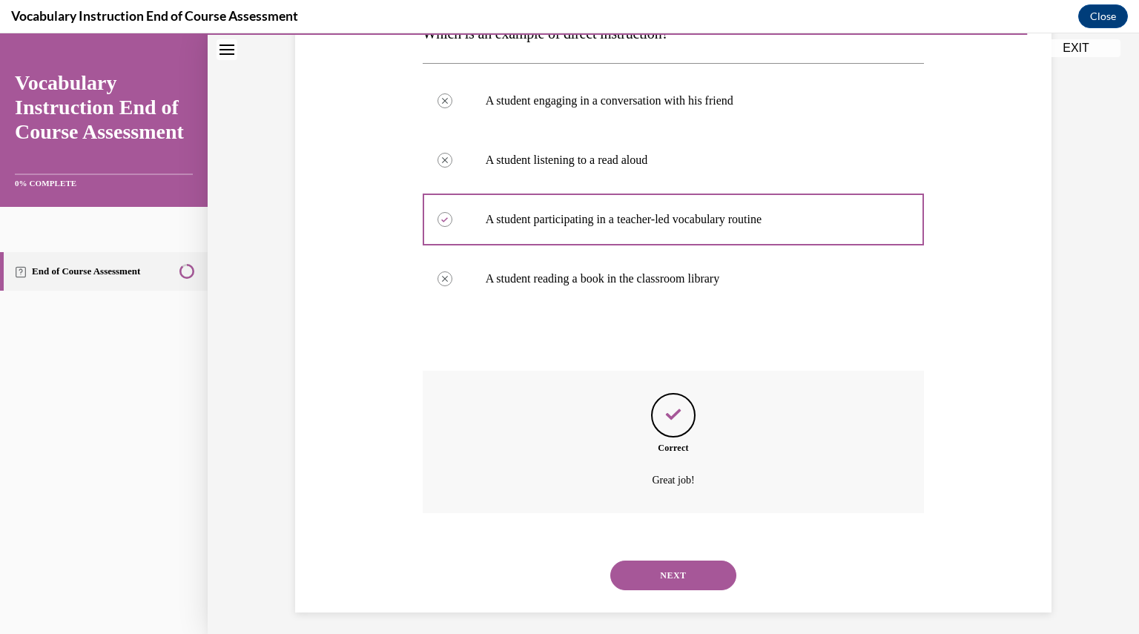
scroll to position [271, 0]
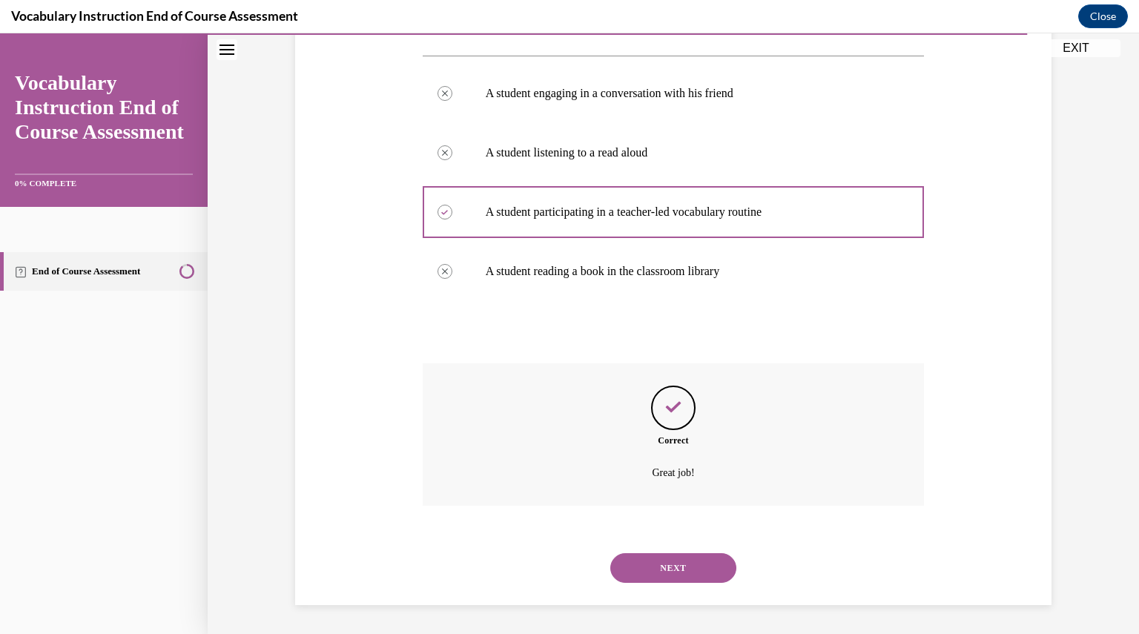
click at [685, 567] on button "NEXT" at bounding box center [673, 568] width 126 height 30
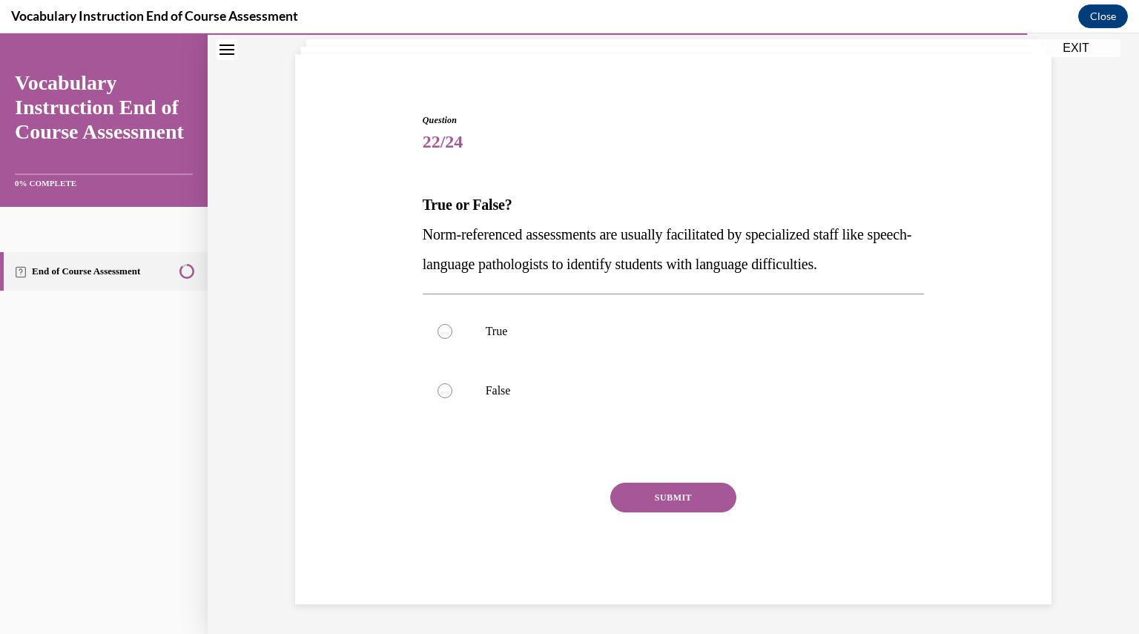
scroll to position [92, 0]
click at [522, 327] on p "True" at bounding box center [687, 332] width 402 height 15
click at [452, 327] on input "True" at bounding box center [444, 332] width 15 height 15
radio input "true"
click at [657, 501] on button "SUBMIT" at bounding box center [673, 498] width 126 height 30
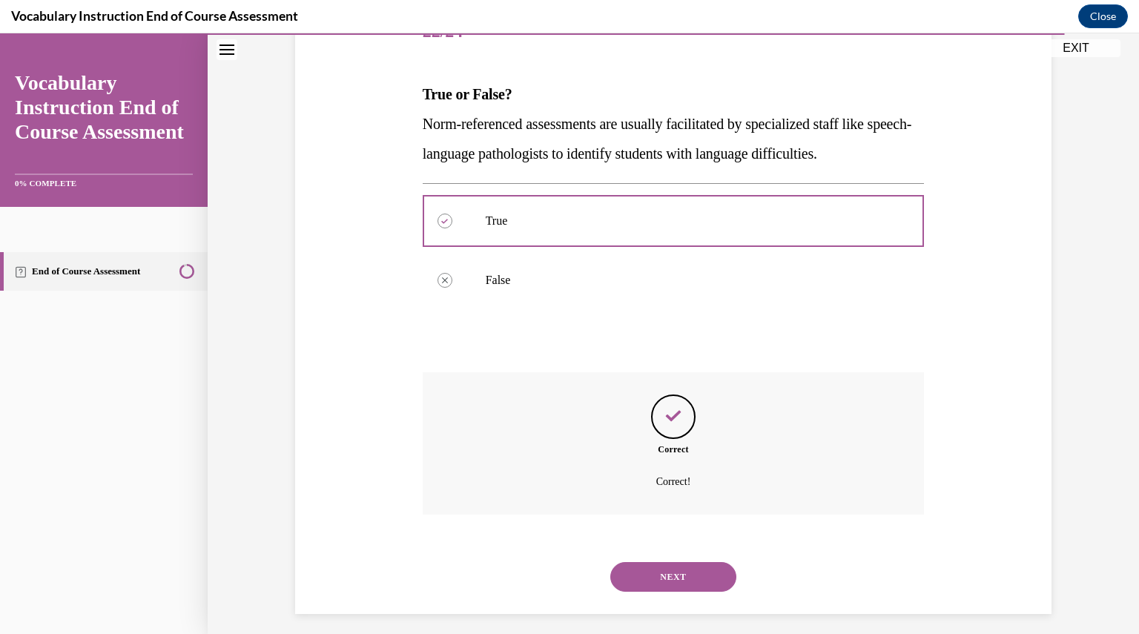
scroll to position [212, 0]
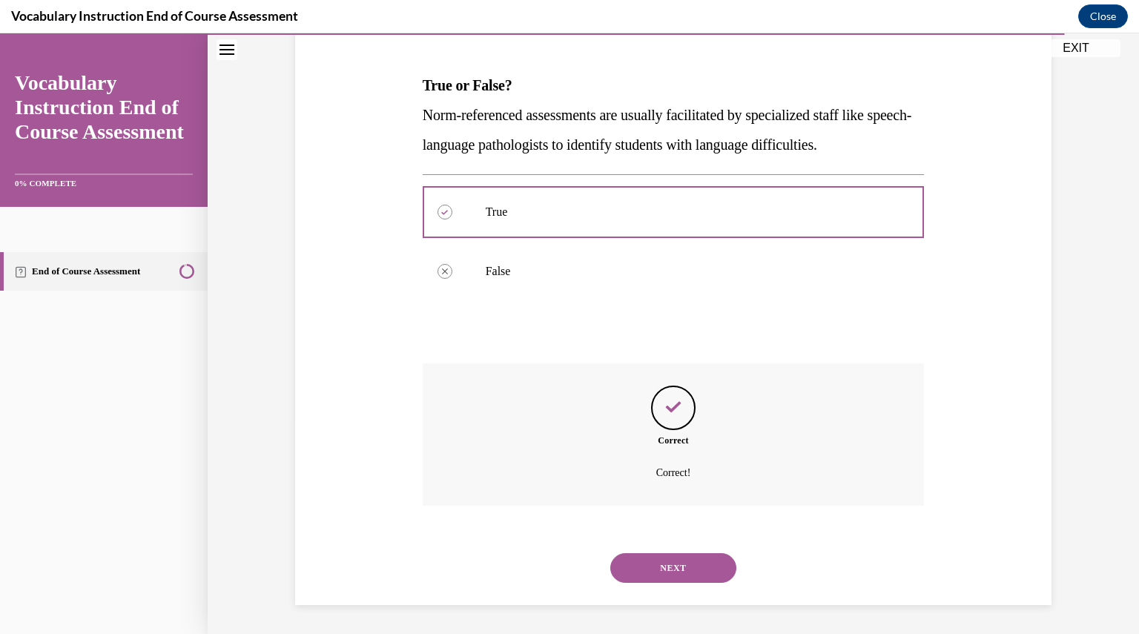
click at [670, 560] on button "NEXT" at bounding box center [673, 568] width 126 height 30
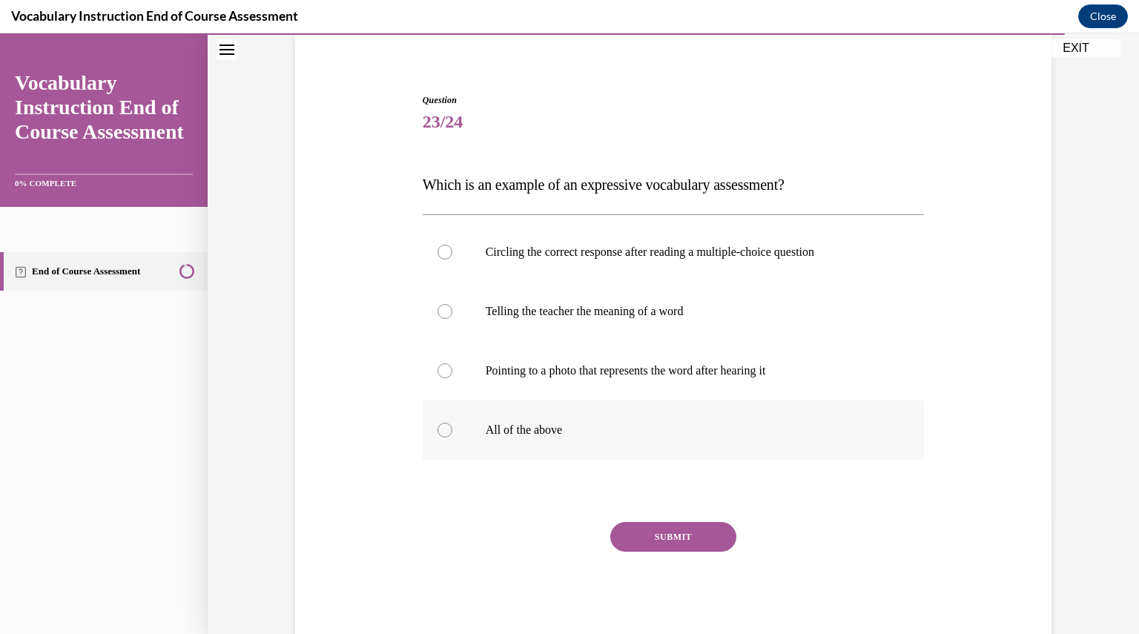
scroll to position [116, 0]
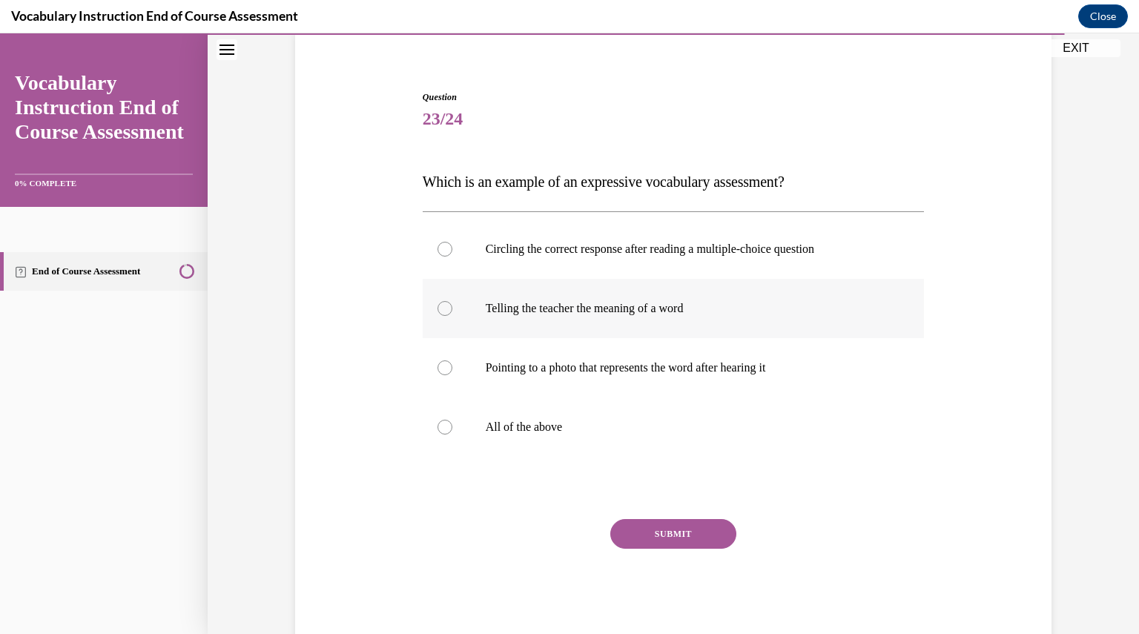
click at [858, 290] on label "Telling the teacher the meaning of a word" at bounding box center [674, 308] width 502 height 59
click at [452, 301] on input "Telling the teacher the meaning of a word" at bounding box center [444, 308] width 15 height 15
radio input "true"
click at [669, 519] on button "SUBMIT" at bounding box center [673, 534] width 126 height 30
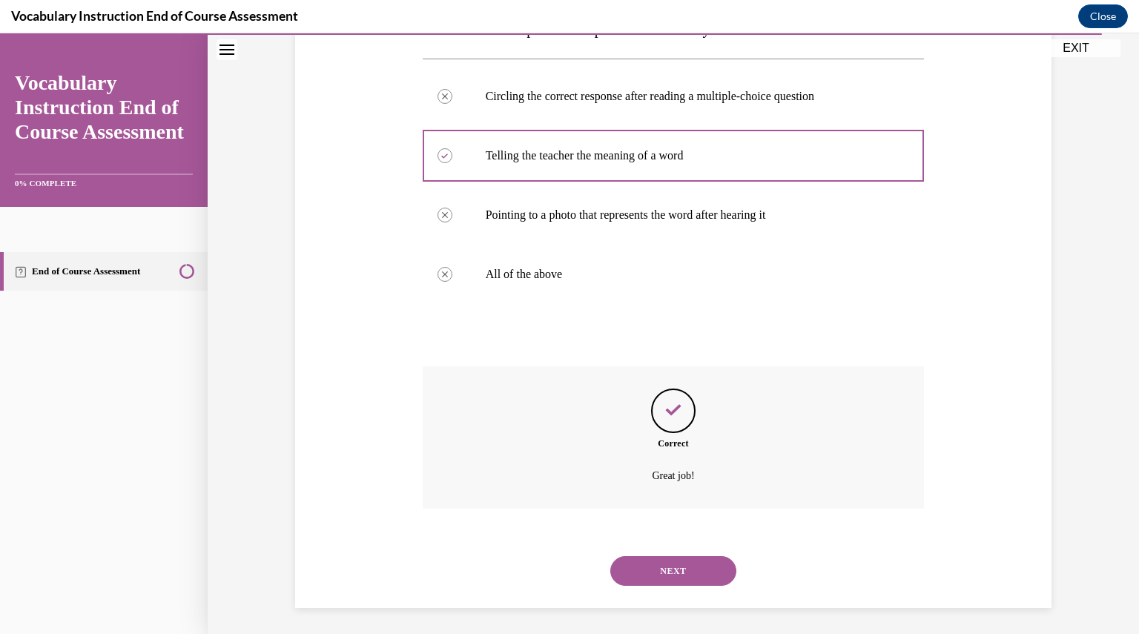
scroll to position [271, 0]
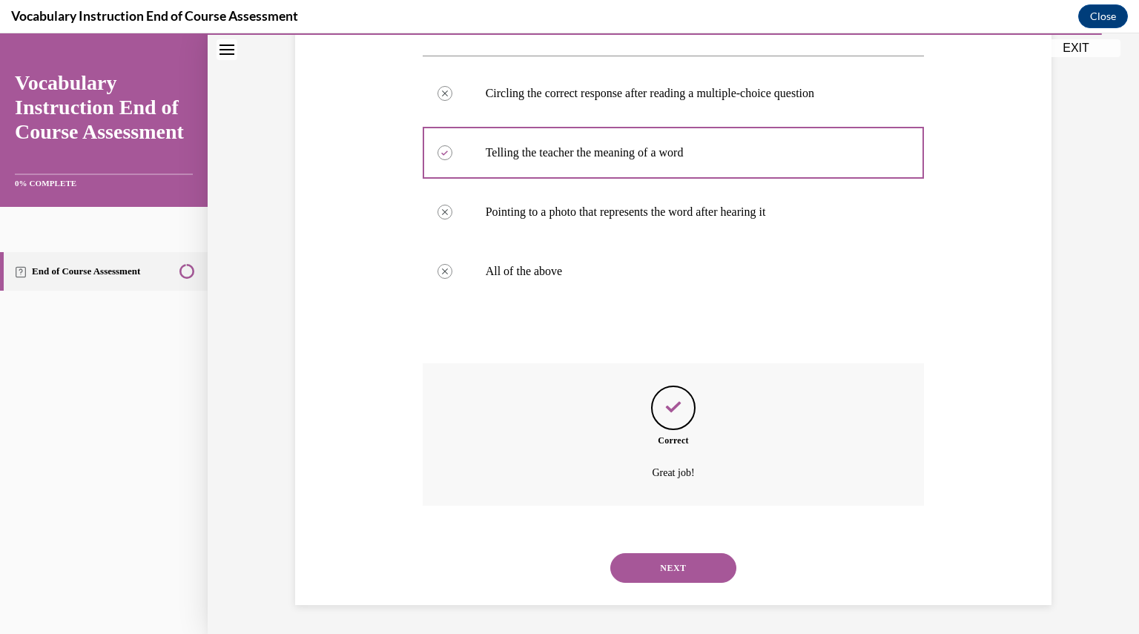
click at [670, 566] on button "NEXT" at bounding box center [673, 568] width 126 height 30
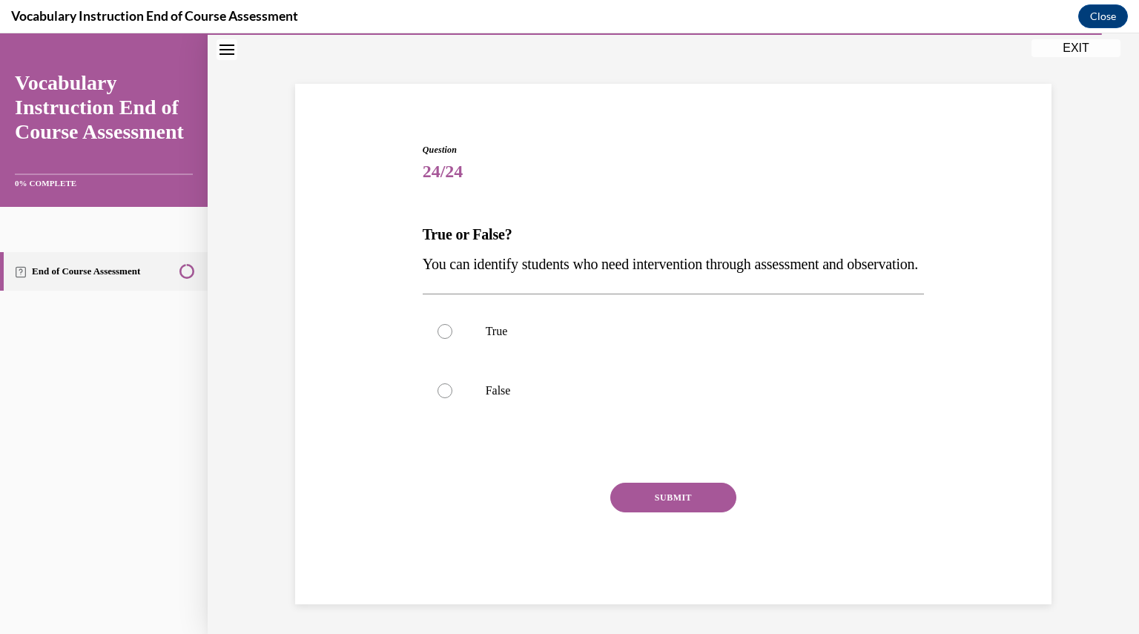
scroll to position [92, 0]
click at [461, 356] on label "True" at bounding box center [674, 331] width 502 height 59
click at [452, 339] on input "True" at bounding box center [444, 331] width 15 height 15
radio input "true"
click at [668, 494] on button "SUBMIT" at bounding box center [673, 498] width 126 height 30
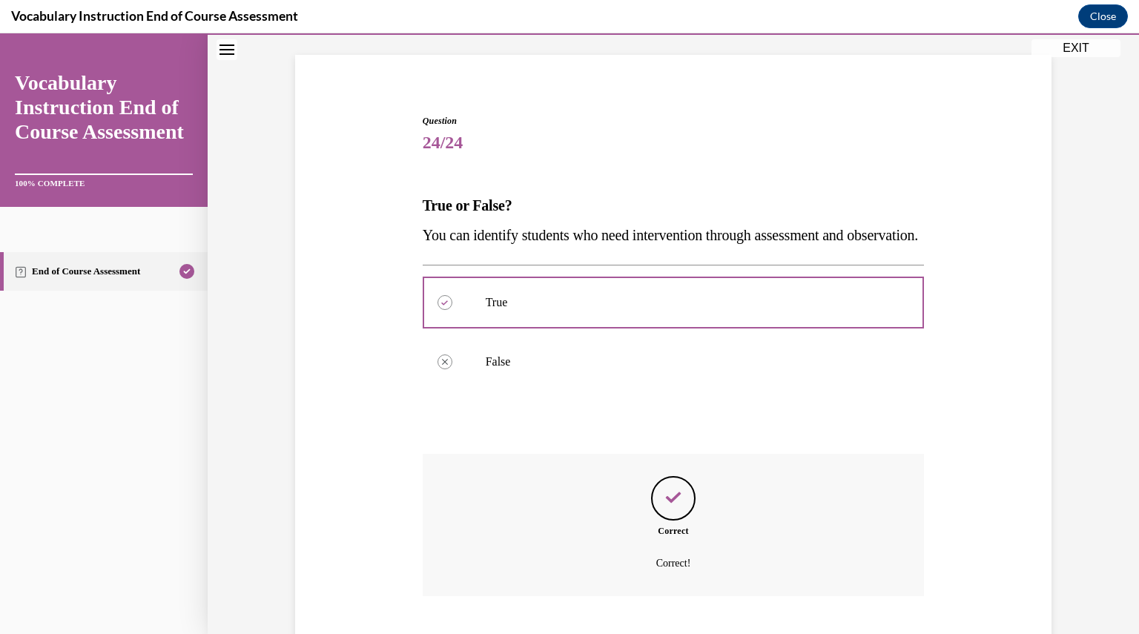
scroll to position [212, 0]
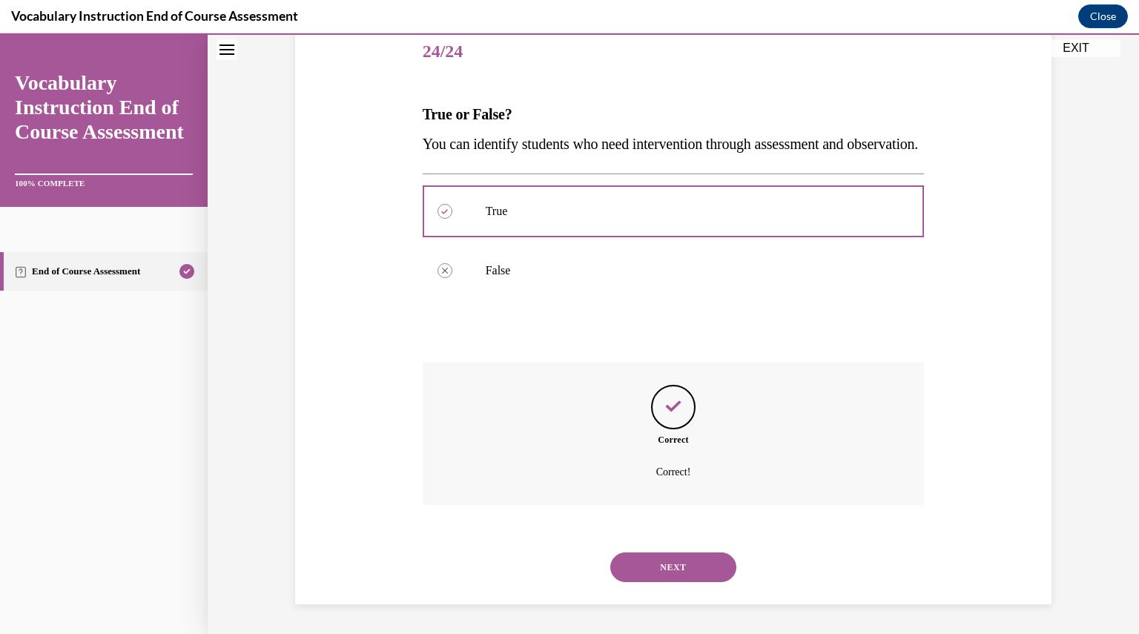
click at [680, 566] on button "NEXT" at bounding box center [673, 567] width 126 height 30
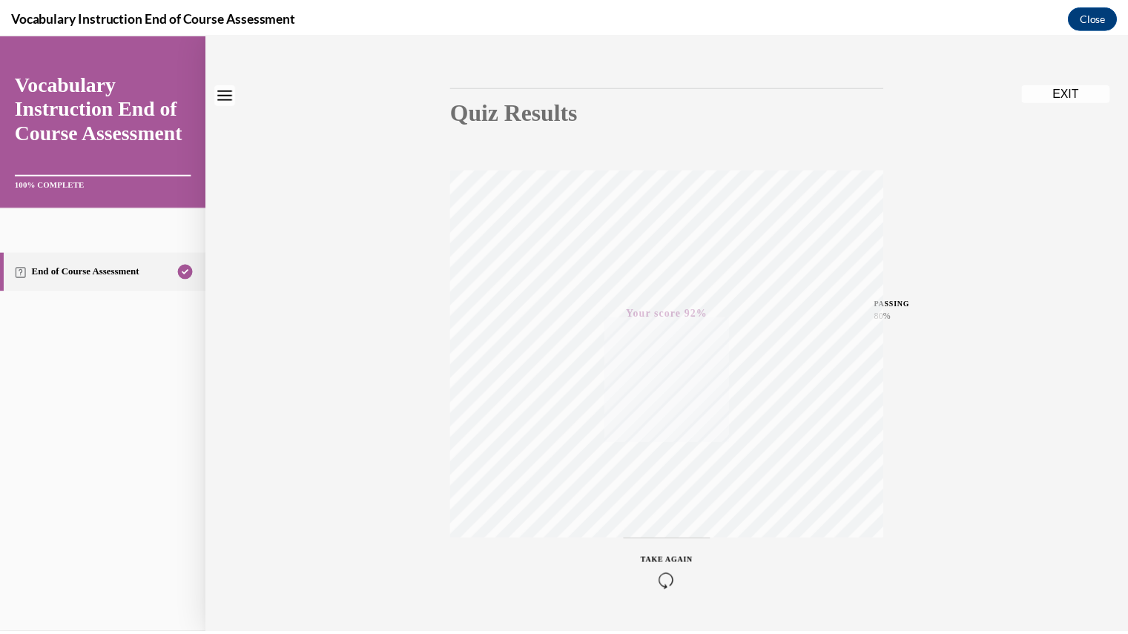
scroll to position [159, 0]
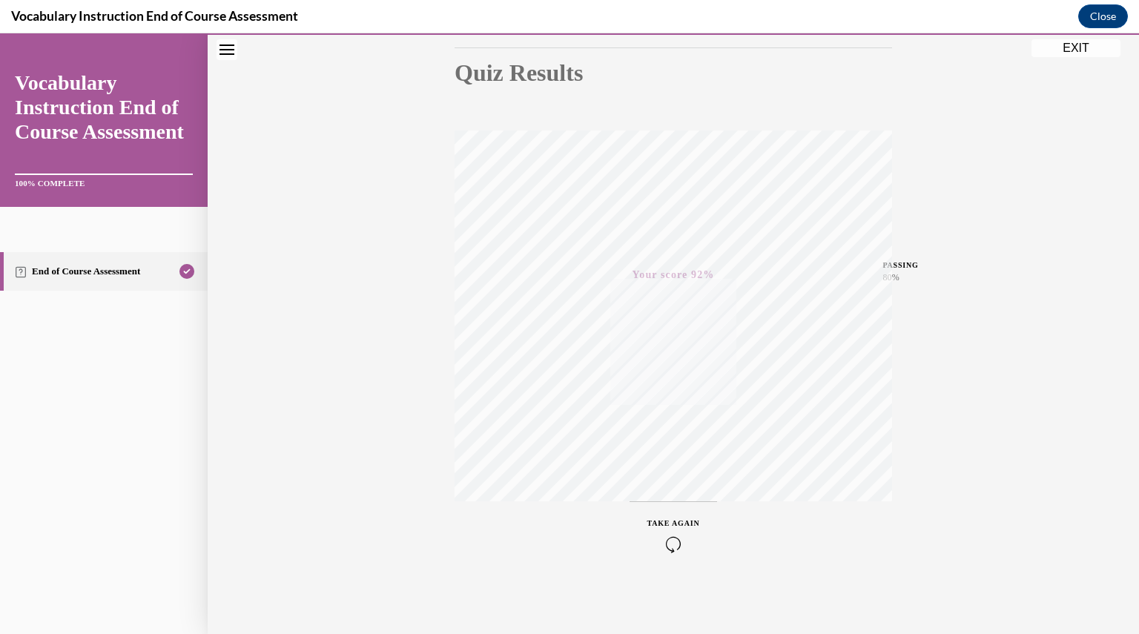
click at [1082, 52] on button "EXIT" at bounding box center [1075, 48] width 89 height 18
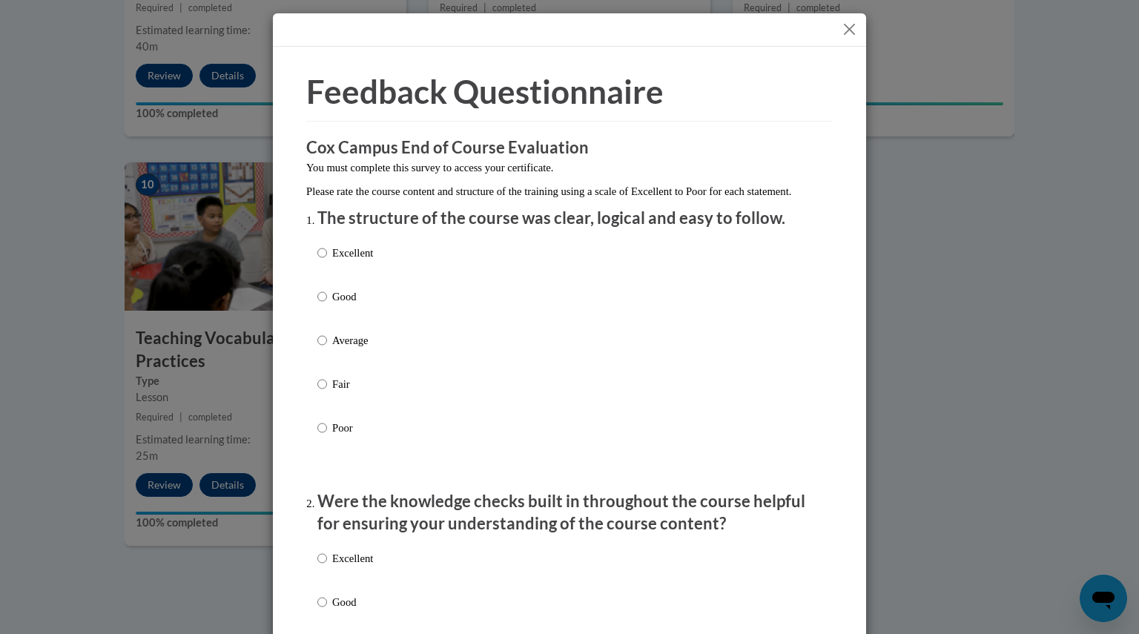
click at [845, 32] on button "Close" at bounding box center [849, 29] width 19 height 19
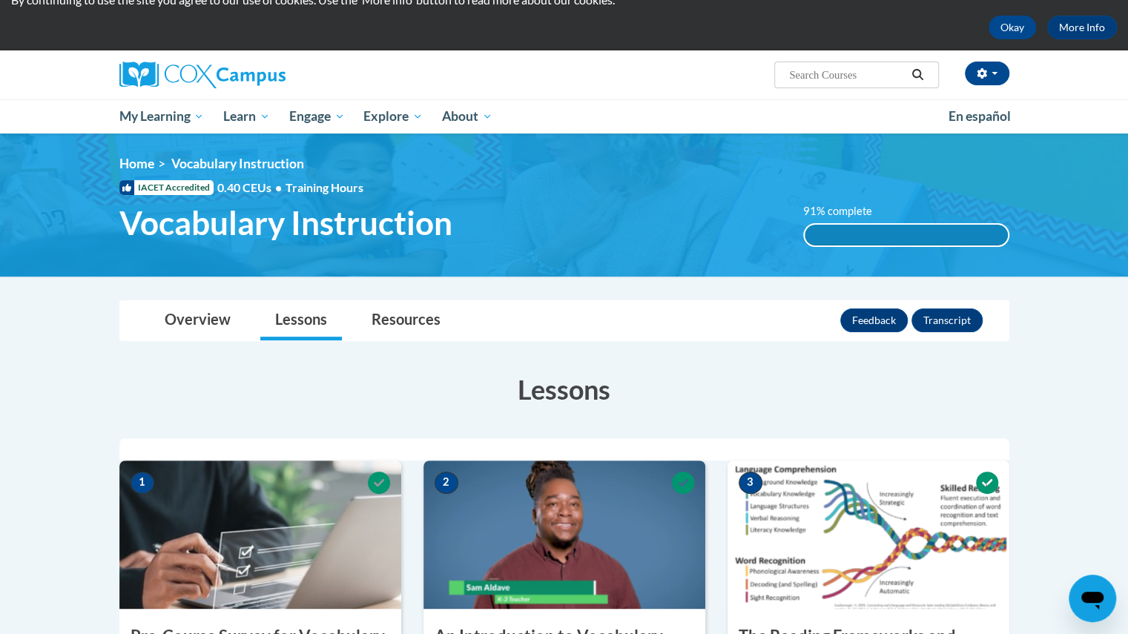
scroll to position [0, 0]
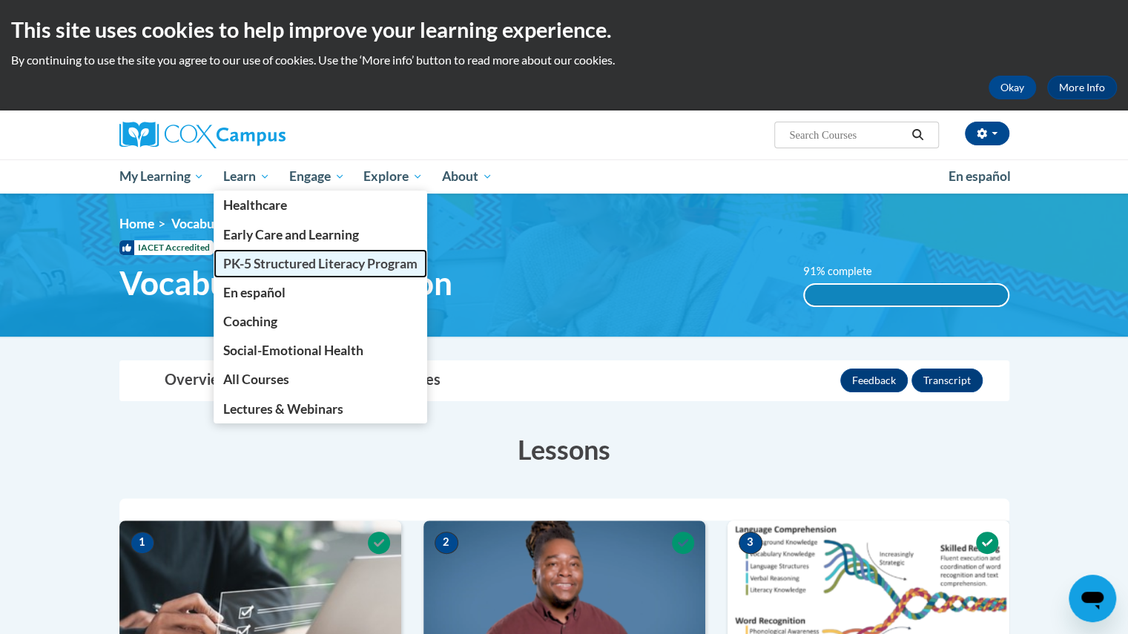
click at [237, 259] on span "PK-5 Structured Literacy Program" at bounding box center [320, 264] width 194 height 16
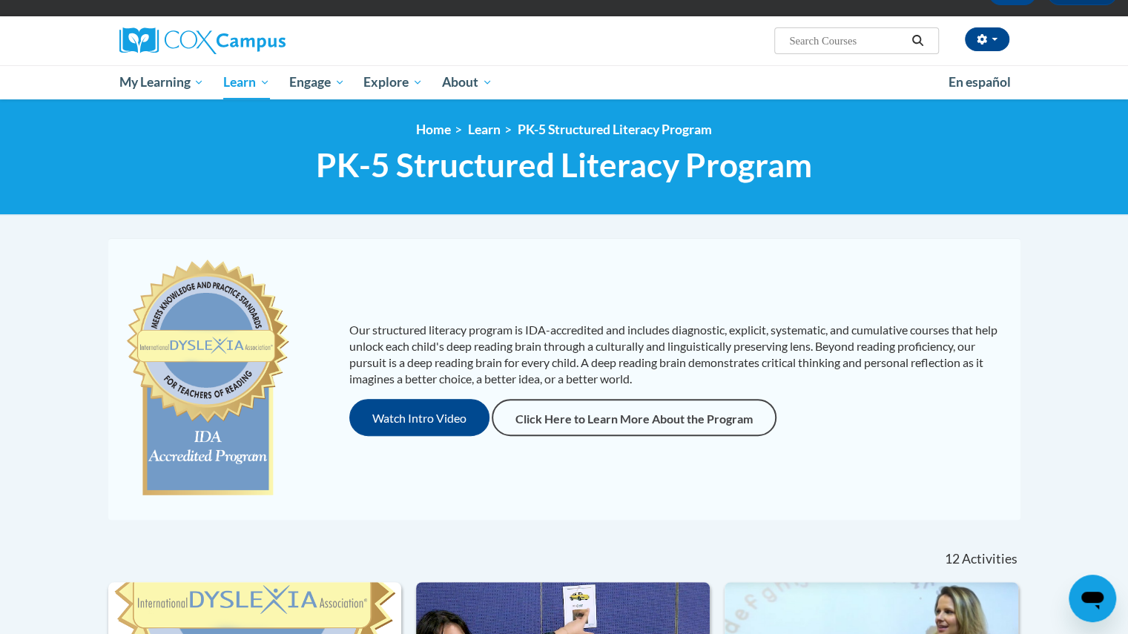
scroll to position [85, 0]
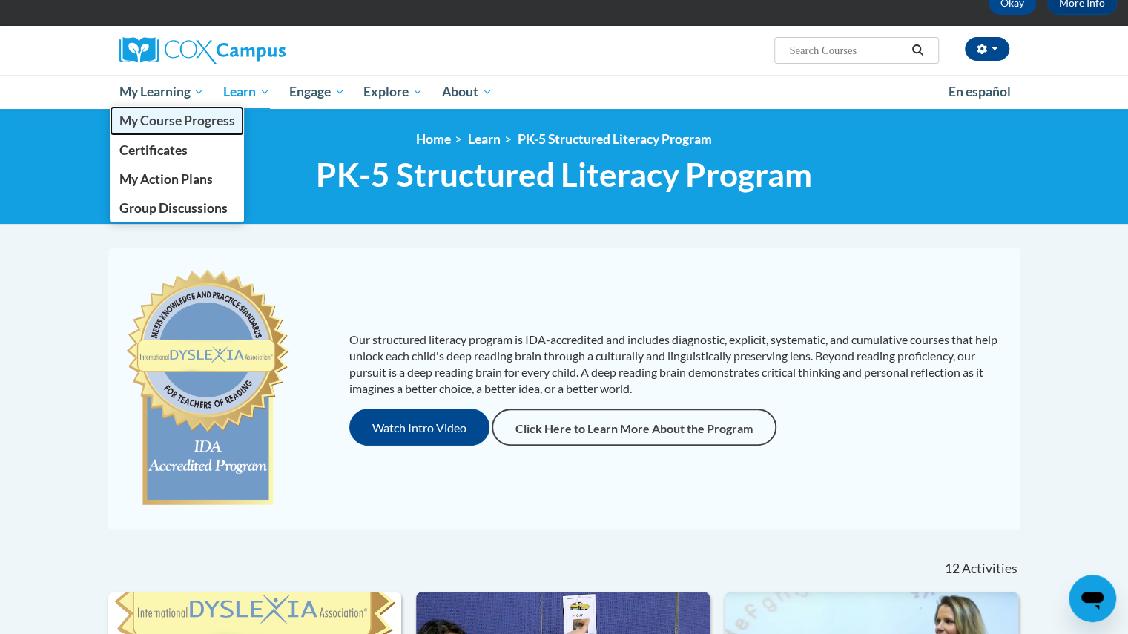
click at [150, 122] on span "My Course Progress" at bounding box center [177, 121] width 116 height 16
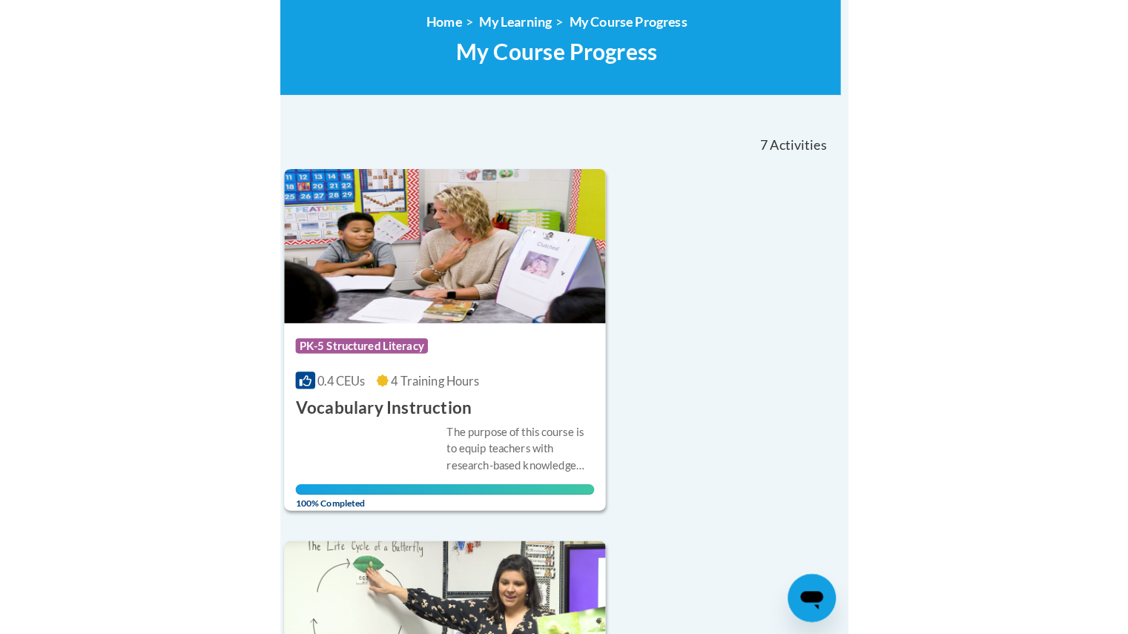
scroll to position [211, 0]
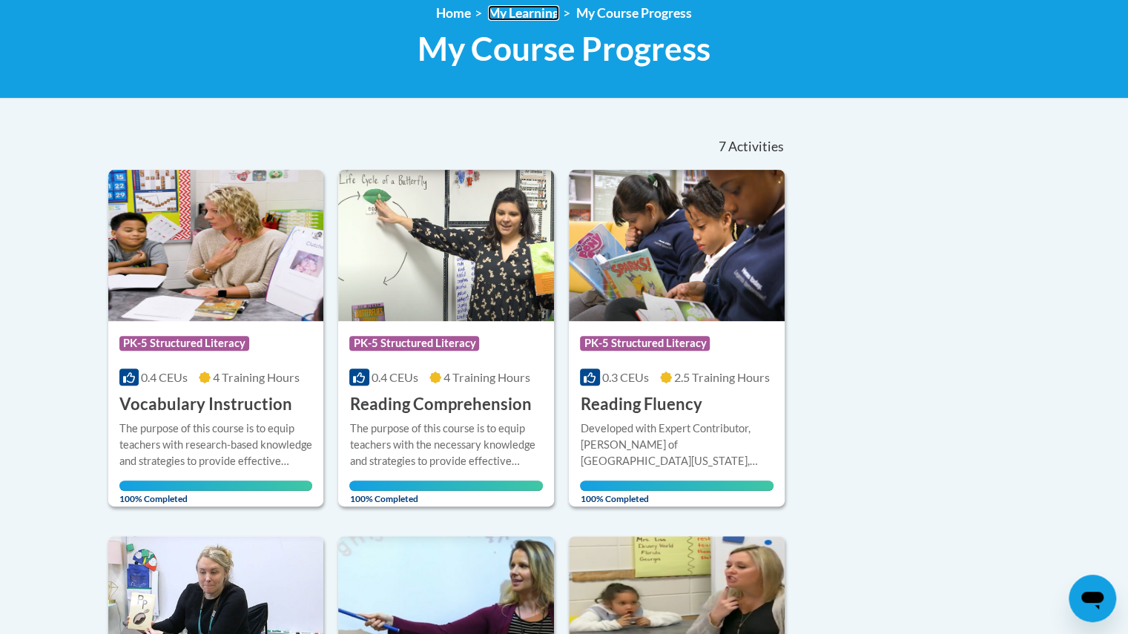
click at [529, 11] on link "My Learning" at bounding box center [523, 13] width 71 height 16
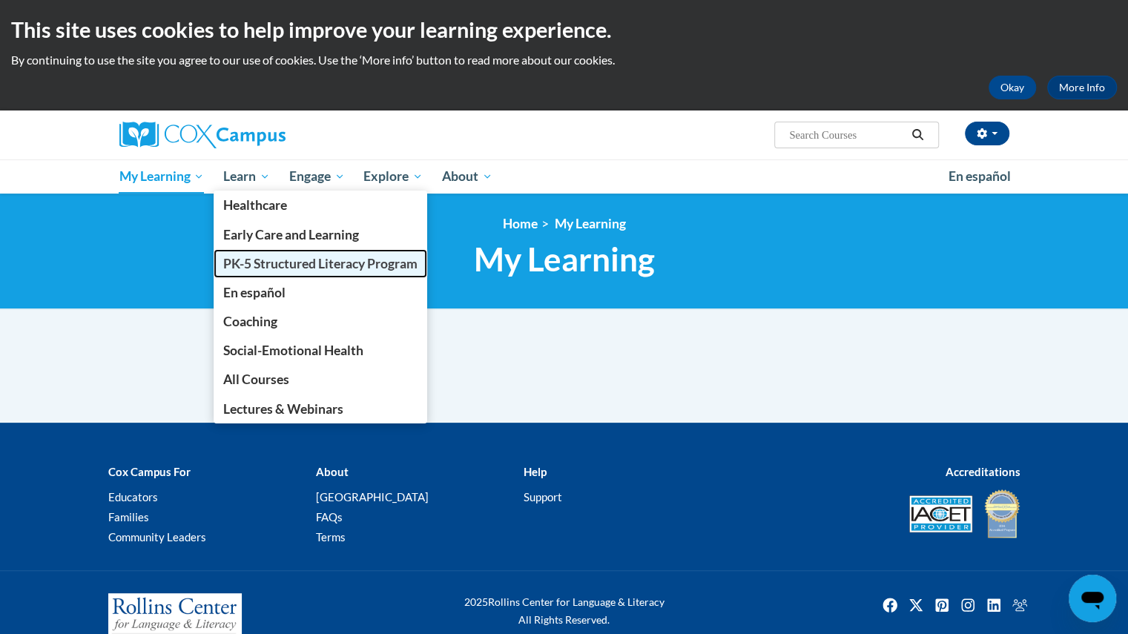
click at [234, 262] on span "PK-5 Structured Literacy Program" at bounding box center [320, 264] width 194 height 16
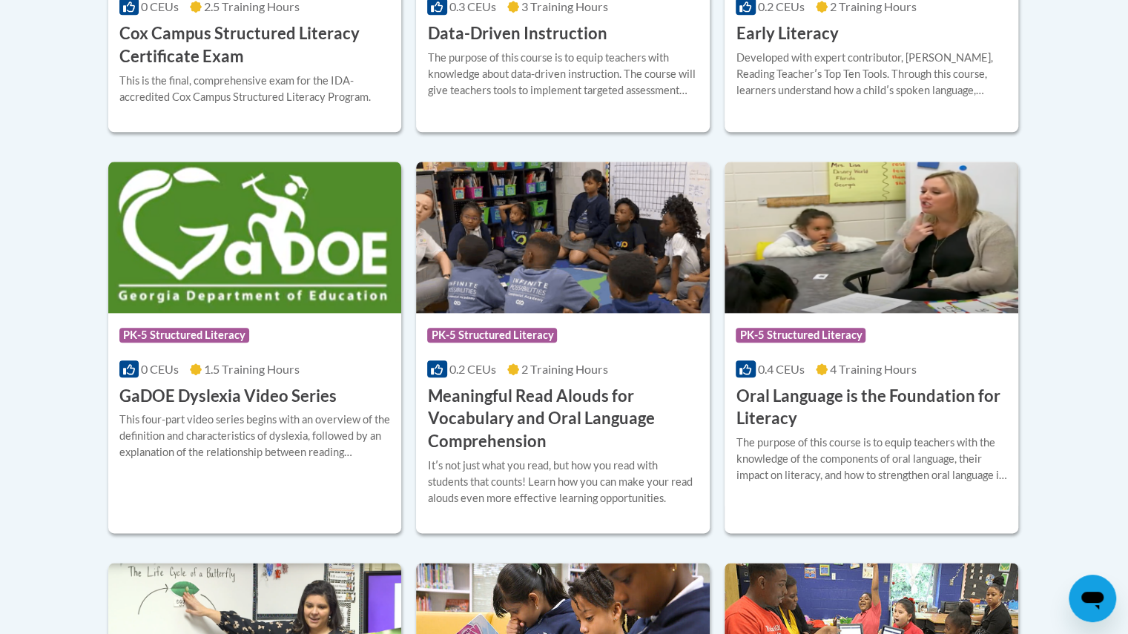
scroll to position [888, 0]
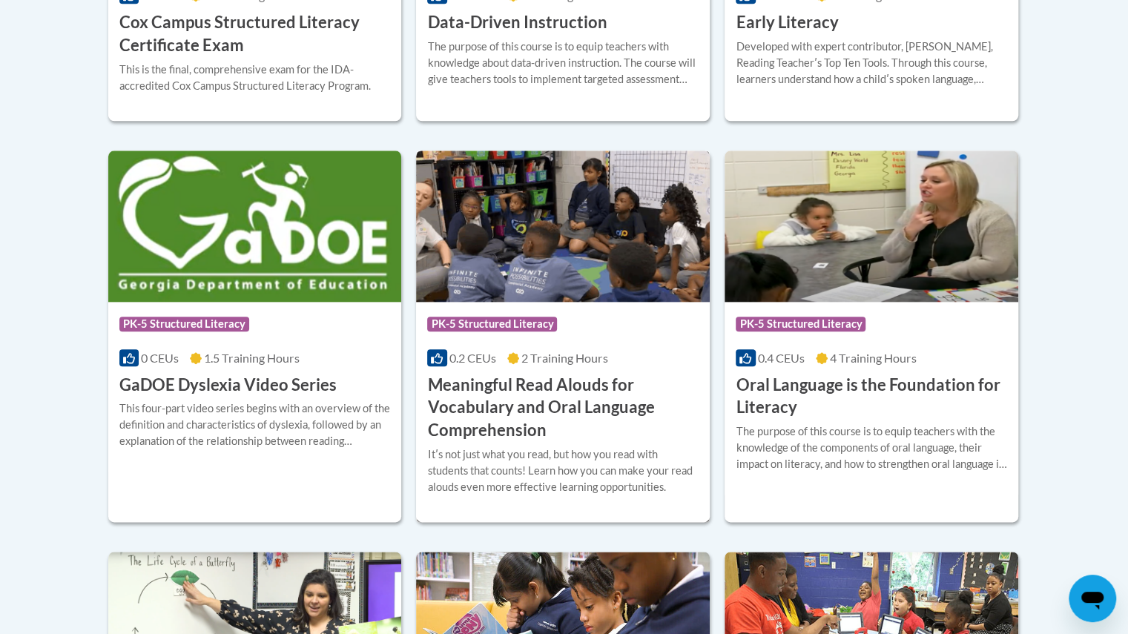
click at [506, 420] on h3 "Meaningful Read Alouds for Vocabulary and Oral Language Comprehension" at bounding box center [562, 408] width 271 height 68
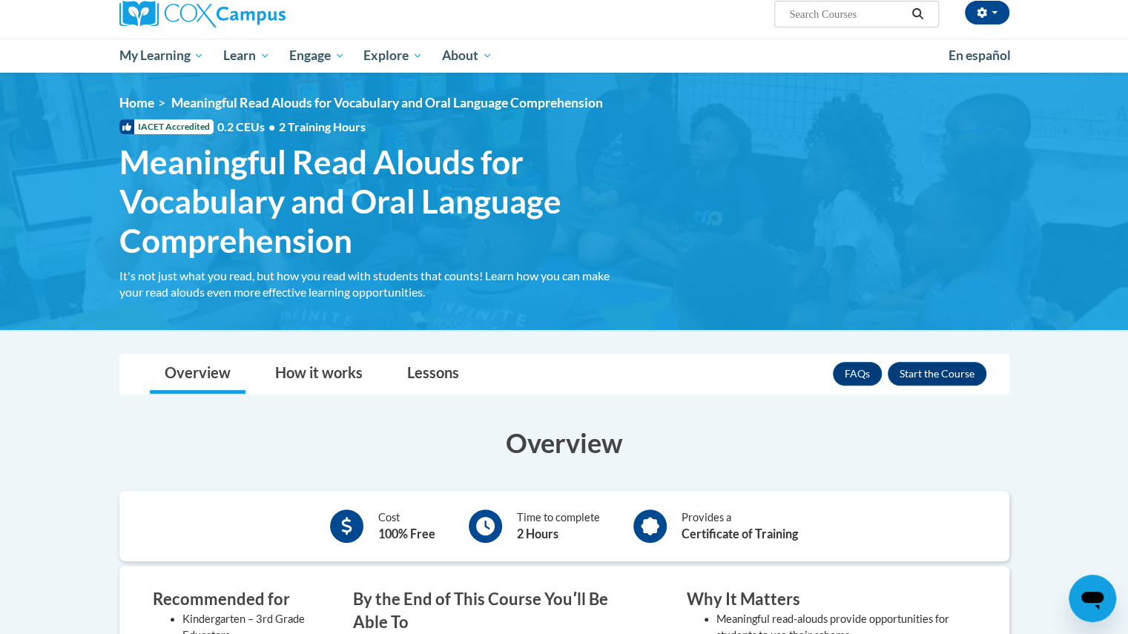
scroll to position [122, 0]
click at [954, 374] on button "Enroll" at bounding box center [936, 373] width 99 height 24
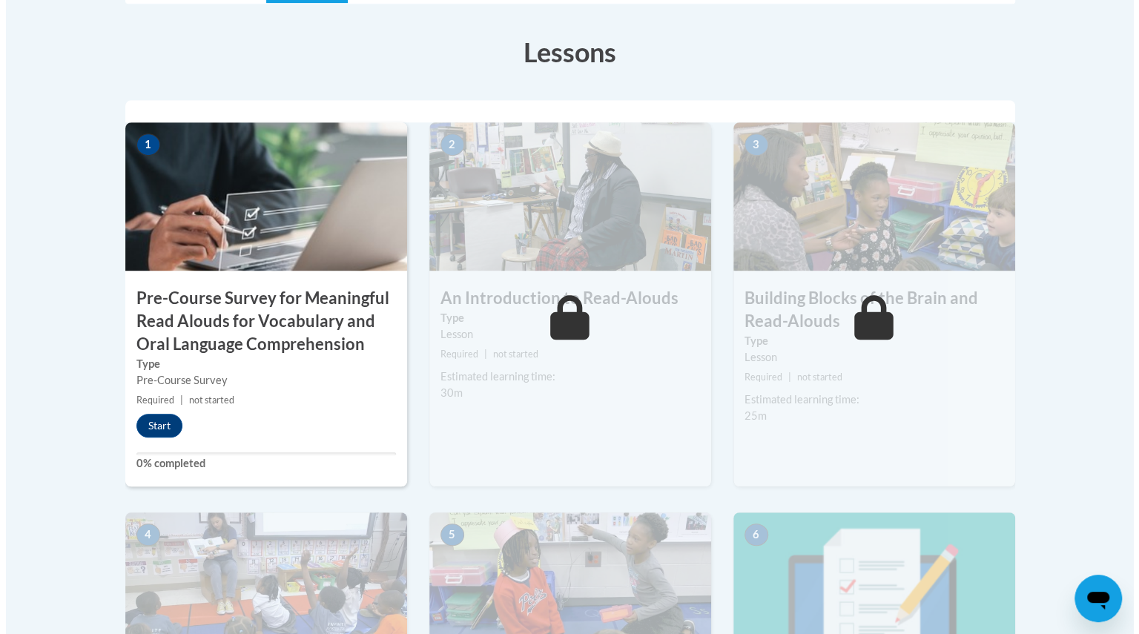
scroll to position [430, 0]
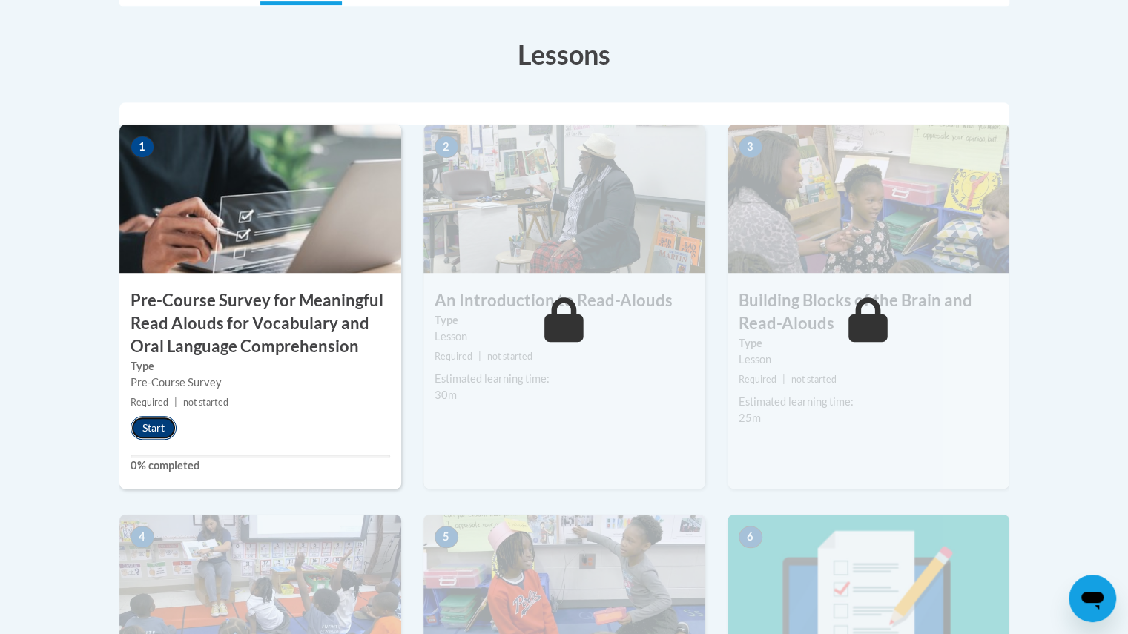
click at [146, 431] on button "Start" at bounding box center [153, 428] width 46 height 24
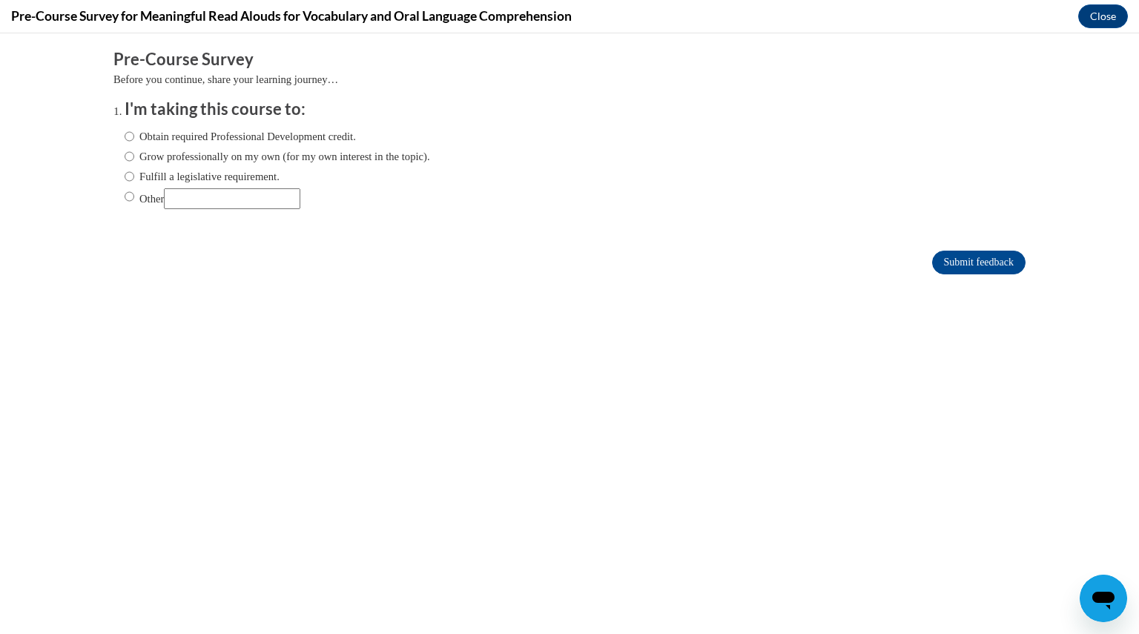
scroll to position [0, 0]
click at [206, 182] on label "Fulfill a legislative requirement." at bounding box center [202, 176] width 155 height 16
click at [134, 182] on input "Fulfill a legislative requirement." at bounding box center [130, 176] width 10 height 16
radio input "true"
click at [947, 259] on input "Submit feedback" at bounding box center [978, 263] width 93 height 24
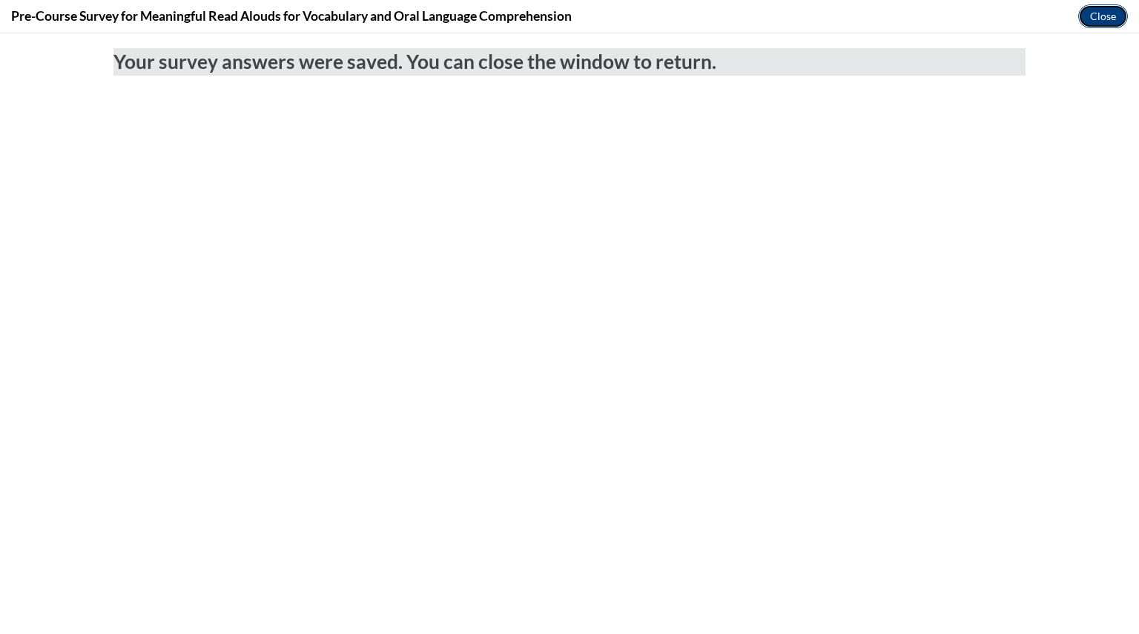
click at [1096, 12] on button "Close" at bounding box center [1103, 16] width 50 height 24
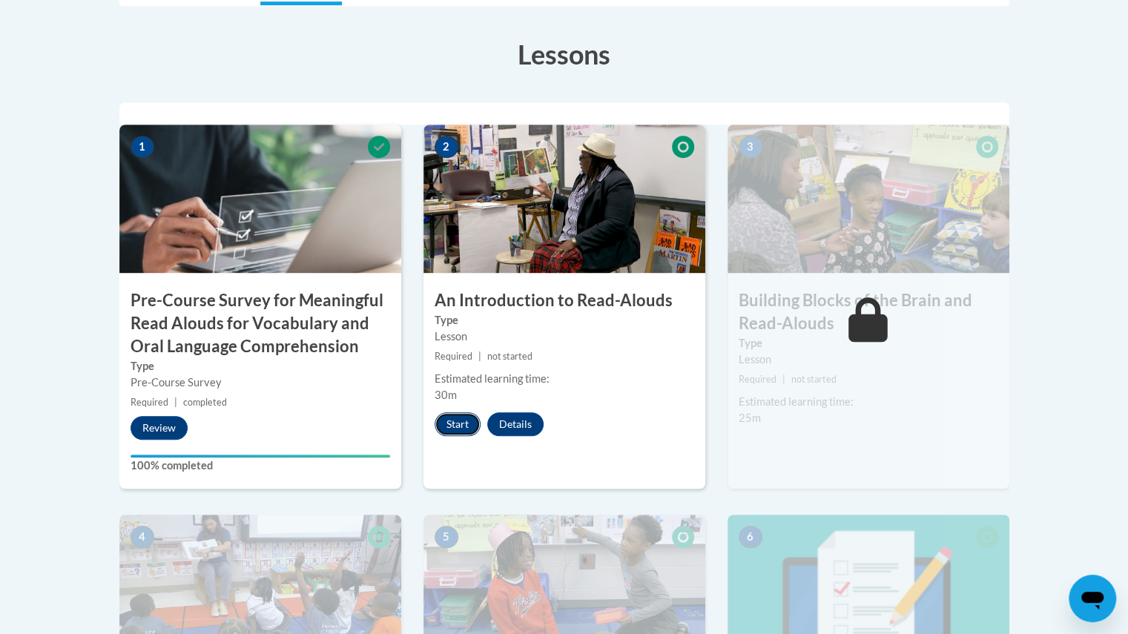
click at [449, 428] on button "Start" at bounding box center [457, 424] width 46 height 24
